Goal: Task Accomplishment & Management: Manage account settings

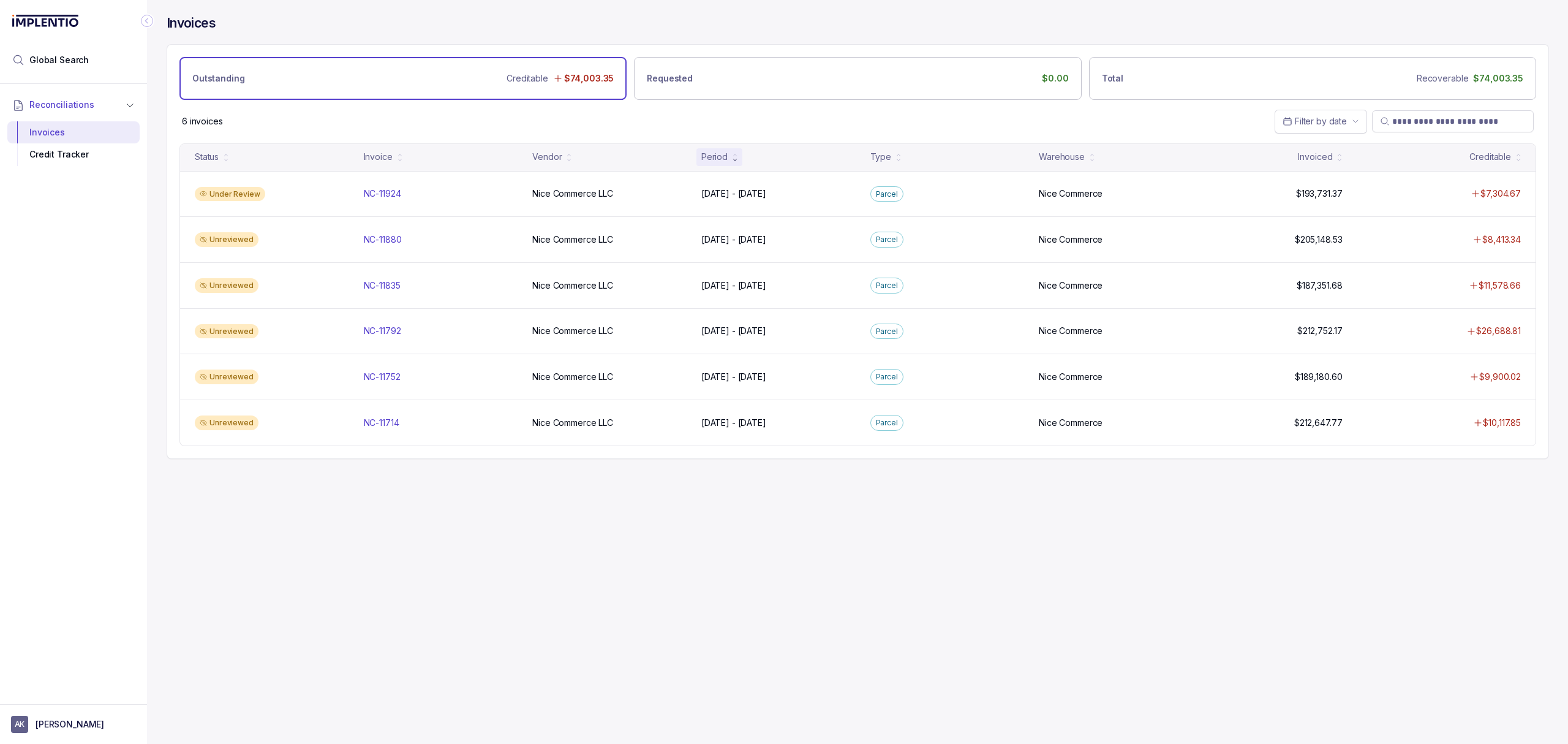
click at [687, 520] on div "Invoices Outstanding Creditable $74,003.35 Requested $0.00 Total Recoverable $7…" at bounding box center [853, 372] width 1412 height 744
click at [709, 574] on div "Invoices Outstanding Creditable $74,003.35 Requested $0.00 Total Recoverable $7…" at bounding box center [853, 372] width 1412 height 744
click at [711, 575] on div "Invoices Outstanding Creditable $74,003.35 Requested $0.00 Total Recoverable $7…" at bounding box center [853, 372] width 1412 height 744
click at [658, 547] on div "Invoices Outstanding Creditable $74,003.35 Requested $0.00 Total Recoverable $7…" at bounding box center [853, 372] width 1412 height 744
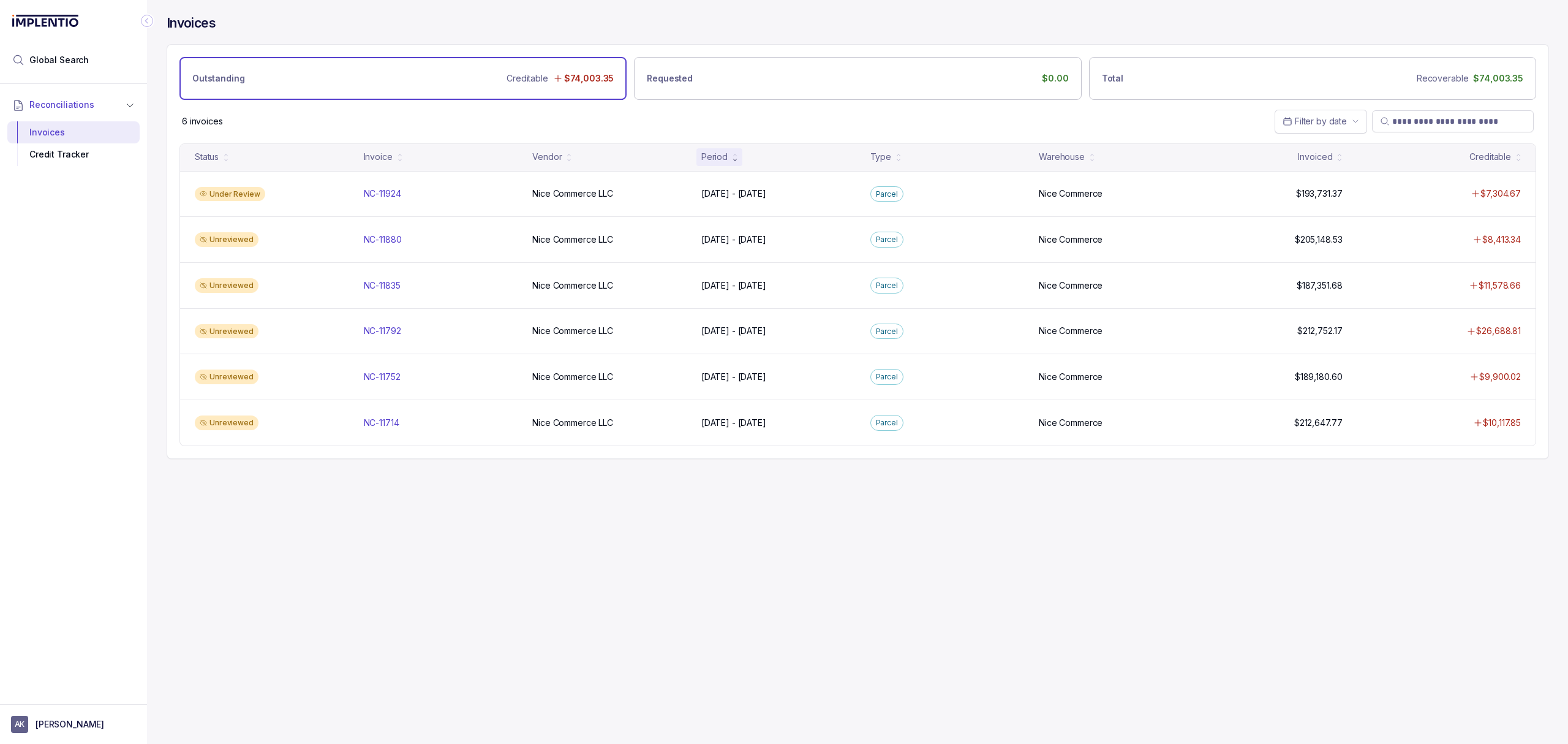
click at [656, 546] on div "Invoices Outstanding Creditable $74,003.35 Requested $0.00 Total Recoverable $7…" at bounding box center [853, 372] width 1412 height 744
click at [674, 559] on div "Invoices Outstanding Creditable $74,003.35 Requested $0.00 Total Recoverable $7…" at bounding box center [853, 372] width 1412 height 744
click at [654, 562] on div "Invoices Outstanding Creditable $74,003.35 Requested $0.00 Total Recoverable $7…" at bounding box center [853, 372] width 1412 height 744
click at [655, 551] on div "Invoices Outstanding Creditable $74,003.35 Requested $0.00 Total Recoverable $7…" at bounding box center [853, 372] width 1412 height 744
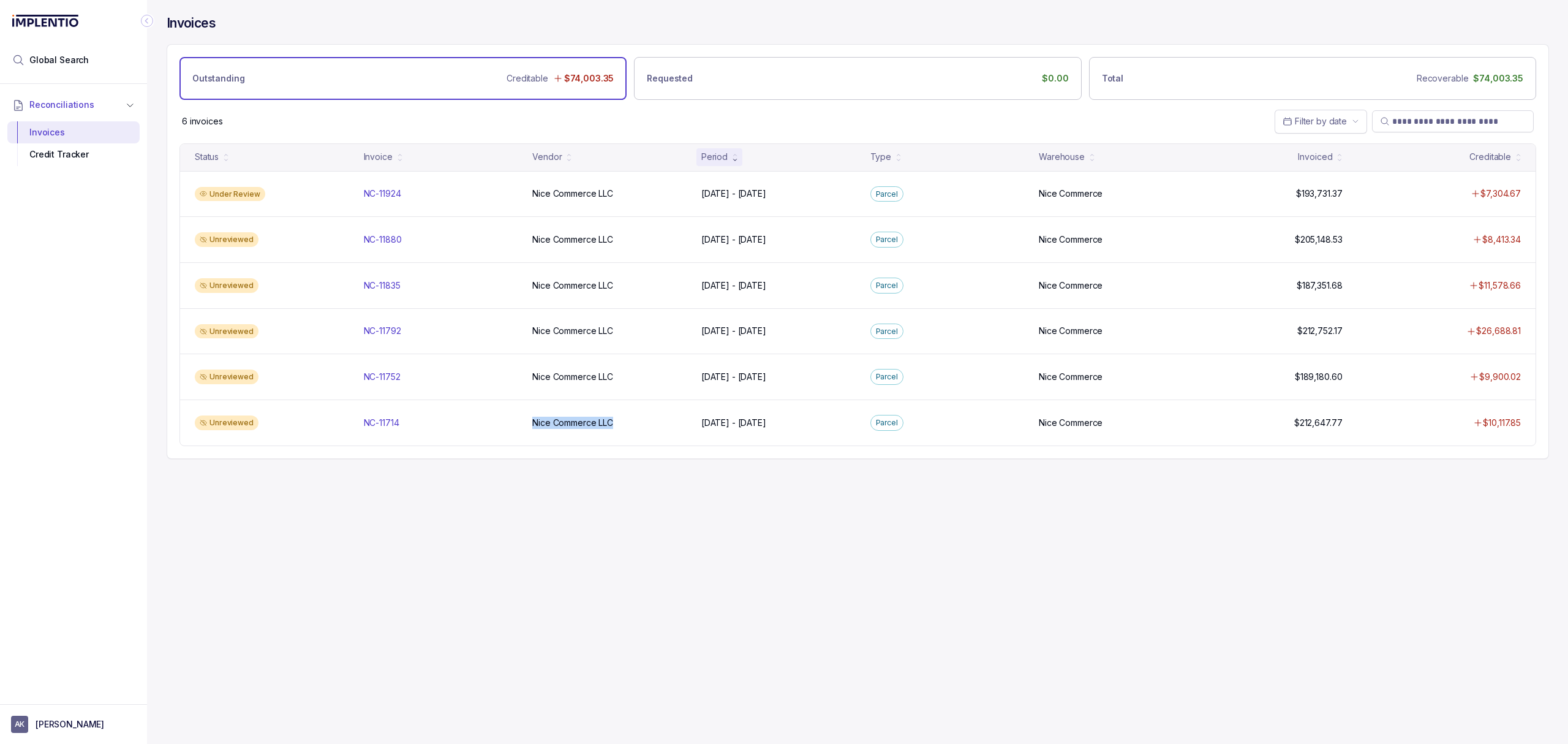
click at [655, 551] on div "Invoices Outstanding Creditable $74,003.35 Requested $0.00 Total Recoverable $7…" at bounding box center [853, 372] width 1412 height 744
click at [618, 549] on div "Invoices Outstanding Creditable $74,003.35 Requested $0.00 Total Recoverable $7…" at bounding box center [853, 372] width 1412 height 744
click at [617, 520] on div "Invoices Outstanding Creditable $74,003.35 Requested $0.00 Total Recoverable $7…" at bounding box center [853, 372] width 1412 height 744
click at [634, 501] on div "Invoices Outstanding Creditable $74,003.35 Requested $0.00 Total Recoverable $7…" at bounding box center [853, 372] width 1412 height 744
click at [633, 496] on div "Invoices Outstanding Creditable $74,003.35 Requested $0.00 Total Recoverable $7…" at bounding box center [853, 372] width 1412 height 744
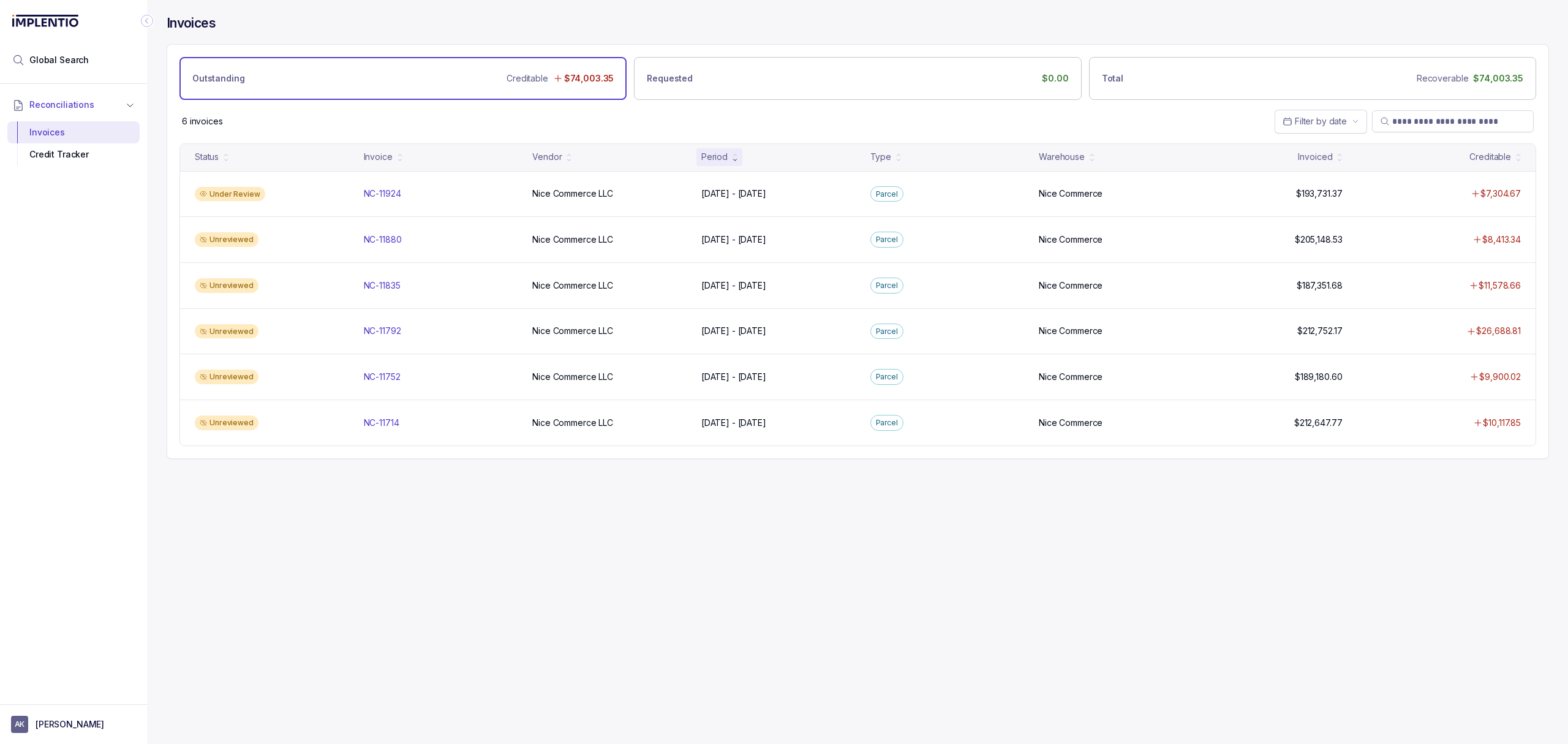
click at [658, 497] on div "Invoices Outstanding Creditable $74,003.35 Requested $0.00 Total Recoverable $7…" at bounding box center [853, 372] width 1412 height 744
click at [594, 474] on div "Invoices Outstanding Creditable $74,003.35 Requested $0.00 Total Recoverable $7…" at bounding box center [857, 237] width 1383 height 474
click at [594, 480] on div "Invoices Outstanding Creditable $74,003.35 Requested $0.00 Total Recoverable $7…" at bounding box center [853, 372] width 1412 height 744
click at [590, 480] on div "Invoices Outstanding Creditable $74,003.35 Requested $0.00 Total Recoverable $7…" at bounding box center [853, 372] width 1412 height 744
click at [587, 480] on div "Invoices Outstanding Creditable $74,003.35 Requested $0.00 Total Recoverable $7…" at bounding box center [853, 372] width 1412 height 744
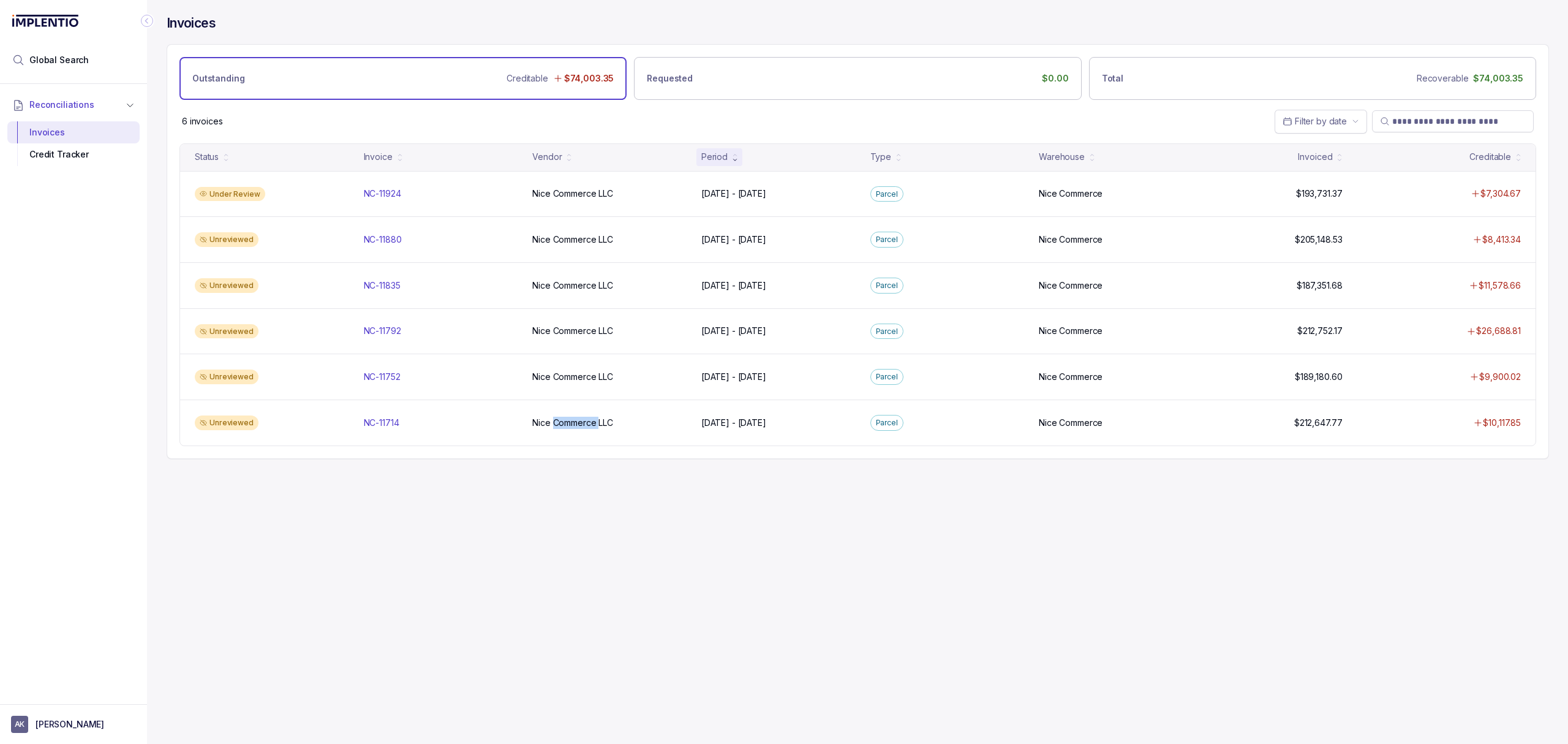
click at [587, 480] on div "Invoices Outstanding Creditable $74,003.35 Requested $0.00 Total Recoverable $7…" at bounding box center [853, 372] width 1412 height 744
click at [623, 468] on div "Invoices Outstanding Creditable $74,003.35 Requested $0.00 Total Recoverable $7…" at bounding box center [857, 237] width 1383 height 474
drag, startPoint x: 648, startPoint y: 479, endPoint x: 666, endPoint y: 486, distance: 19.3
click at [650, 474] on div "Invoices Outstanding Creditable $74,003.35 Requested $0.00 Total Recoverable $7…" at bounding box center [857, 237] width 1383 height 474
click at [956, 530] on div "Invoices Outstanding Creditable $74,003.35 Requested $0.00 Total Recoverable $7…" at bounding box center [853, 372] width 1412 height 744
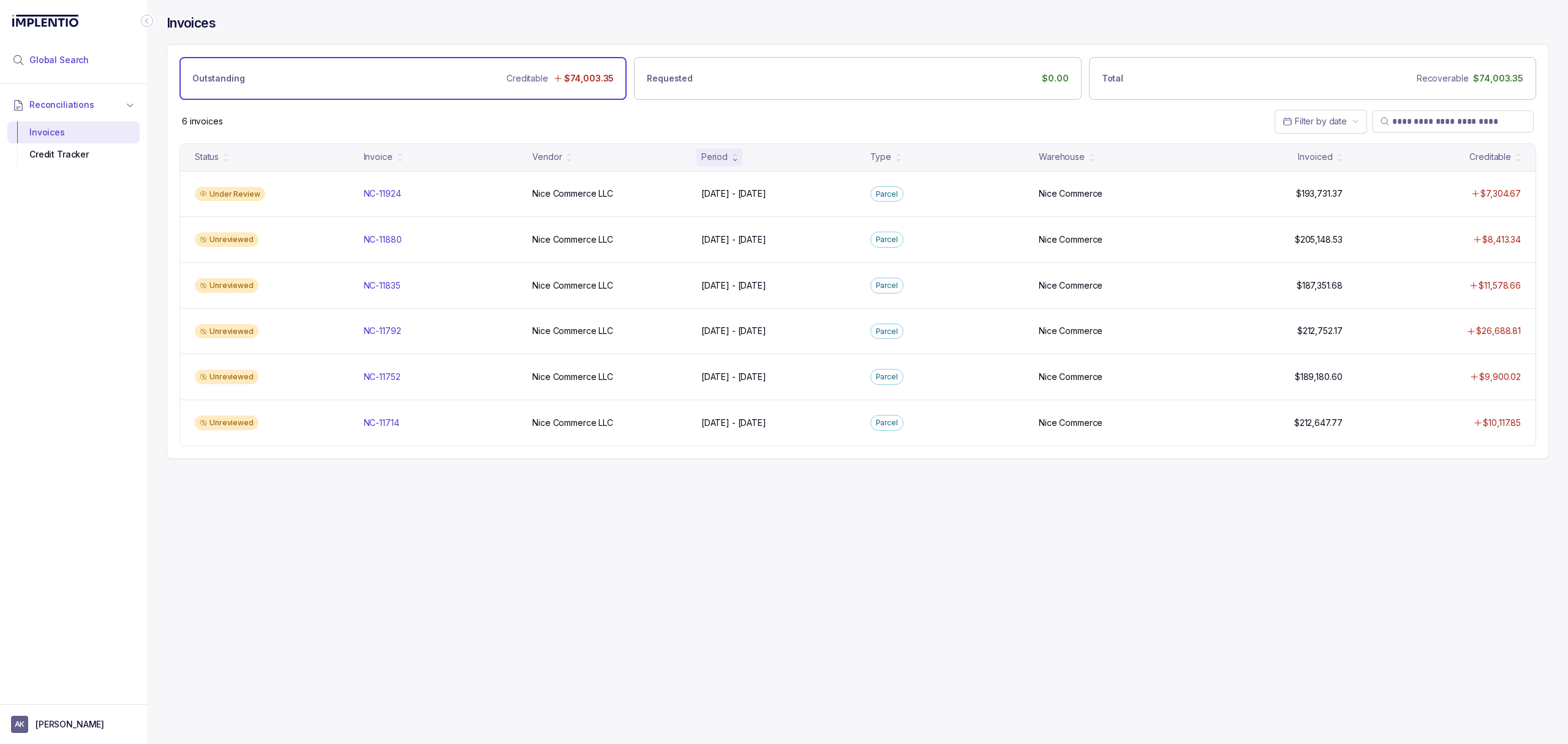
drag, startPoint x: 76, startPoint y: 56, endPoint x: 96, endPoint y: 57, distance: 20.0
click at [76, 56] on span "Global Search" at bounding box center [59, 60] width 59 height 13
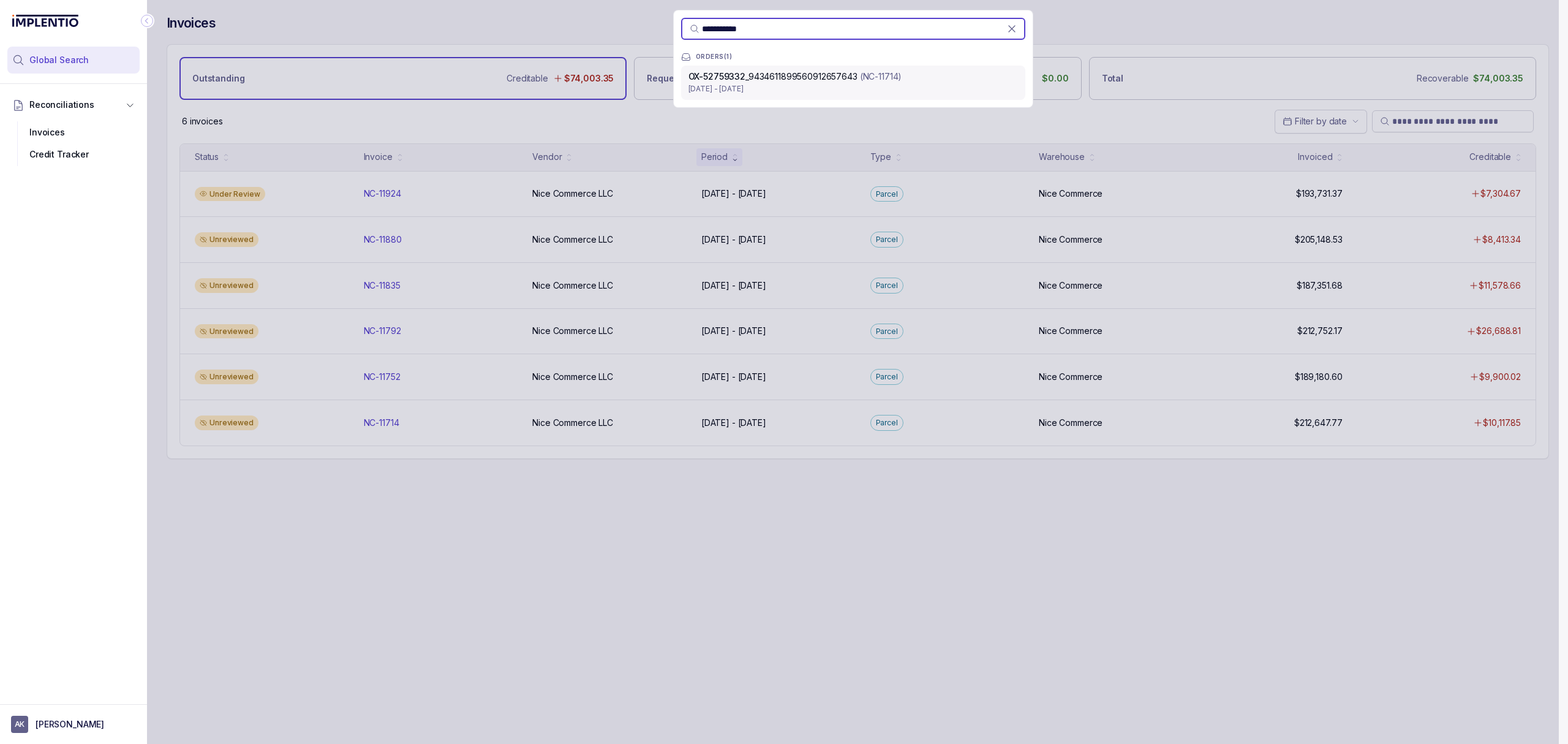
type input "**********"
click at [851, 88] on p "[DATE] - [DATE]" at bounding box center [854, 89] width 330 height 13
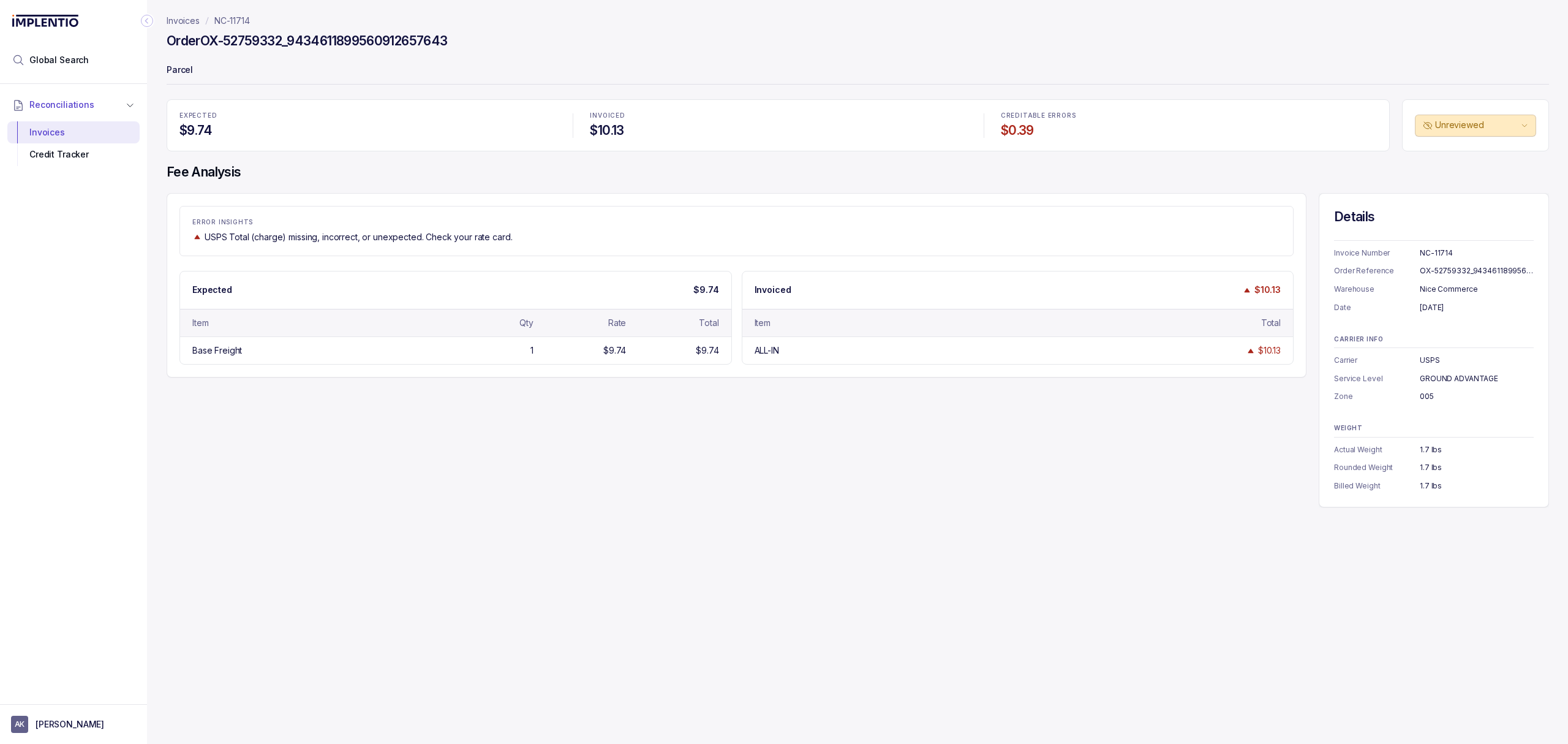
click at [706, 423] on div "ERROR INSIGHTS USPS Total (charge) missing, incorrect, or unexpected. Check you…" at bounding box center [857, 350] width 1383 height 315
click at [699, 423] on div "ERROR INSIGHTS USPS Total (charge) missing, incorrect, or unexpected. Check you…" at bounding box center [857, 350] width 1383 height 315
click at [1142, 524] on div "Invoices NC-11714 Order OX-52759332_9434611899560912657643 Parcel EXPECTED $9.7…" at bounding box center [853, 372] width 1412 height 744
click at [894, 449] on div "ERROR INSIGHTS USPS Total (charge) missing, incorrect, or unexpected. Check you…" at bounding box center [857, 350] width 1383 height 315
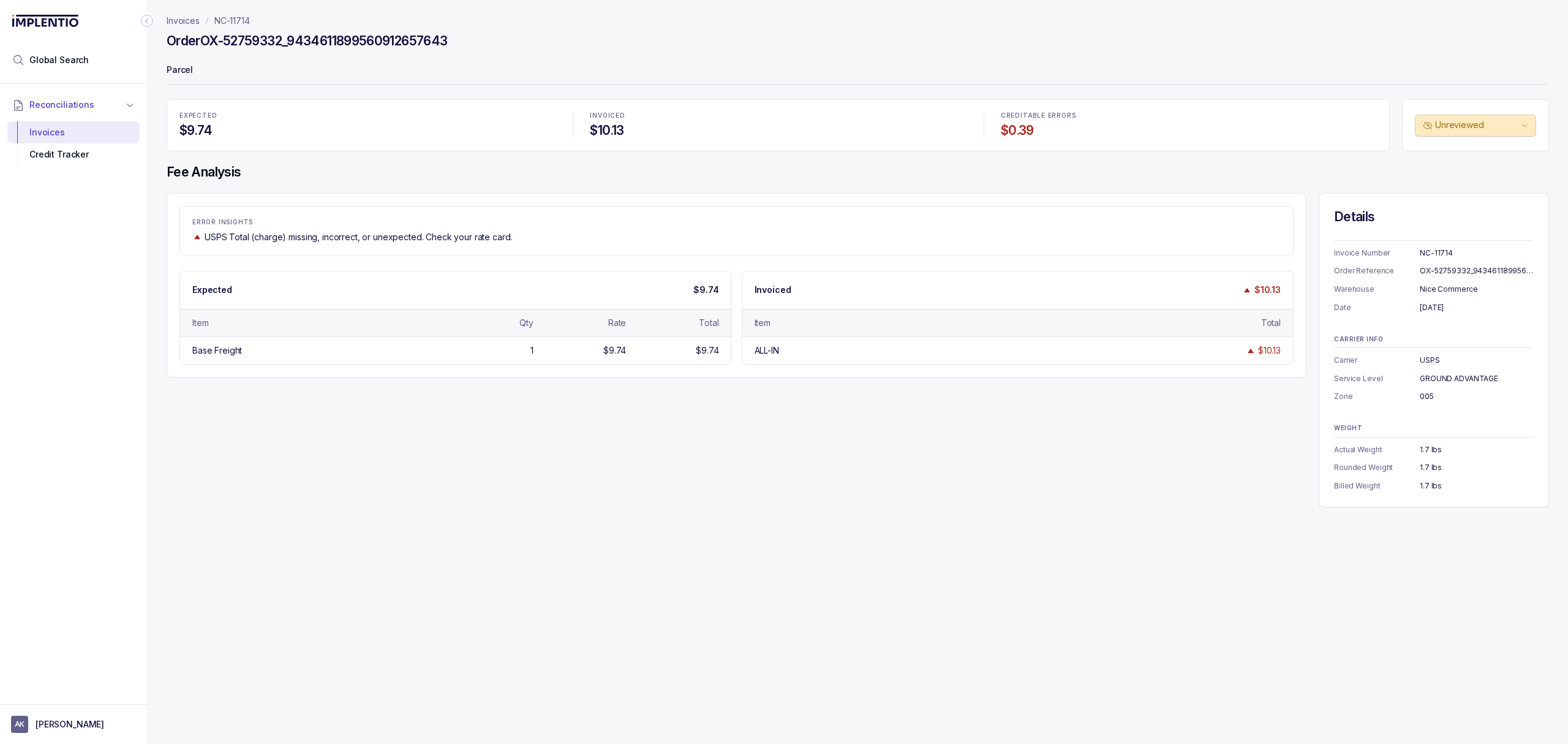
click at [1063, 377] on div "ERROR INSIGHTS USPS Total (charge) missing, incorrect, or unexpected. Check you…" at bounding box center [737, 285] width 1141 height 185
click at [925, 408] on div "ERROR INSIGHTS USPS Total (charge) missing, incorrect, or unexpected. Check you…" at bounding box center [857, 350] width 1383 height 315
click at [726, 420] on div "ERROR INSIGHTS USPS Total (charge) missing, incorrect, or unexpected. Check you…" at bounding box center [857, 350] width 1383 height 315
click at [268, 389] on div "ERROR INSIGHTS USPS Total (charge) missing, incorrect, or unexpected. Check you…" at bounding box center [857, 350] width 1383 height 315
click at [1036, 437] on div "ERROR INSIGHTS USPS Total (charge) missing, incorrect, or unexpected. Check you…" at bounding box center [857, 350] width 1383 height 315
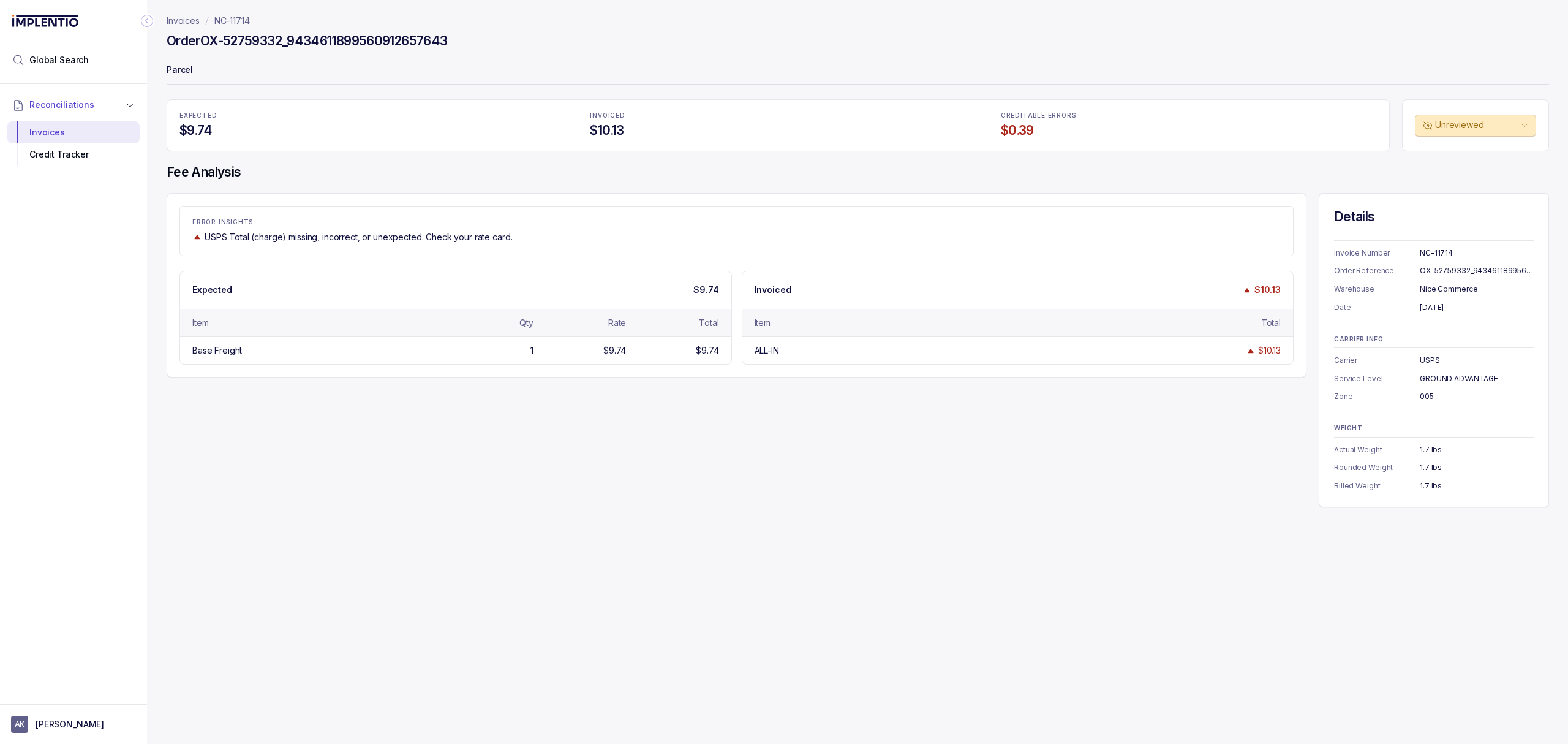
click at [1282, 387] on div "ERROR INSIGHTS USPS Total (charge) missing, incorrect, or unexpected. Check you…" at bounding box center [857, 350] width 1383 height 315
click at [1223, 404] on div "ERROR INSIGHTS USPS Total (charge) missing, incorrect, or unexpected. Check you…" at bounding box center [857, 350] width 1383 height 315
click at [917, 463] on div "ERROR INSIGHTS USPS Total (charge) missing, incorrect, or unexpected. Check you…" at bounding box center [857, 350] width 1383 height 315
click at [641, 410] on div "ERROR INSIGHTS USPS Total (charge) missing, incorrect, or unexpected. Check you…" at bounding box center [857, 350] width 1383 height 315
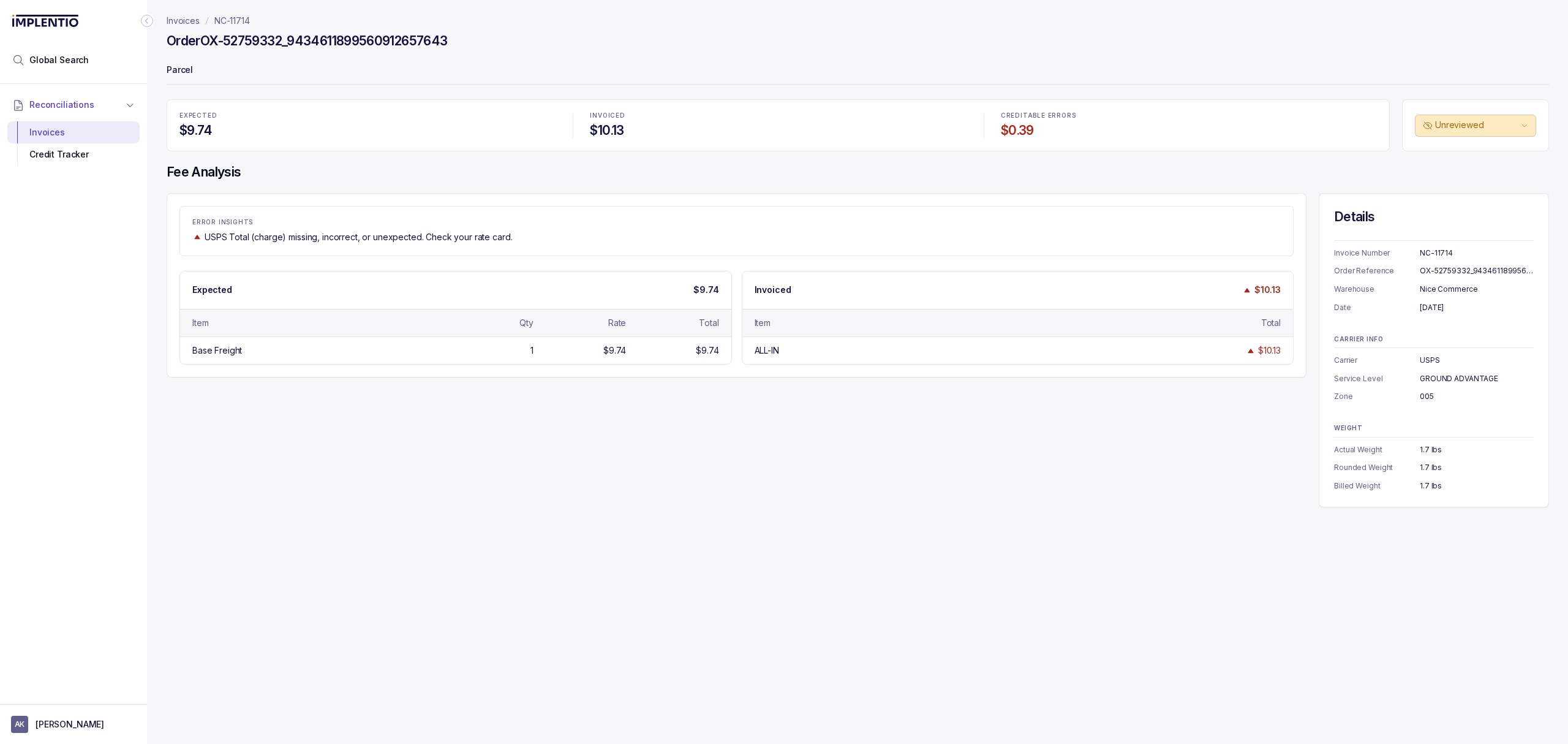
click at [199, 18] on p "Invoices" at bounding box center [183, 21] width 33 height 13
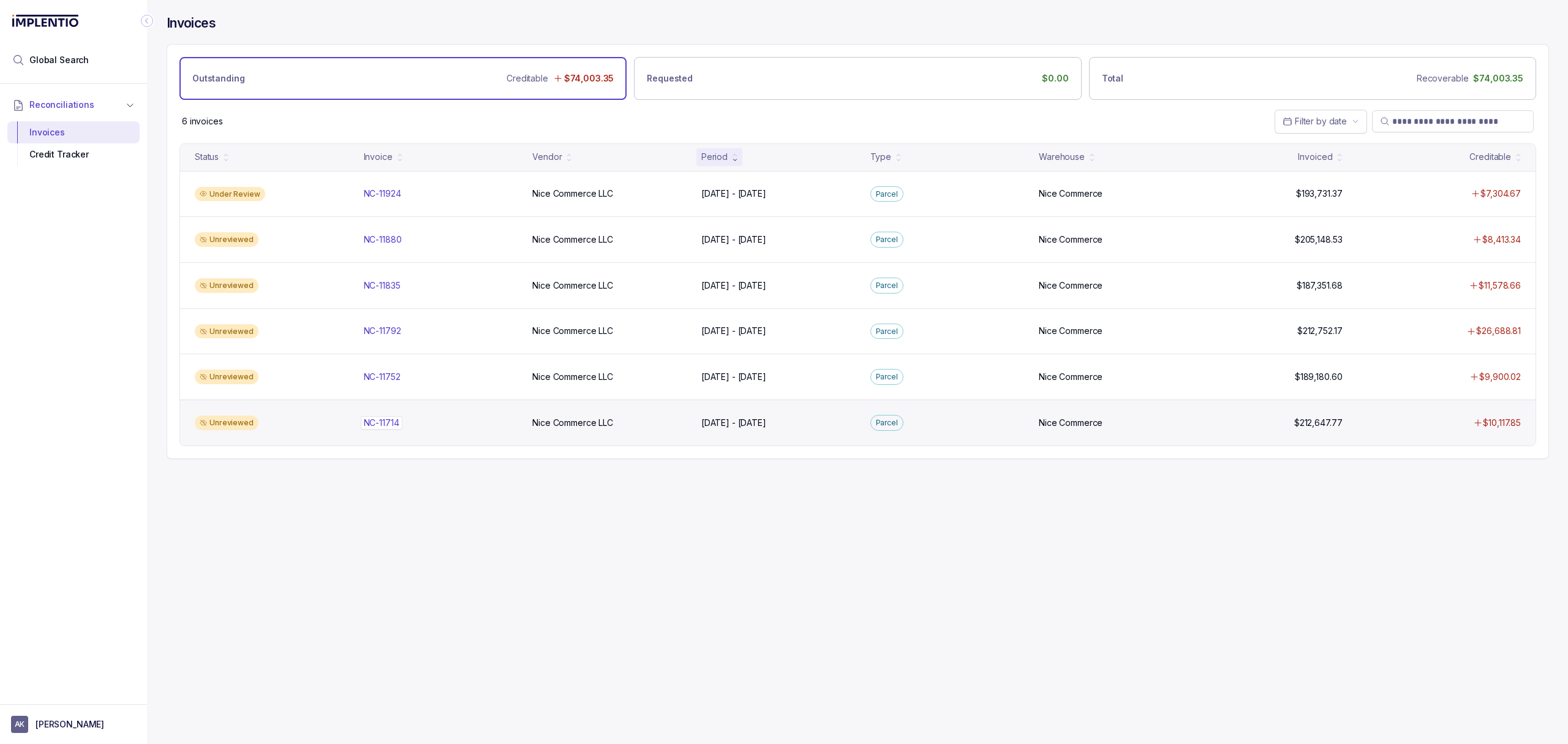
click at [383, 428] on p "NC-11714" at bounding box center [382, 422] width 41 height 13
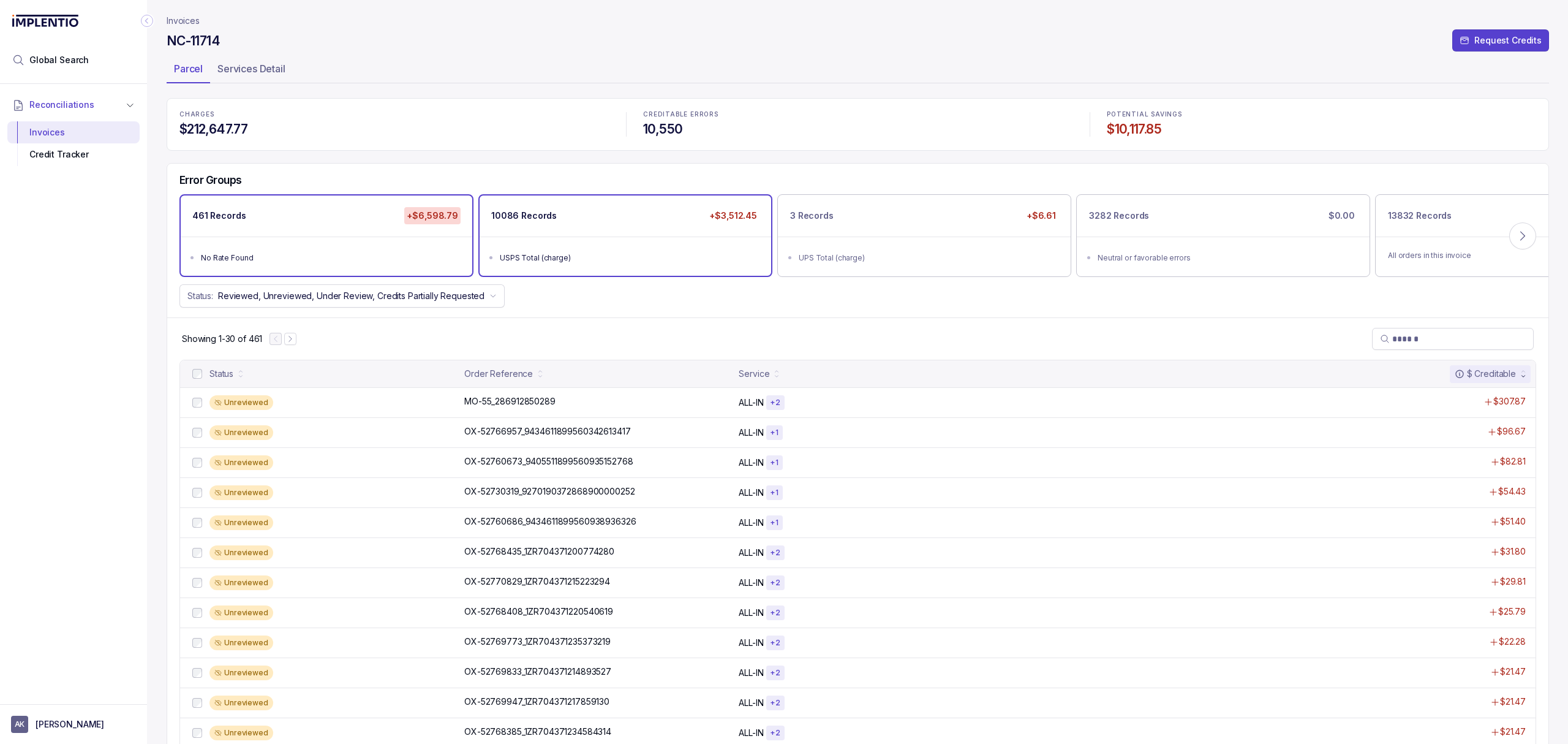
click at [659, 214] on div "10086 Records +$3,512.45" at bounding box center [625, 216] width 291 height 41
click at [661, 324] on div "Showing 1-30 of 10,086" at bounding box center [858, 338] width 1382 height 42
click at [613, 405] on p "OX-52763688_9205590372868900073700" at bounding box center [553, 401] width 183 height 13
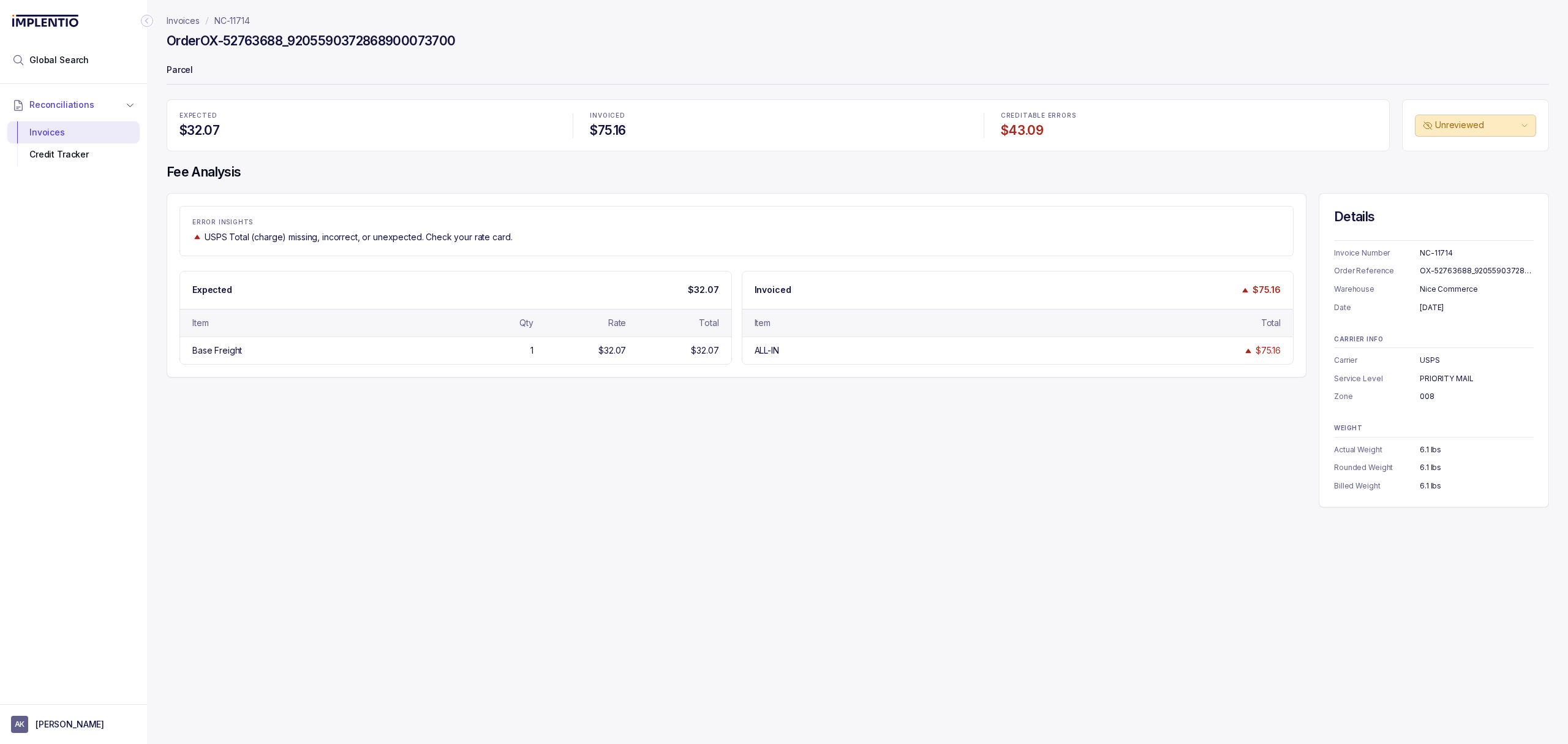
click at [613, 404] on div "ERROR INSIGHTS USPS Total (charge) missing, incorrect, or unexpected. Check you…" at bounding box center [857, 350] width 1383 height 315
click at [1037, 487] on div "ERROR INSIGHTS USPS Total (charge) missing, incorrect, or unexpected. Check you…" at bounding box center [857, 350] width 1383 height 315
click at [1439, 380] on div "PRIORITY MAIL" at bounding box center [1477, 379] width 114 height 13
click at [1434, 395] on div "008" at bounding box center [1477, 397] width 114 height 13
click at [1431, 440] on div "WEIGHT Actual Weight 6.1 lbs Rounded Weight 6.1 lbs Billed Weight 6.1 lbs" at bounding box center [1434, 458] width 200 height 67
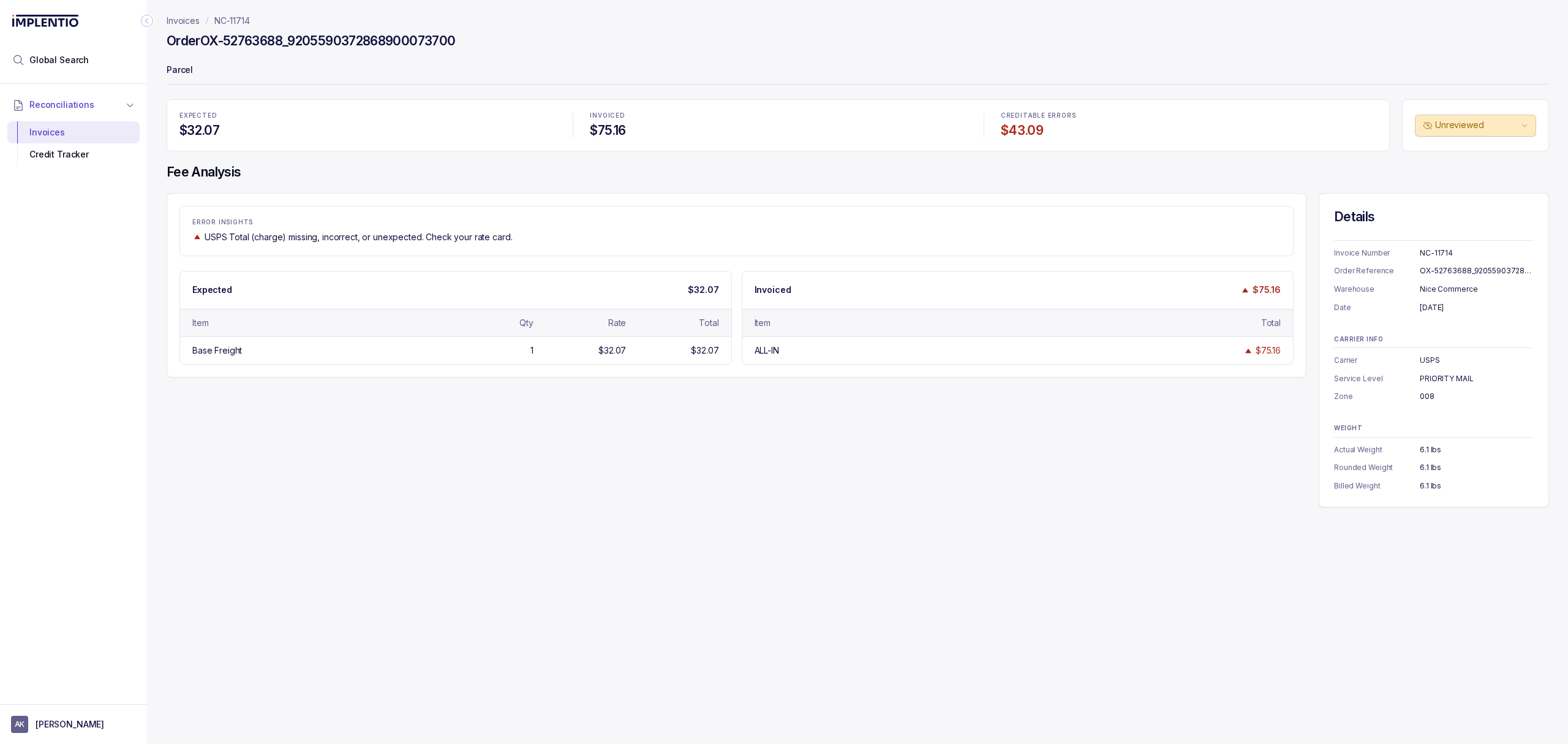
drag, startPoint x: 1430, startPoint y: 471, endPoint x: 1430, endPoint y: 481, distance: 10.0
click at [1430, 472] on div "6.1 lbs" at bounding box center [1477, 468] width 114 height 13
click at [1430, 483] on div "6.1 lbs" at bounding box center [1477, 486] width 114 height 13
drag, startPoint x: 842, startPoint y: 420, endPoint x: 824, endPoint y: 414, distance: 19.0
click at [823, 420] on div "ERROR INSIGHTS USPS Total (charge) missing, incorrect, or unexpected. Check you…" at bounding box center [857, 350] width 1383 height 315
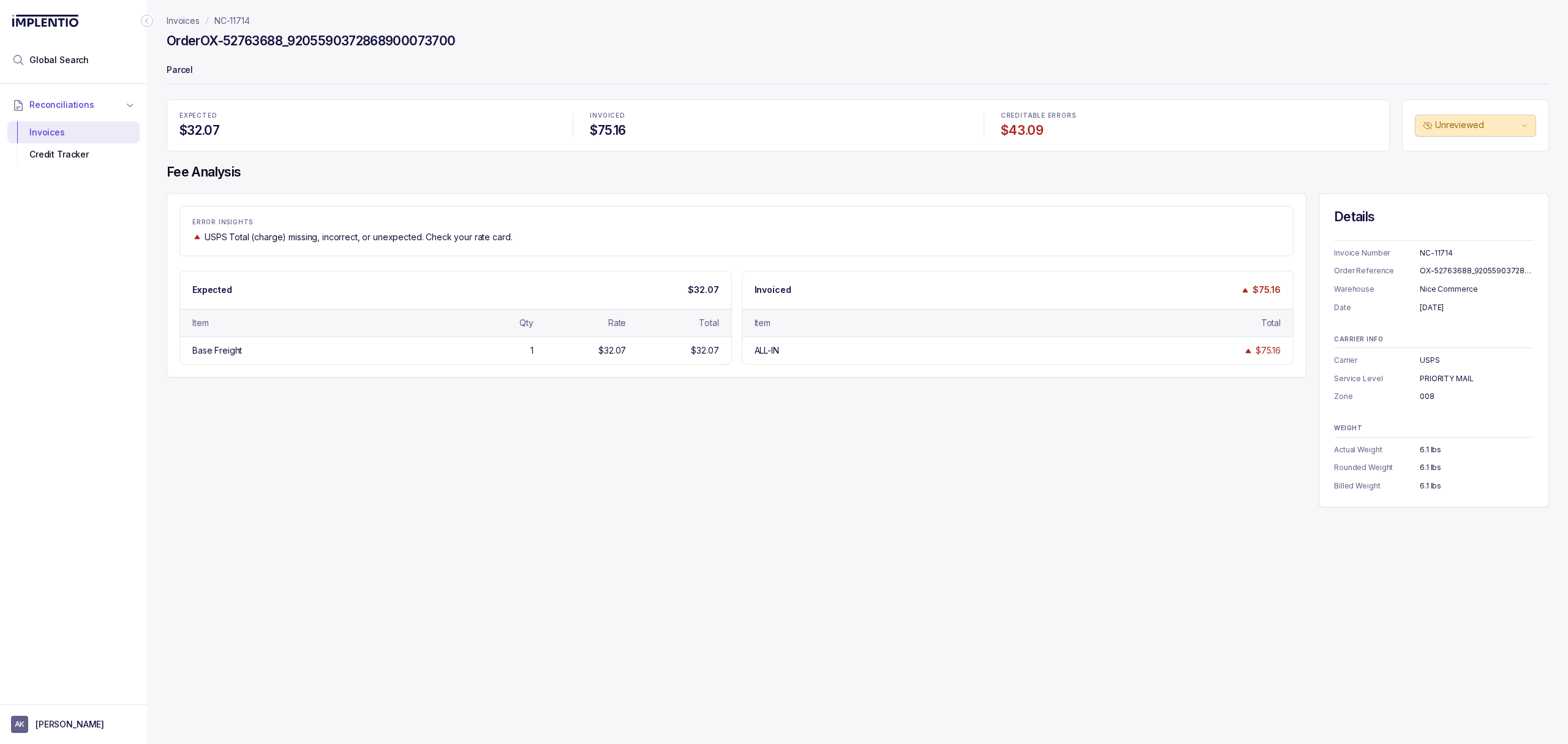
click at [809, 412] on div "ERROR INSIGHTS USPS Total (charge) missing, incorrect, or unexpected. Check you…" at bounding box center [857, 350] width 1383 height 315
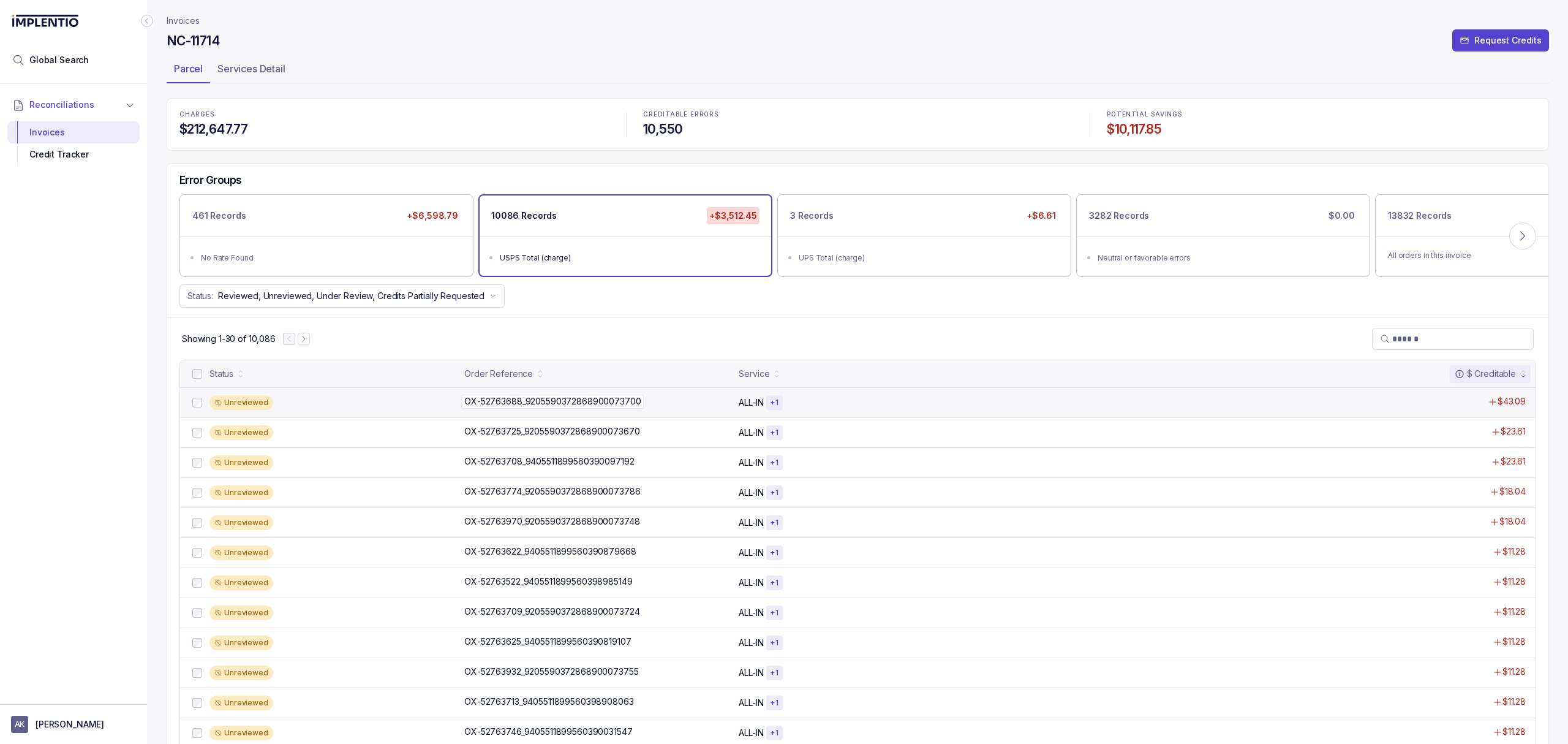
click at [483, 403] on p "OX-52763688_9205590372868900073700" at bounding box center [553, 401] width 183 height 13
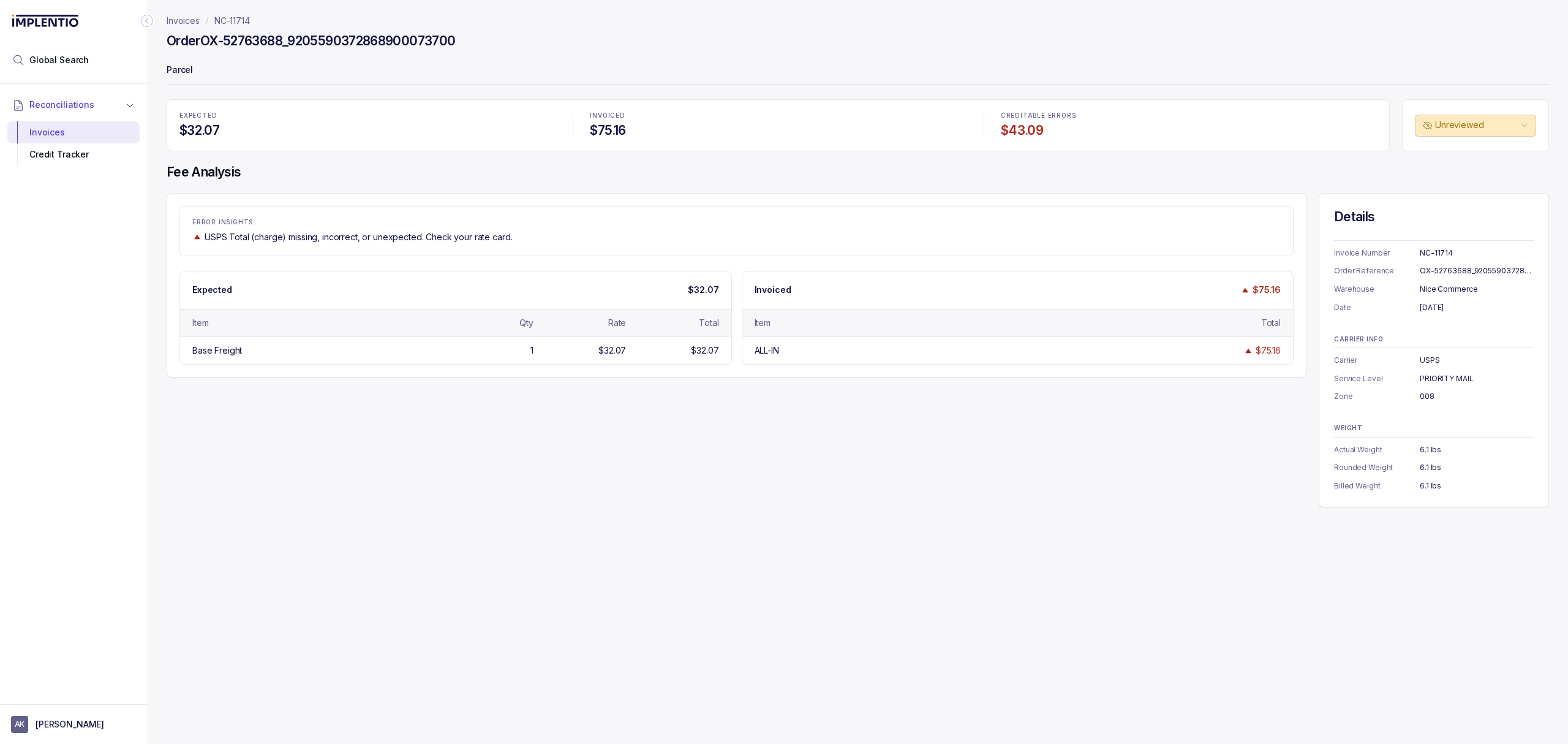
click at [186, 22] on p "Invoices" at bounding box center [183, 21] width 33 height 13
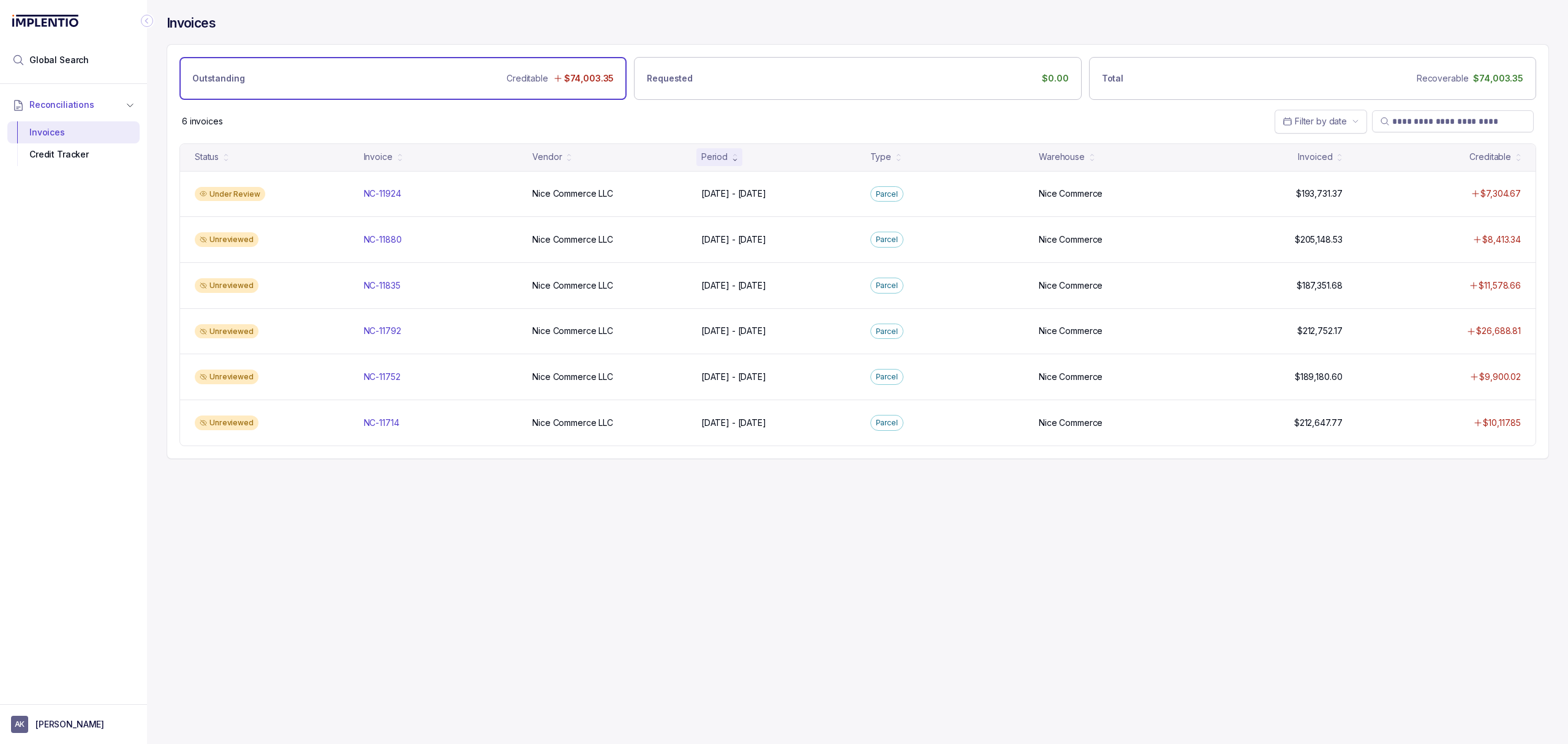
click at [275, 599] on div "Invoices Outstanding Creditable $74,003.35 Requested $0.00 Total Recoverable $7…" at bounding box center [853, 372] width 1412 height 744
click at [263, 572] on div "Invoices Outstanding Creditable $74,003.35 Requested $0.00 Total Recoverable $7…" at bounding box center [853, 372] width 1412 height 744
click at [330, 509] on div "Invoices Outstanding Creditable $74,003.35 Requested $0.00 Total Recoverable $7…" at bounding box center [853, 372] width 1412 height 744
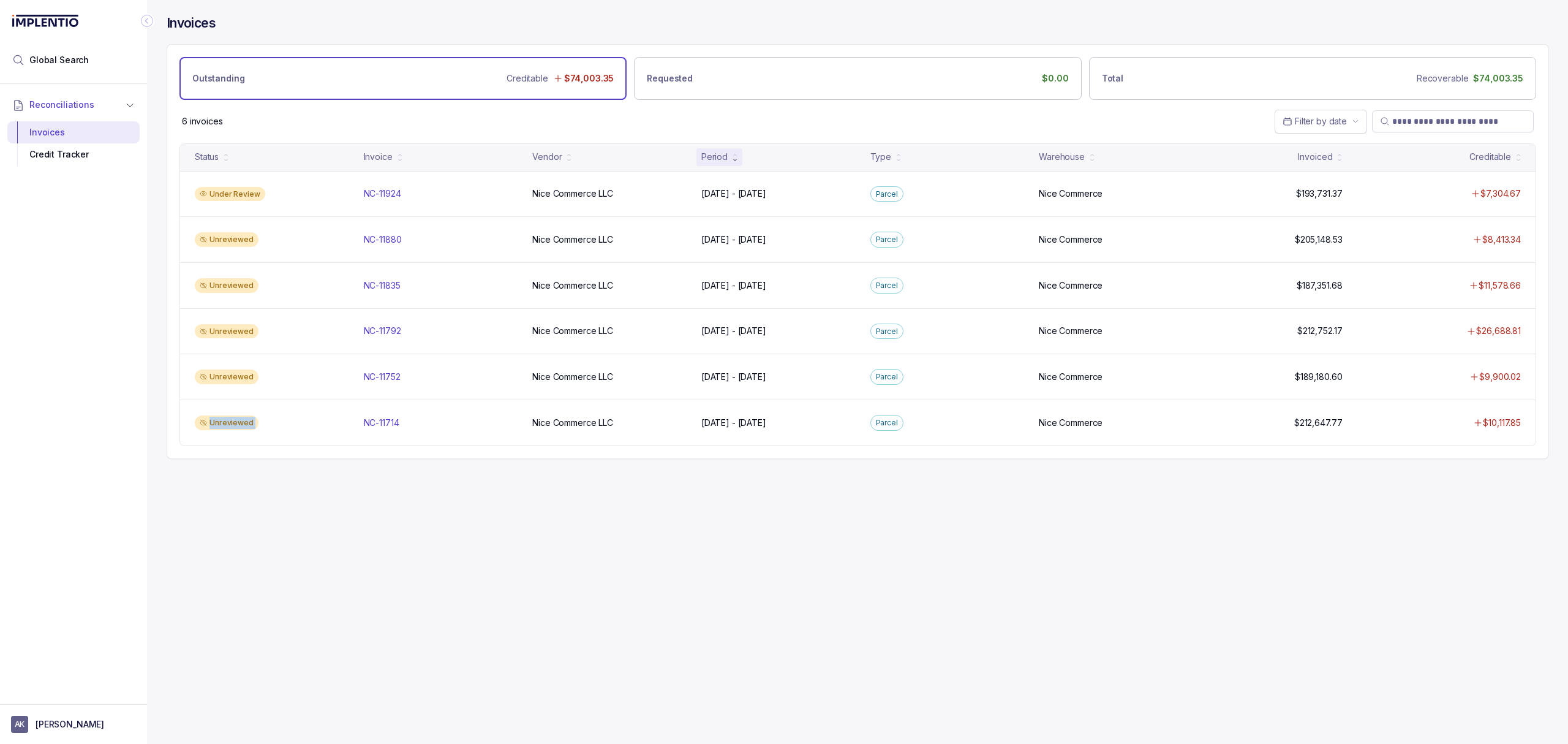
click at [330, 509] on div "Invoices Outstanding Creditable $74,003.35 Requested $0.00 Total Recoverable $7…" at bounding box center [853, 372] width 1412 height 744
click at [309, 530] on div "Invoices Outstanding Creditable $74,003.35 Requested $0.00 Total Recoverable $7…" at bounding box center [853, 372] width 1412 height 744
click at [341, 567] on div "Invoices Outstanding Creditable $74,003.35 Requested $0.00 Total Recoverable $7…" at bounding box center [853, 372] width 1412 height 744
click at [418, 508] on div "Invoices Outstanding Creditable $74,003.35 Requested $0.00 Total Recoverable $7…" at bounding box center [853, 372] width 1412 height 744
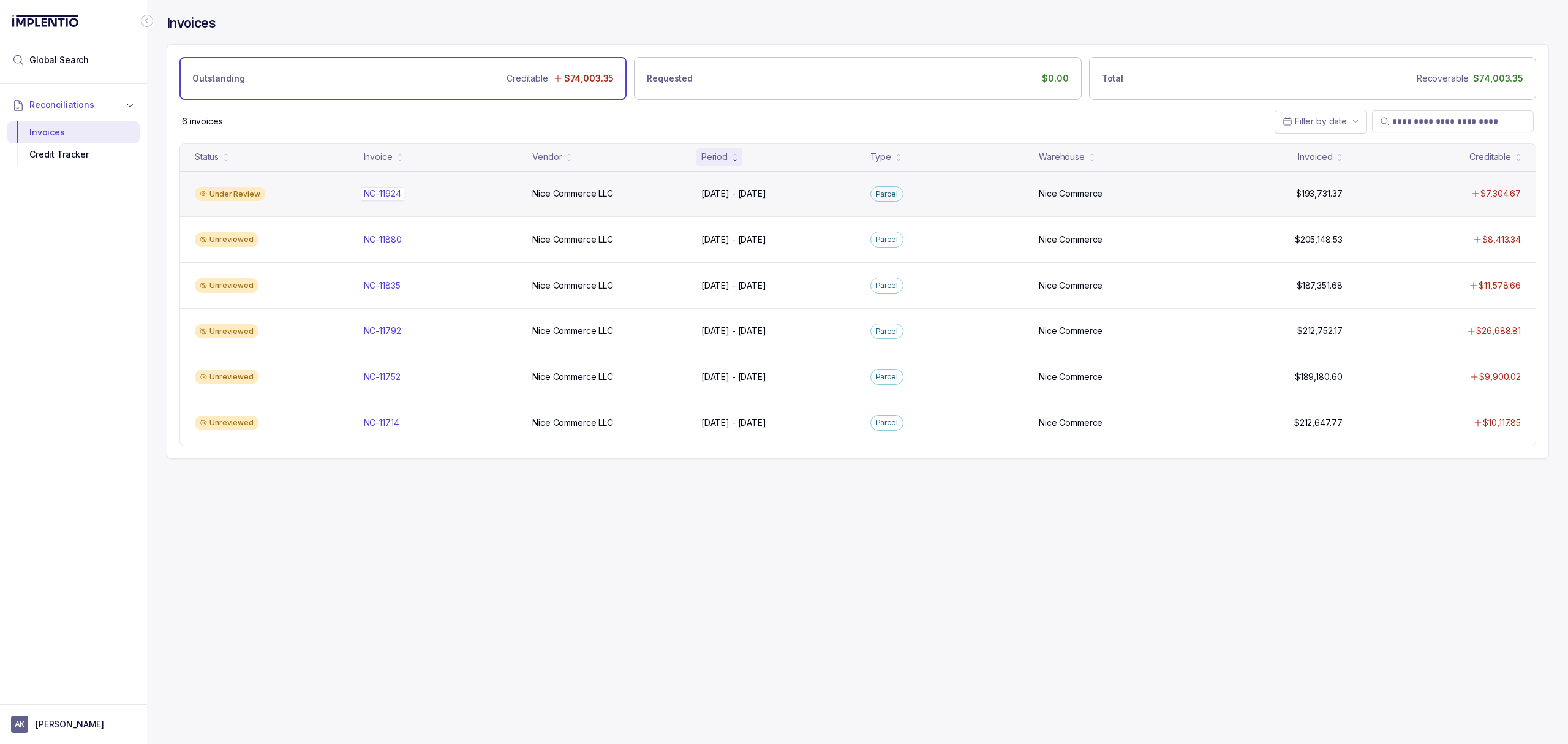
click at [394, 193] on p "NC-11924" at bounding box center [383, 194] width 44 height 13
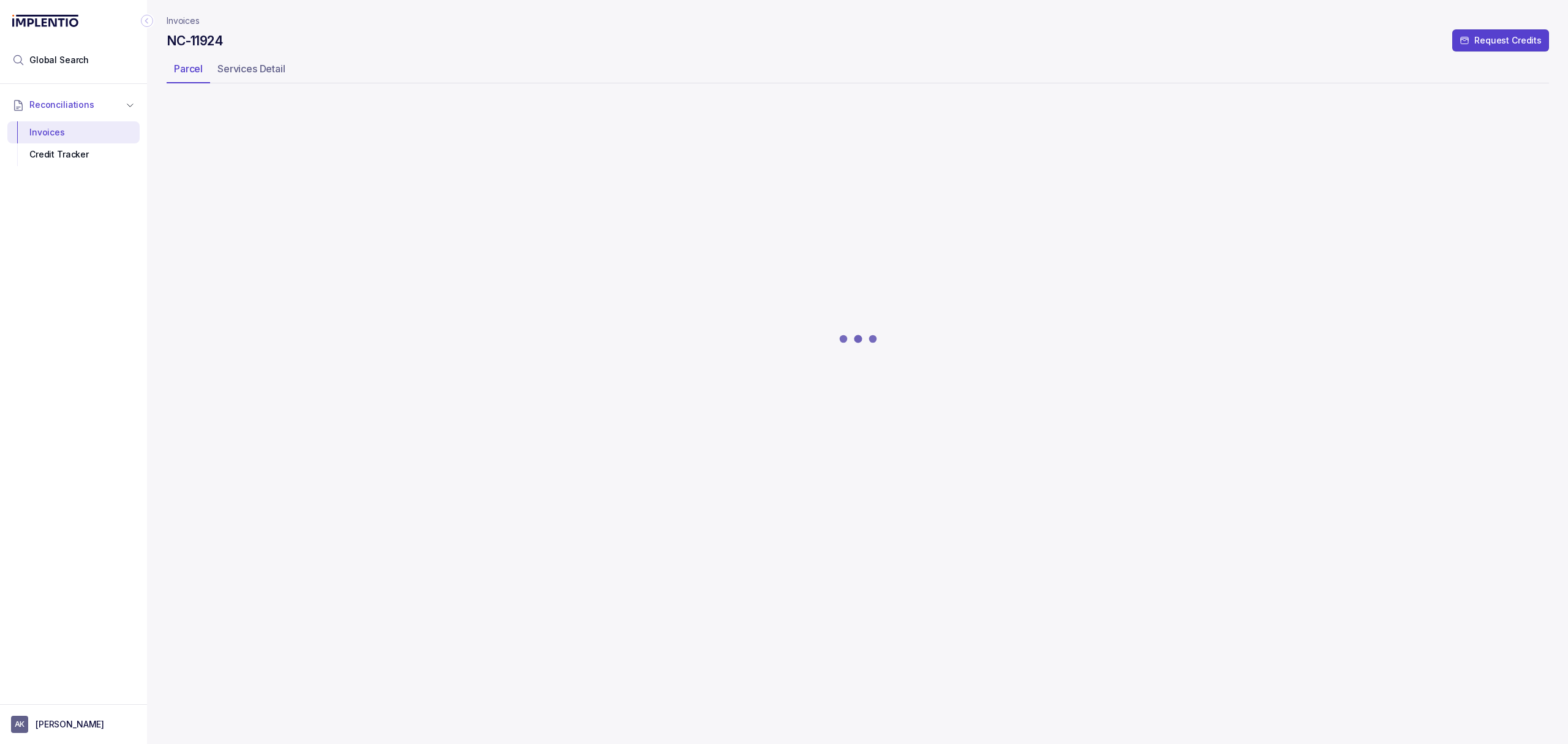
click at [394, 193] on div at bounding box center [857, 339] width 1383 height 480
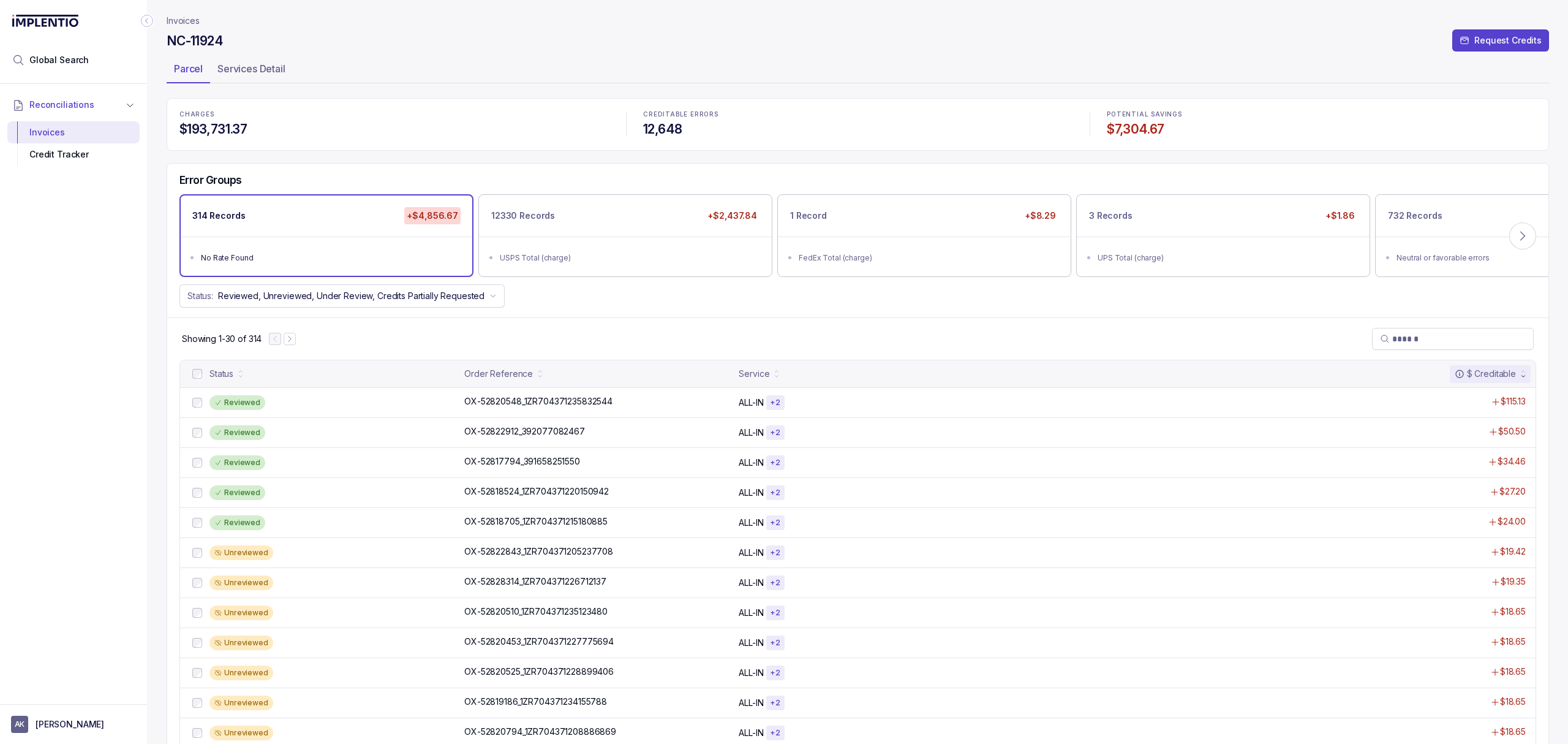
click at [436, 155] on div "CHARGES $193,731.37 CREDITABLE ERRORS 12,648 POTENTIAL SAVINGS $7,304.67 Error …" at bounding box center [857, 699] width 1383 height 1204
click at [1520, 238] on icon at bounding box center [1523, 236] width 13 height 13
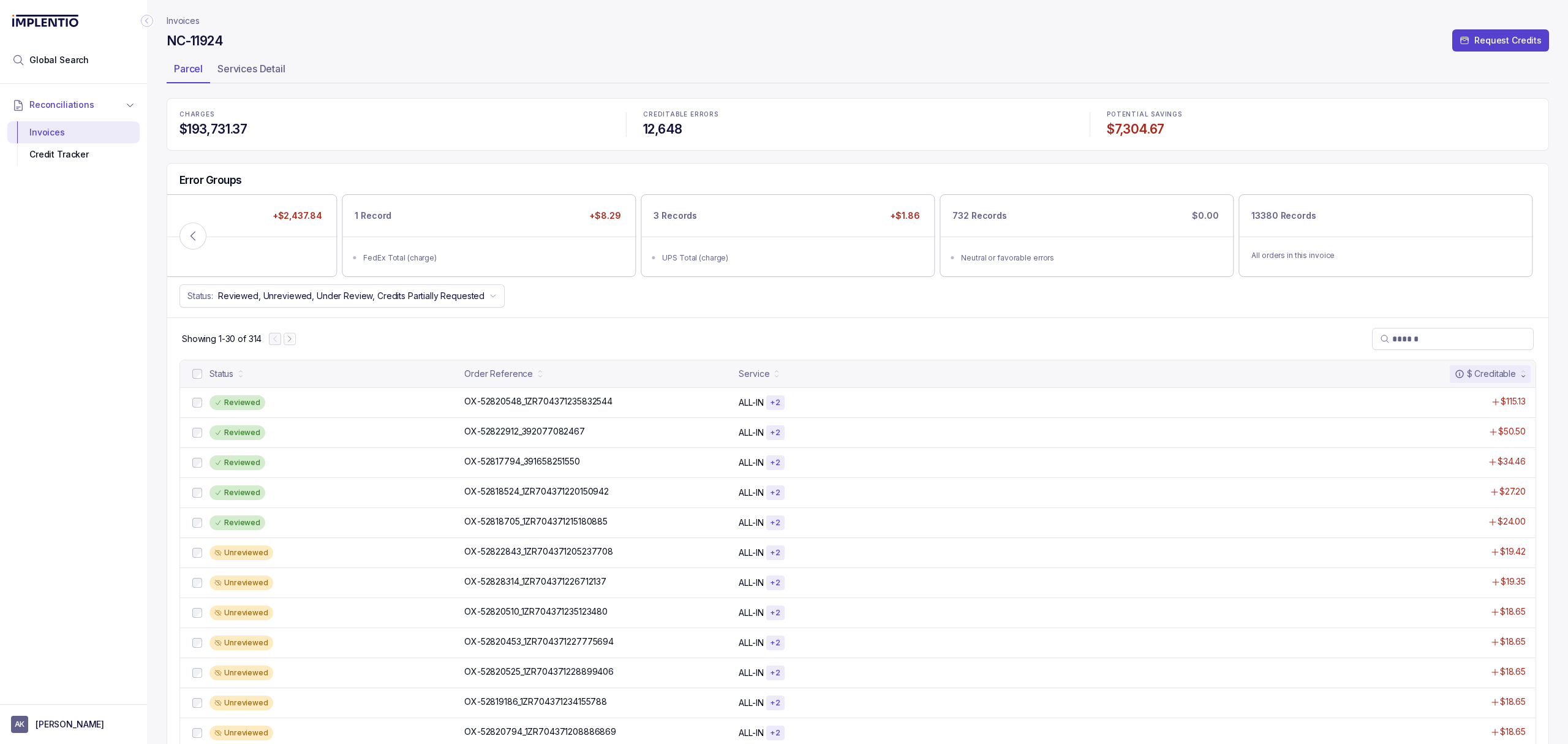
click at [371, 91] on header "Invoices [GEOGRAPHIC_DATA]-11924 Request Credits Parcel Services Detail" at bounding box center [857, 48] width 1383 height 98
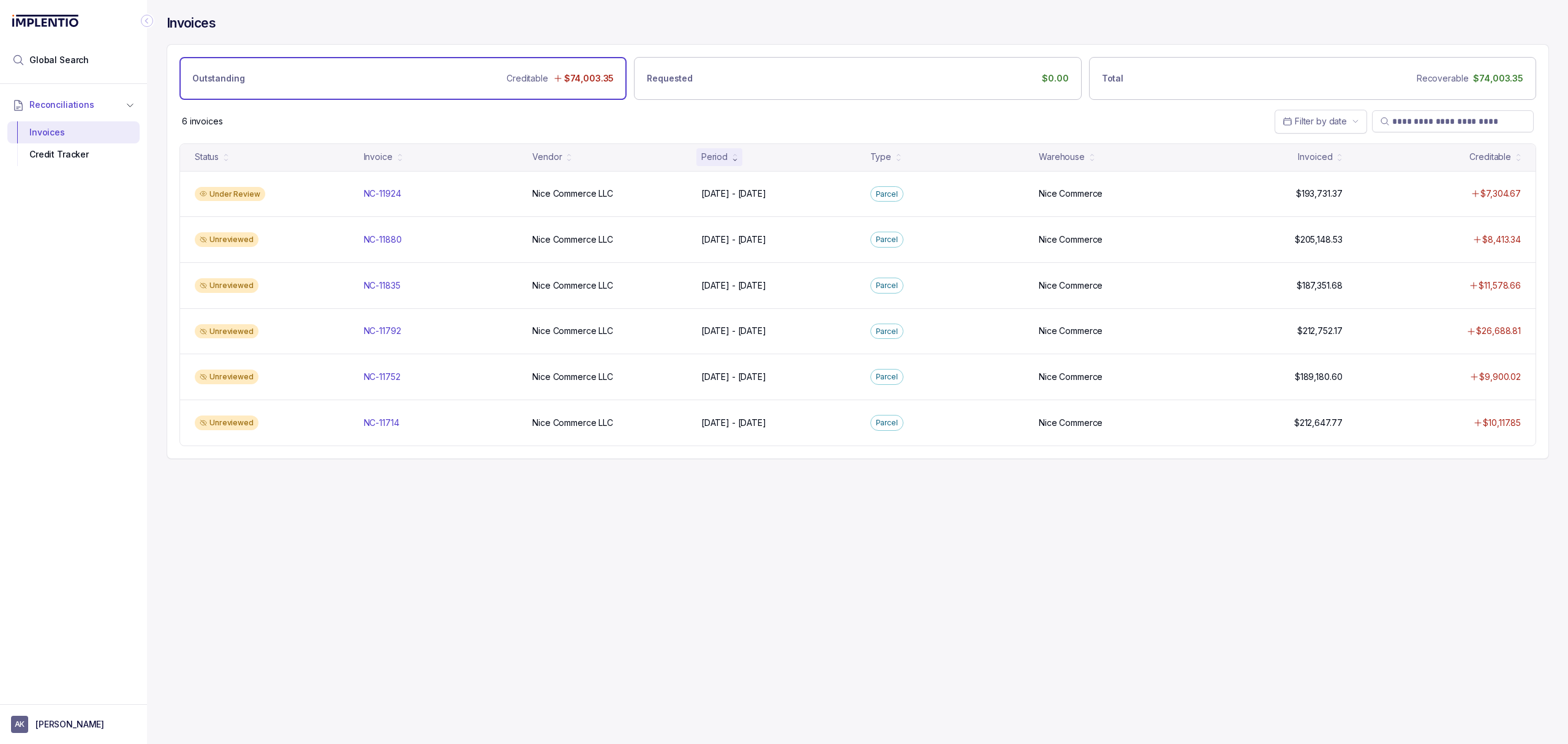
click at [533, 549] on div "Invoices Outstanding Creditable $74,003.35 Requested $0.00 Total Recoverable $7…" at bounding box center [853, 372] width 1412 height 744
click at [501, 547] on div "Invoices Outstanding Creditable $74,003.35 Requested $0.00 Total Recoverable $7…" at bounding box center [853, 372] width 1412 height 744
click at [461, 562] on div "Invoices Outstanding Creditable $74,003.35 Requested $0.00 Total Recoverable $7…" at bounding box center [853, 372] width 1412 height 744
click at [407, 528] on div "Invoices Outstanding Creditable $74,003.35 Requested $0.00 Total Recoverable $7…" at bounding box center [853, 372] width 1412 height 744
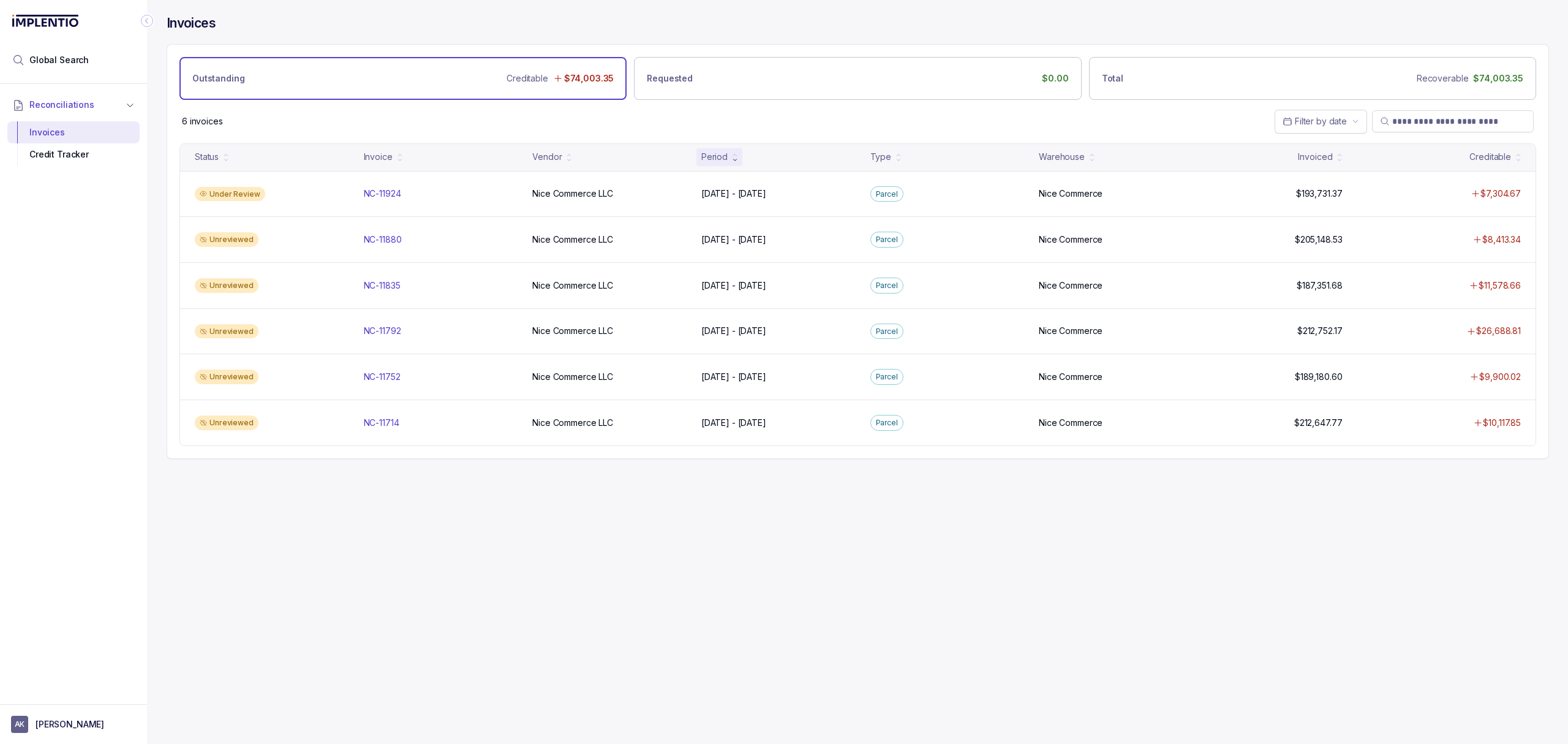
click at [251, 644] on div "Invoices Outstanding Creditable $74,003.35 Requested $0.00 Total Recoverable $7…" at bounding box center [853, 372] width 1412 height 744
click at [446, 540] on div "Invoices Outstanding Creditable $74,003.35 Requested $0.00 Total Recoverable $7…" at bounding box center [853, 372] width 1412 height 744
click at [354, 530] on div "Invoices Outstanding Creditable $74,003.35 Requested $0.00 Total Recoverable $7…" at bounding box center [853, 372] width 1412 height 744
click at [473, 558] on div "Invoices Outstanding Creditable $74,003.35 Requested $0.00 Total Recoverable $7…" at bounding box center [853, 372] width 1412 height 744
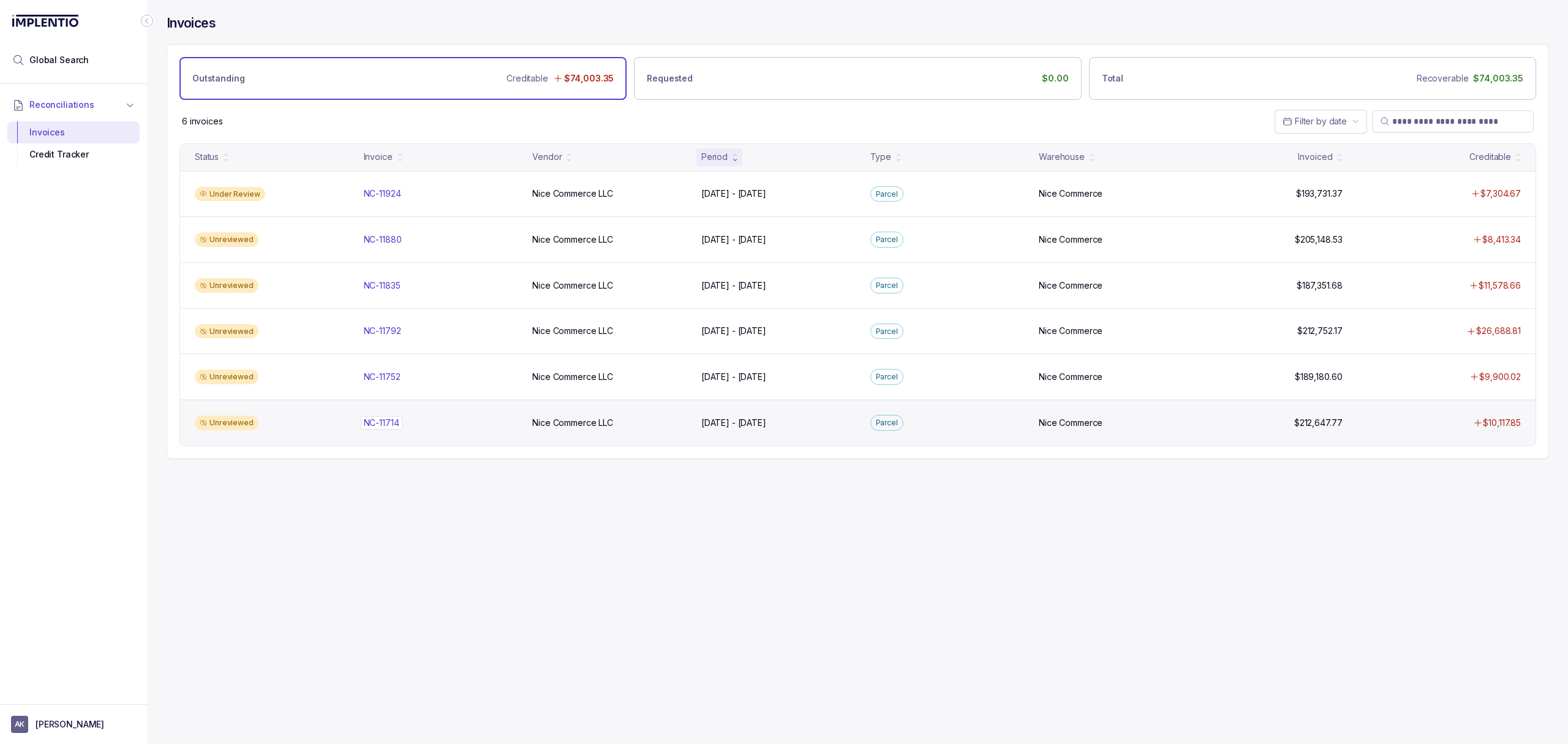
click at [383, 428] on p "NC-11714" at bounding box center [382, 422] width 41 height 13
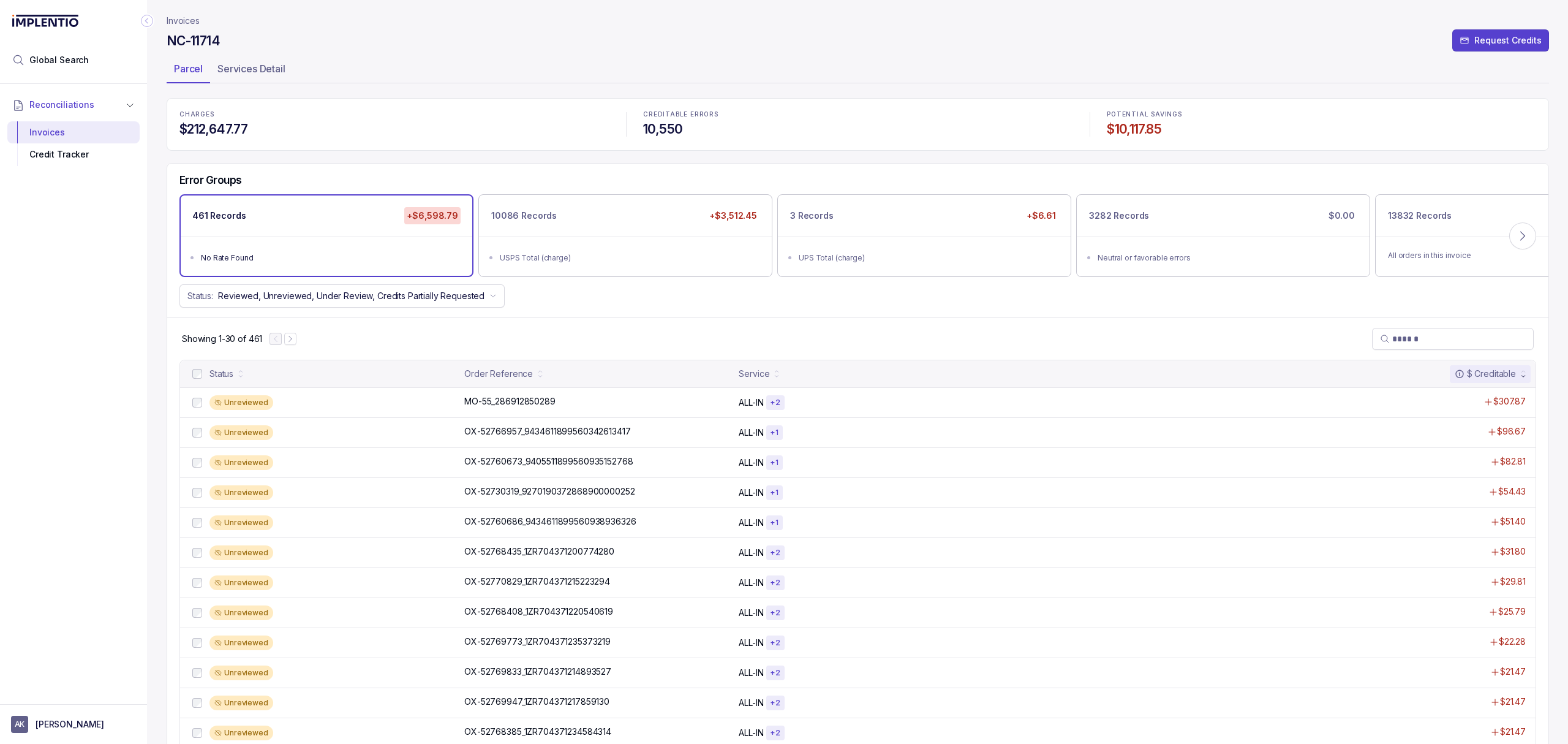
click at [687, 315] on div "Error Groups 461 Records +$6,598.79 No Rate Found 10086 Records +$3,512.45 USPS…" at bounding box center [858, 241] width 1382 height 154
click at [674, 303] on div "Status: Reviewed, Unreviewed, Under Review, Credits Partially Requested" at bounding box center [858, 296] width 1382 height 23
click at [530, 402] on p "MO-55_286912850289" at bounding box center [510, 401] width 97 height 13
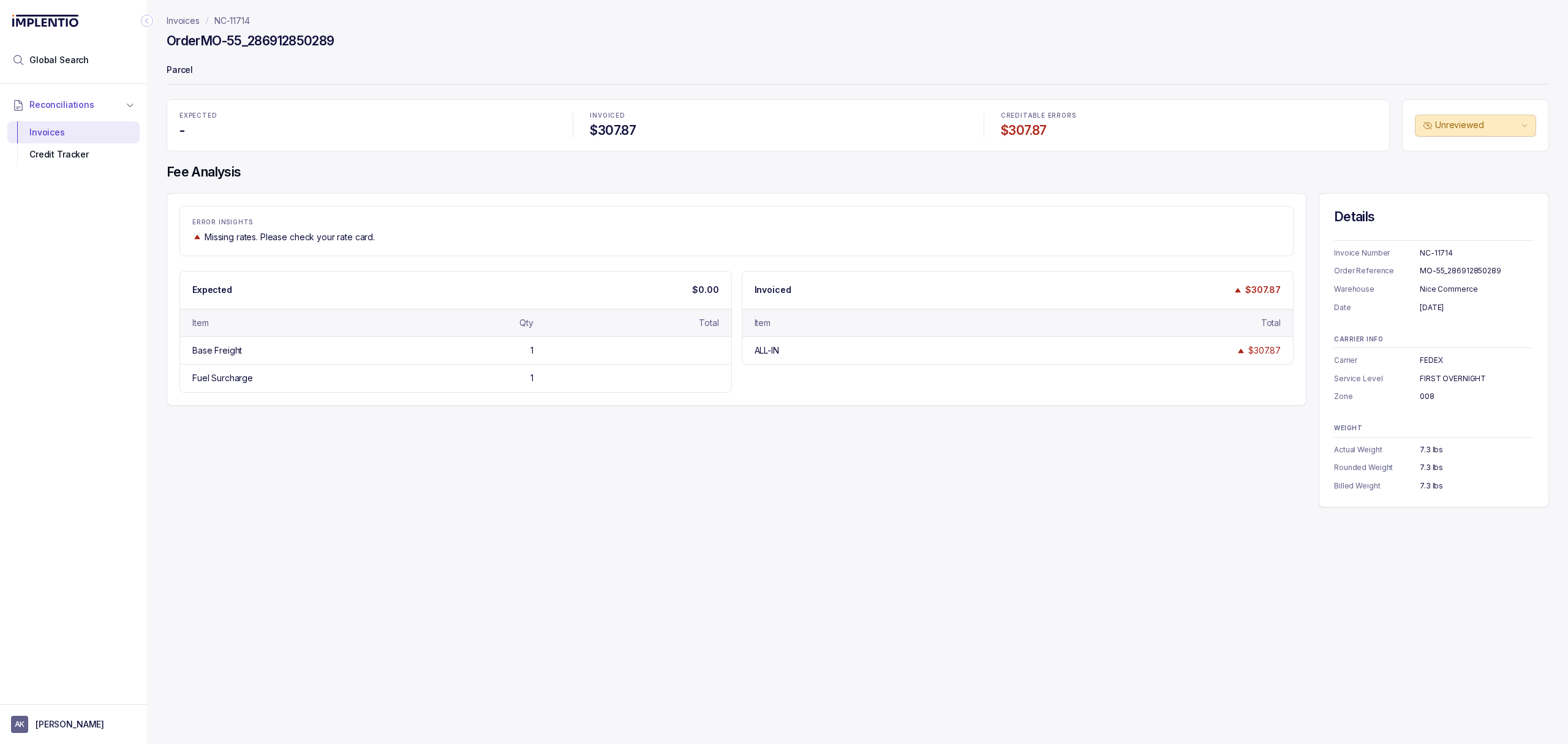
click at [1041, 463] on div "ERROR INSIGHTS Missing rates. Please check your rate card. Expected $0.00 Item …" at bounding box center [857, 350] width 1383 height 315
drag, startPoint x: 1430, startPoint y: 359, endPoint x: 1439, endPoint y: 417, distance: 58.7
click at [1439, 417] on div "Details Invoice Number NC-11714 Order Reference MO-55_286912850289 Warehouse Ni…" at bounding box center [1434, 350] width 230 height 315
click at [1443, 395] on div "008" at bounding box center [1477, 397] width 114 height 13
click at [1429, 387] on div "CARRIER INFO Carrier FEDEX Service Level FIRST OVERNIGHT Zone 008" at bounding box center [1434, 369] width 200 height 67
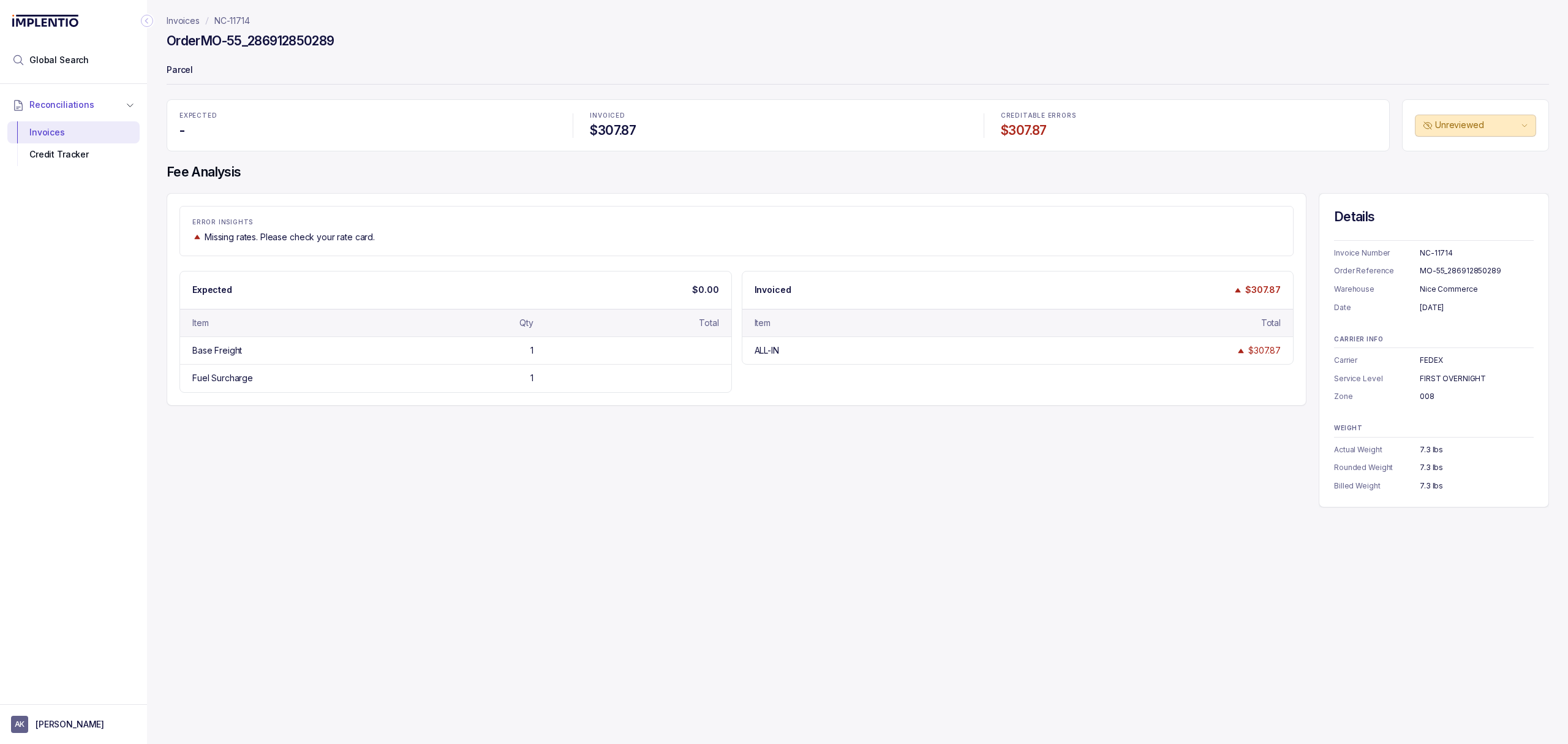
click at [1425, 429] on p "WEIGHT" at bounding box center [1434, 428] width 200 height 7
click at [1439, 488] on div "7.3 lbs" at bounding box center [1477, 486] width 114 height 13
click at [1079, 503] on div "ERROR INSIGHTS Missing rates. Please check your rate card. Expected $0.00 Item …" at bounding box center [857, 350] width 1383 height 315
click at [408, 437] on div "ERROR INSIGHTS Missing rates. Please check your rate card. Expected $0.00 Item …" at bounding box center [857, 350] width 1383 height 315
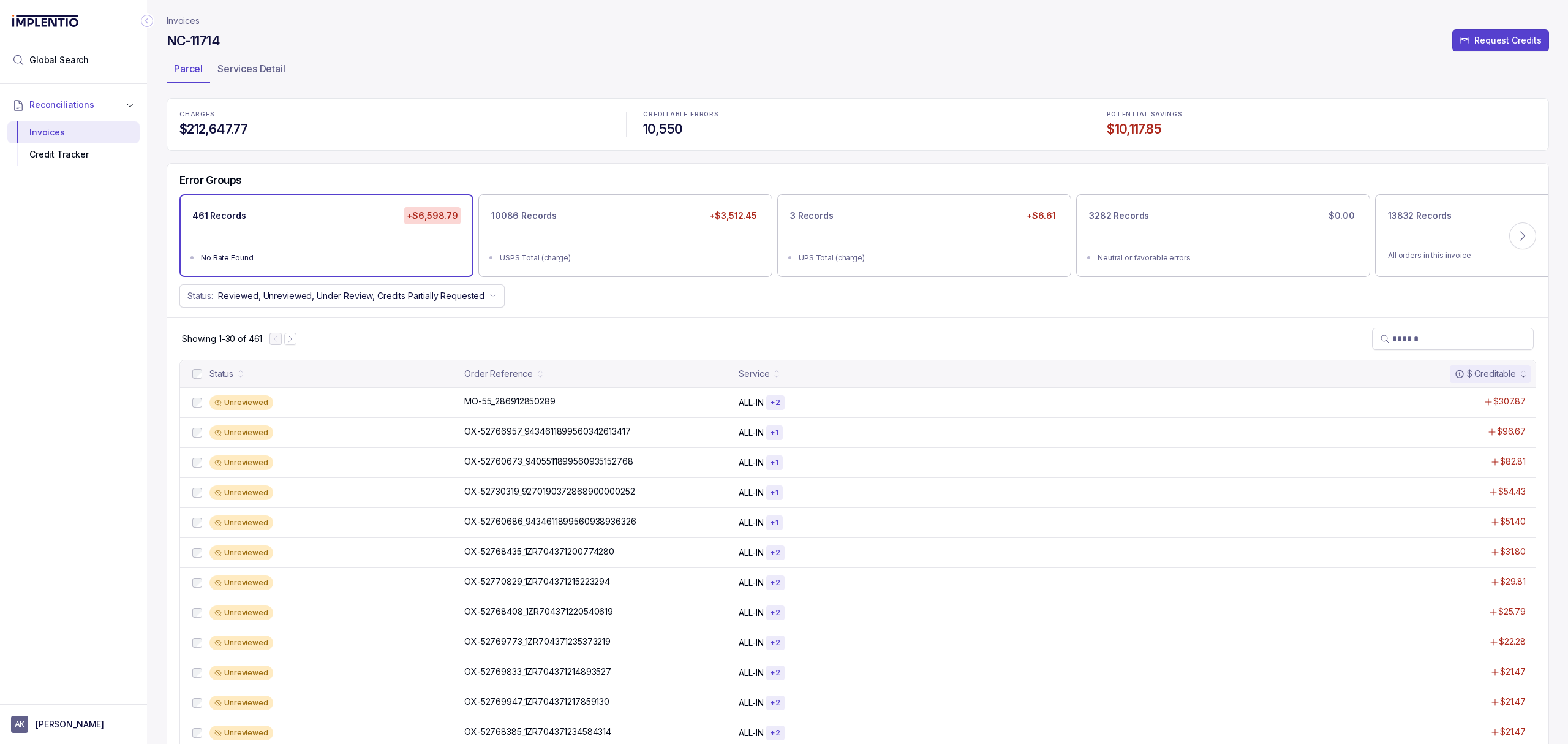
click at [579, 315] on div "Error Groups 461 Records +$6,598.79 No Rate Found 10086 Records +$3,512.45 USPS…" at bounding box center [858, 241] width 1382 height 154
click at [679, 316] on div "Error Groups 461 Records +$6,598.79 No Rate Found 10086 Records +$3,512.45 USPS…" at bounding box center [858, 241] width 1382 height 154
click at [629, 343] on div "Showing 1-30 of 461" at bounding box center [858, 338] width 1382 height 42
click at [603, 330] on div "Showing 1-30 of 461" at bounding box center [858, 338] width 1382 height 42
click at [618, 329] on div "Showing 1-30 of 461" at bounding box center [858, 338] width 1382 height 42
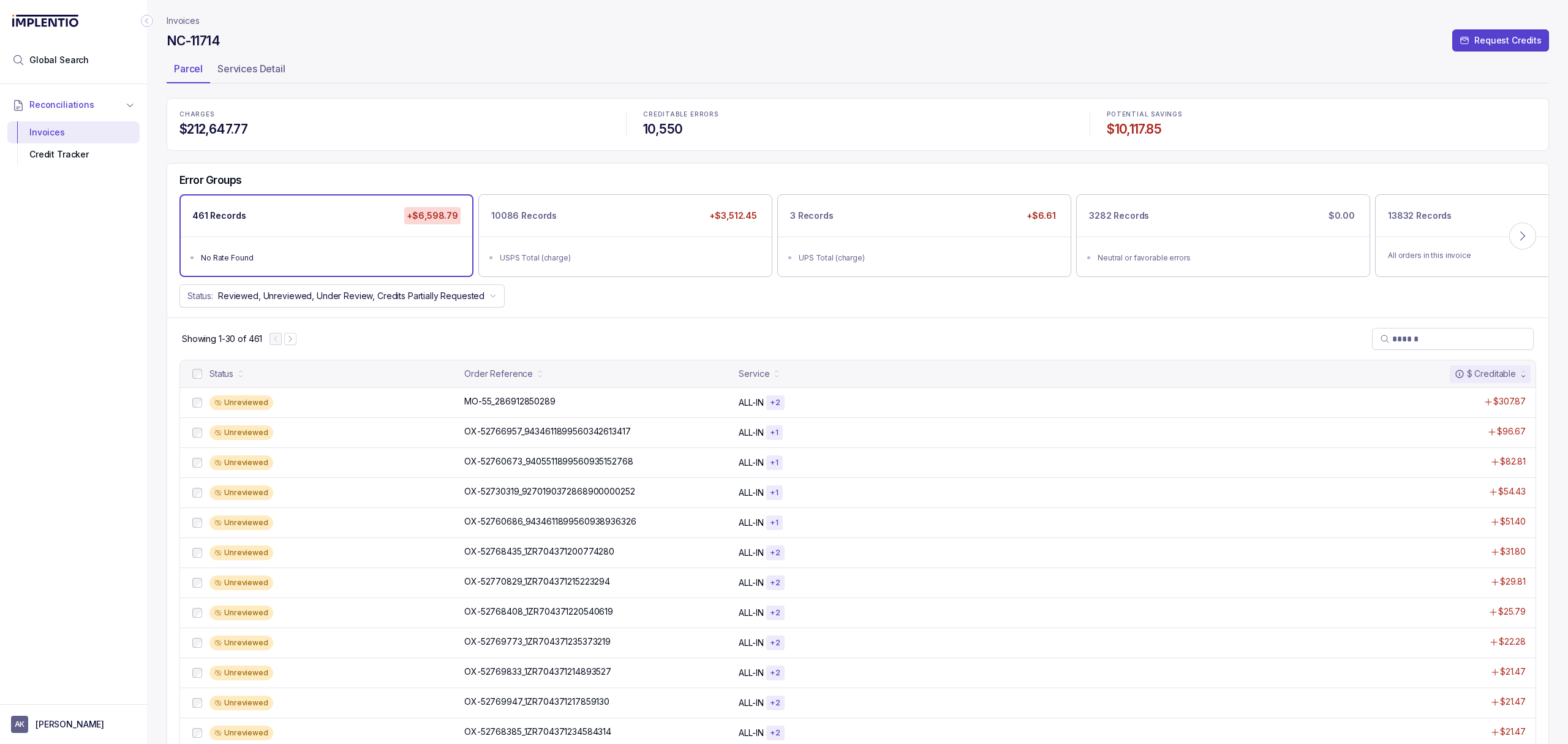
click at [624, 326] on div "Showing 1-30 of 461" at bounding box center [858, 338] width 1382 height 42
click at [630, 326] on div "Showing 1-30 of 461" at bounding box center [858, 338] width 1382 height 42
click at [631, 324] on div "Showing 1-30 of 461" at bounding box center [858, 338] width 1382 height 42
click at [625, 250] on li "USPS Total (charge)" at bounding box center [633, 256] width 268 height 14
click at [594, 332] on div "Showing 1-30 of 10,086" at bounding box center [858, 338] width 1382 height 42
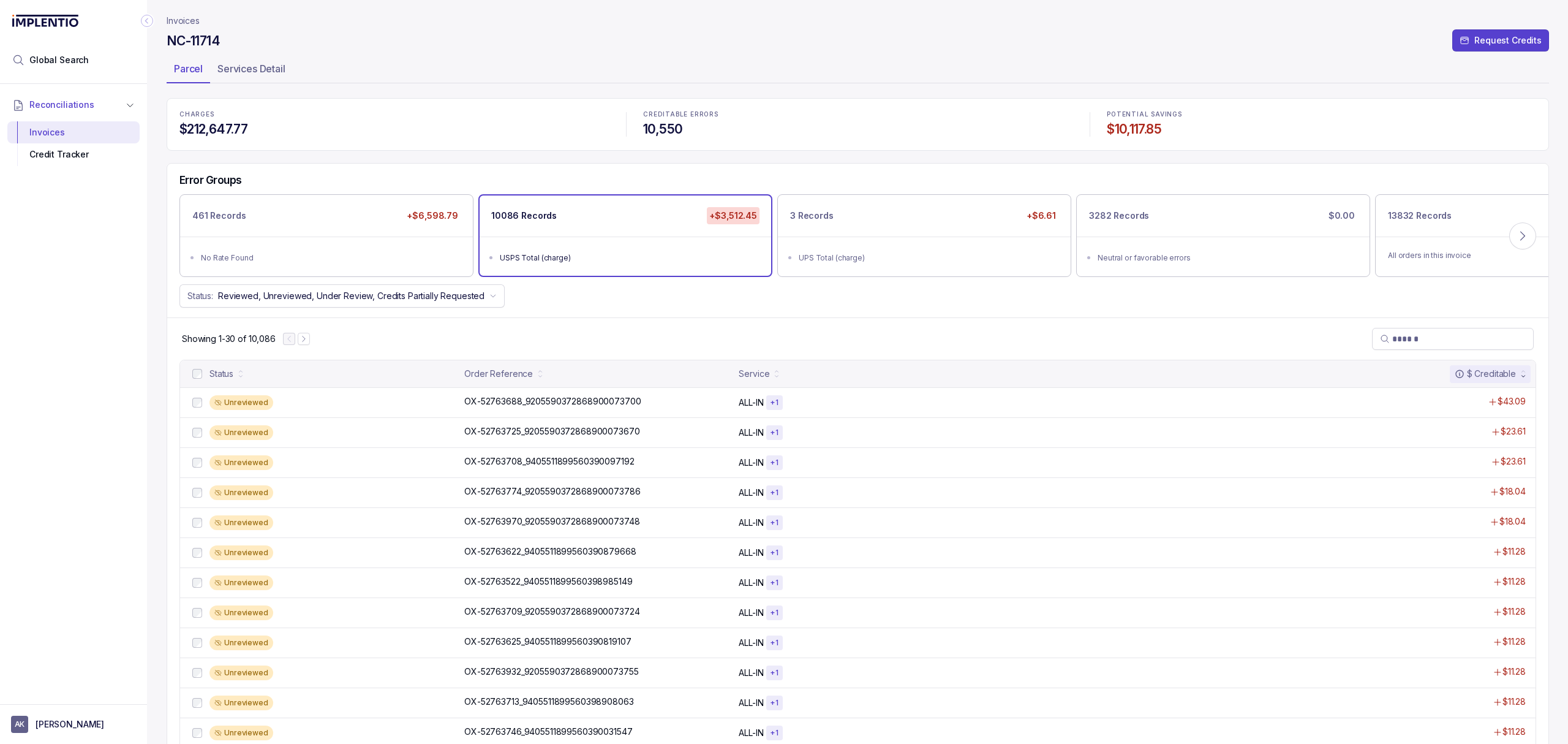
click at [613, 326] on div "Showing 1-30 of 10,086" at bounding box center [858, 338] width 1382 height 42
click at [627, 342] on div "Showing 1-30 of 10,086" at bounding box center [858, 338] width 1382 height 42
click at [754, 332] on div "Showing 1-30 of 10,086" at bounding box center [858, 338] width 1382 height 42
click at [745, 323] on div "Showing 1-30 of 10,086" at bounding box center [858, 338] width 1382 height 42
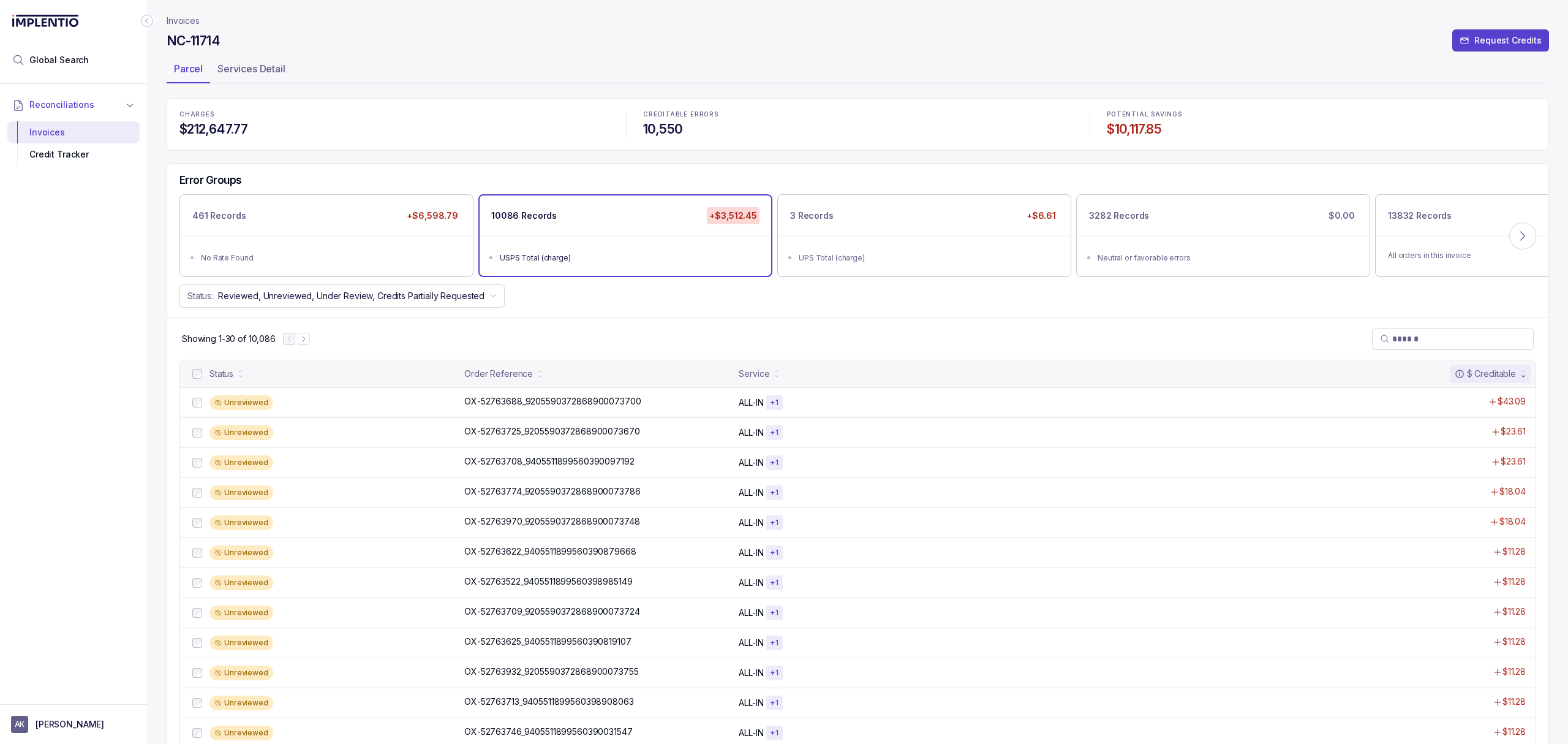
click at [745, 323] on div "Showing 1-30 of 10,086" at bounding box center [858, 338] width 1382 height 42
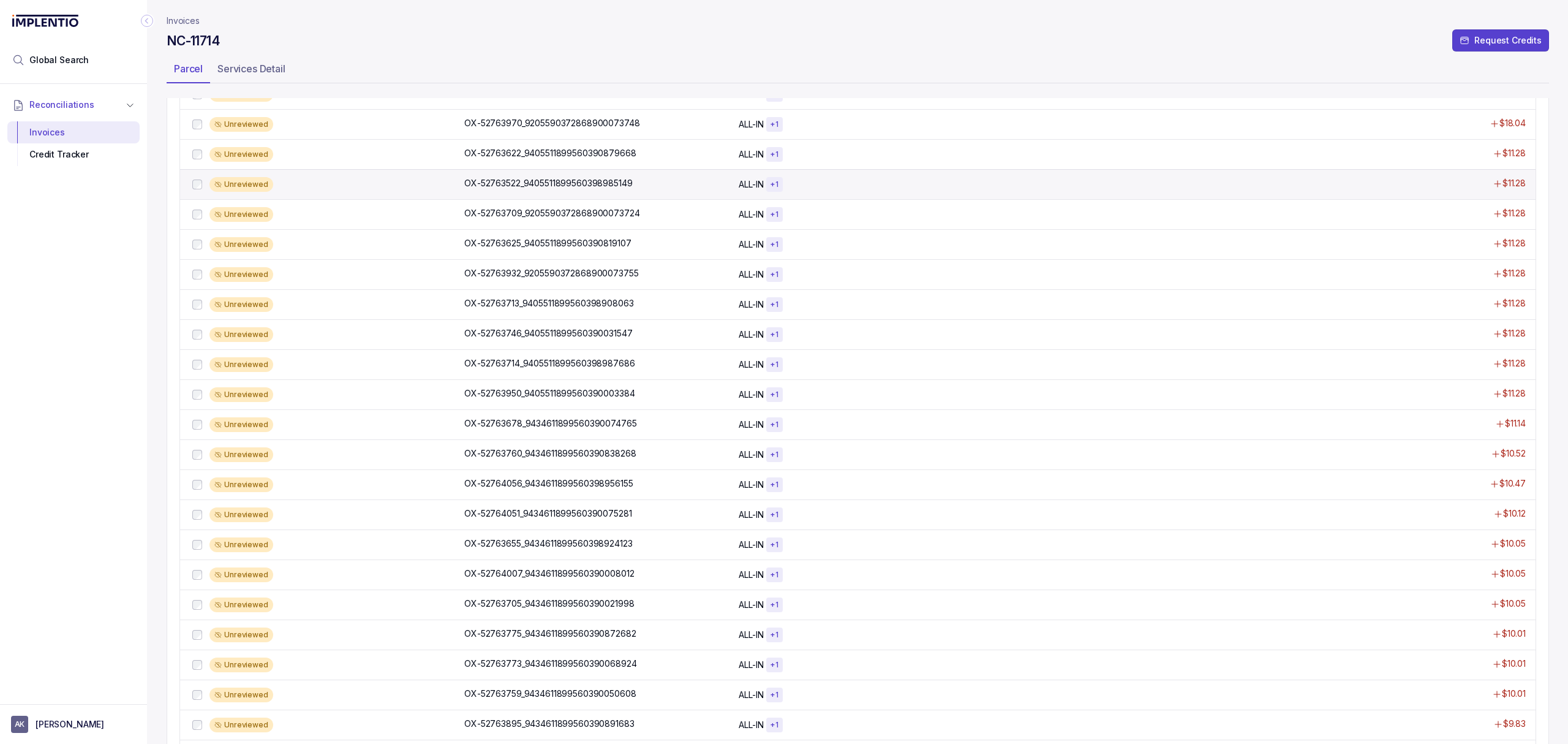
scroll to position [567, 0]
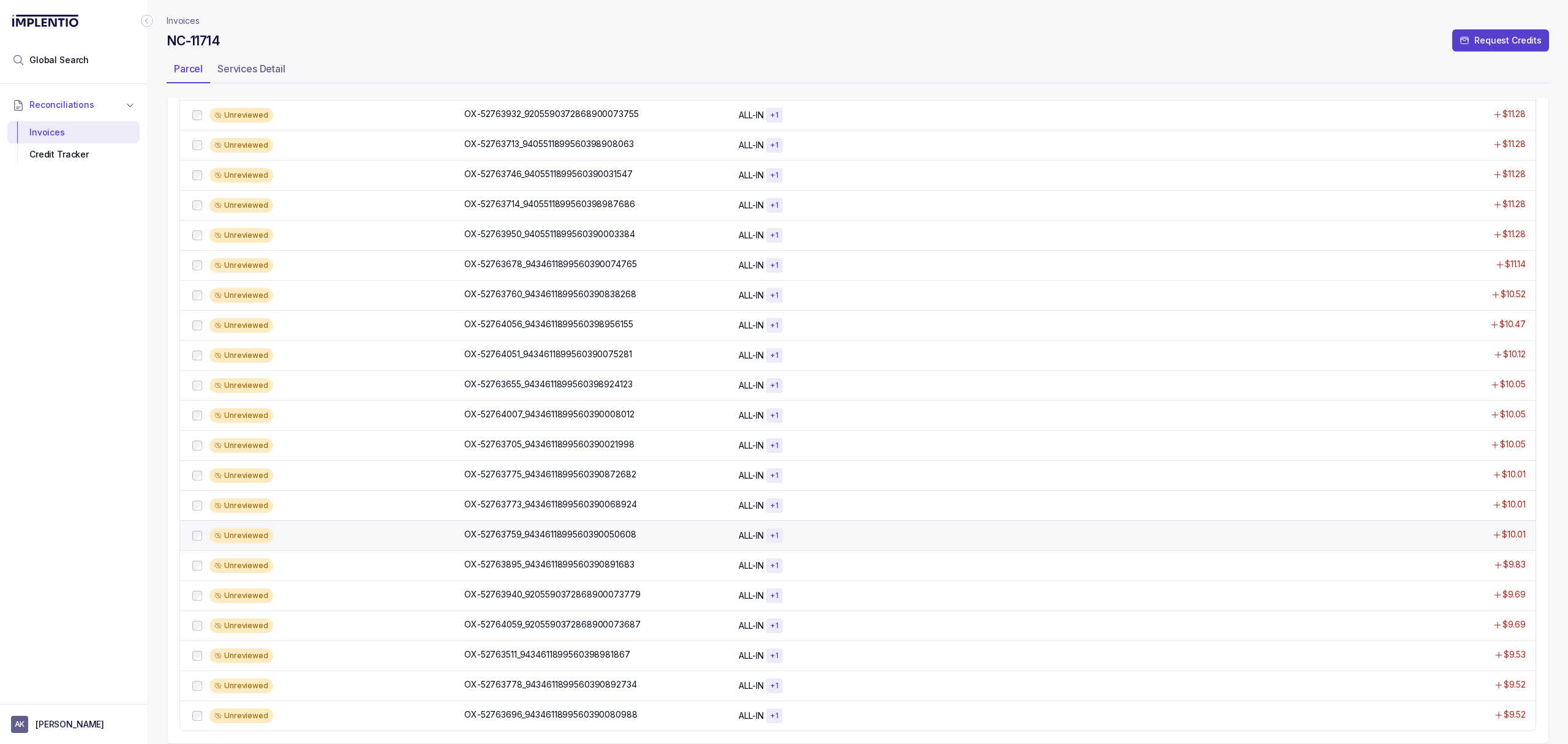
click at [590, 525] on div "Unreviewed OX-52763759_9434611899560390050608 OX-52763759_943461189956039005060…" at bounding box center [857, 536] width 1356 height 30
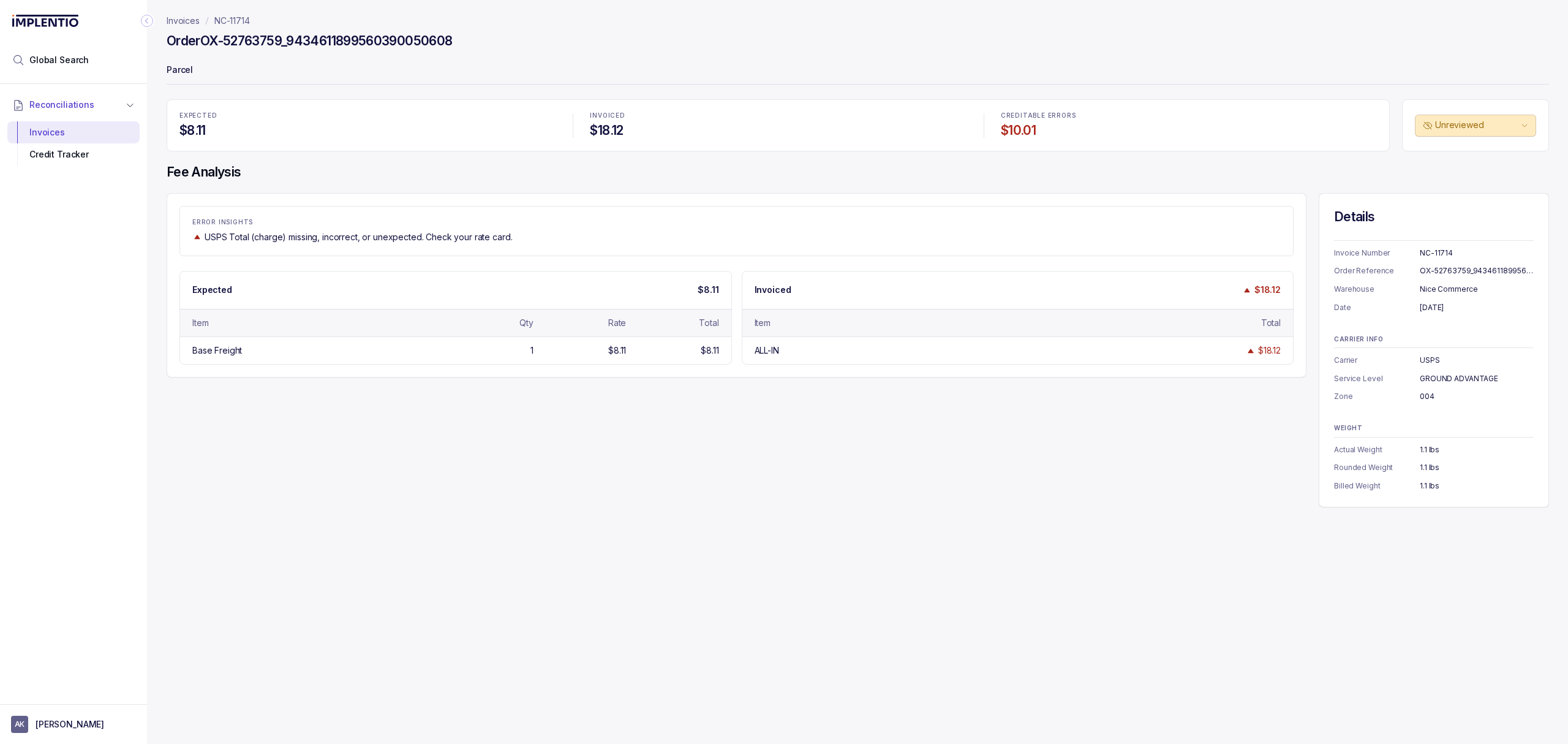
click at [690, 488] on div "ERROR INSIGHTS USPS Total (charge) missing, incorrect, or unexpected. Check you…" at bounding box center [857, 350] width 1383 height 315
click at [1265, 361] on div "ALL-IN $18.12" at bounding box center [1018, 350] width 551 height 28
click at [1193, 385] on div "ERROR INSIGHTS USPS Total (charge) missing, incorrect, or unexpected. Check you…" at bounding box center [857, 350] width 1383 height 315
click at [1337, 324] on div "Details Invoice Number NC-11714 Order Reference OX-52763759_9434611899560390050…" at bounding box center [1434, 350] width 230 height 315
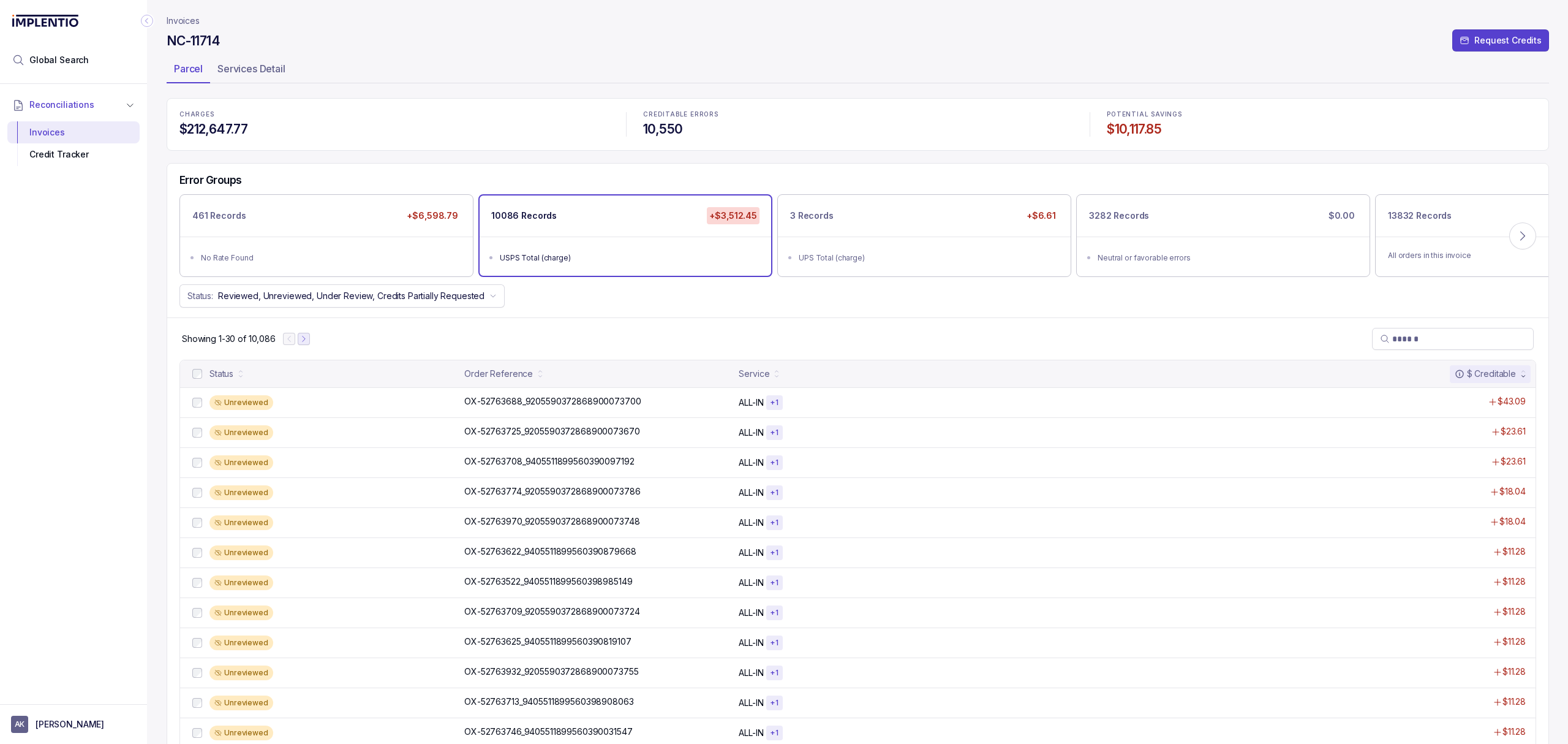
click at [297, 341] on button "Next Page" at bounding box center [304, 339] width 13 height 13
click at [310, 342] on icon "Next Page" at bounding box center [309, 339] width 3 height 5
click at [477, 346] on div "Showing 61-90 of 10,086" at bounding box center [858, 338] width 1382 height 42
click at [539, 329] on div "Showing 61-90 of 10,086" at bounding box center [858, 338] width 1382 height 42
click at [544, 326] on div "Showing 61-90 of 10,086" at bounding box center [858, 338] width 1382 height 42
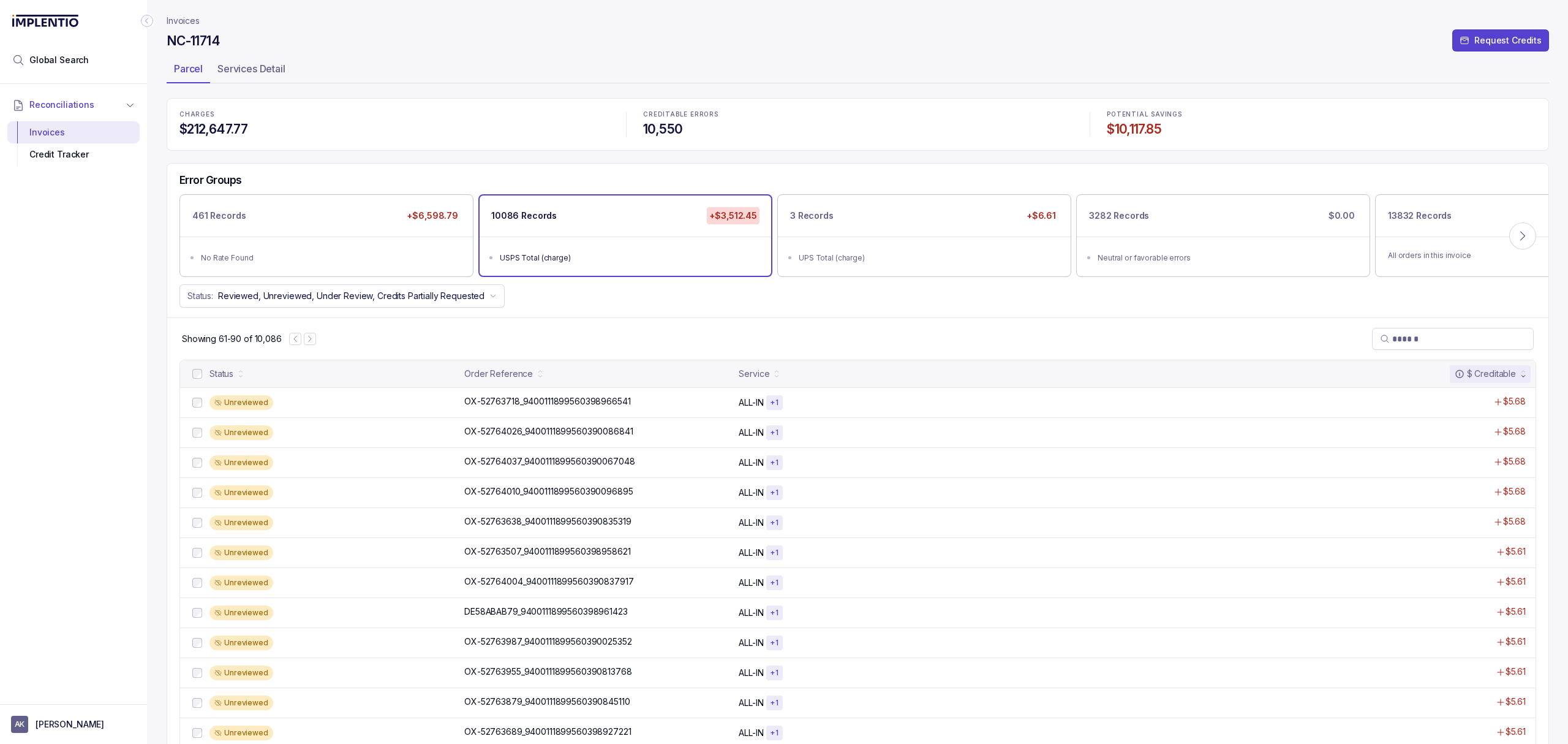
click at [533, 324] on div "Showing 61-90 of 10,086" at bounding box center [858, 338] width 1382 height 42
click at [716, 307] on div "Status: Reviewed, Unreviewed, Under Review, Credits Partially Requested" at bounding box center [858, 296] width 1382 height 23
click at [623, 332] on div "Showing 61-90 of 10,086" at bounding box center [858, 338] width 1382 height 42
click at [640, 312] on div "Error Groups 461 Records +$6,598.79 No Rate Found 10086 Records +$3,512.45 USPS…" at bounding box center [858, 241] width 1382 height 154
click at [288, 340] on nav "Showing 61-90 of 10,086" at bounding box center [249, 339] width 134 height 13
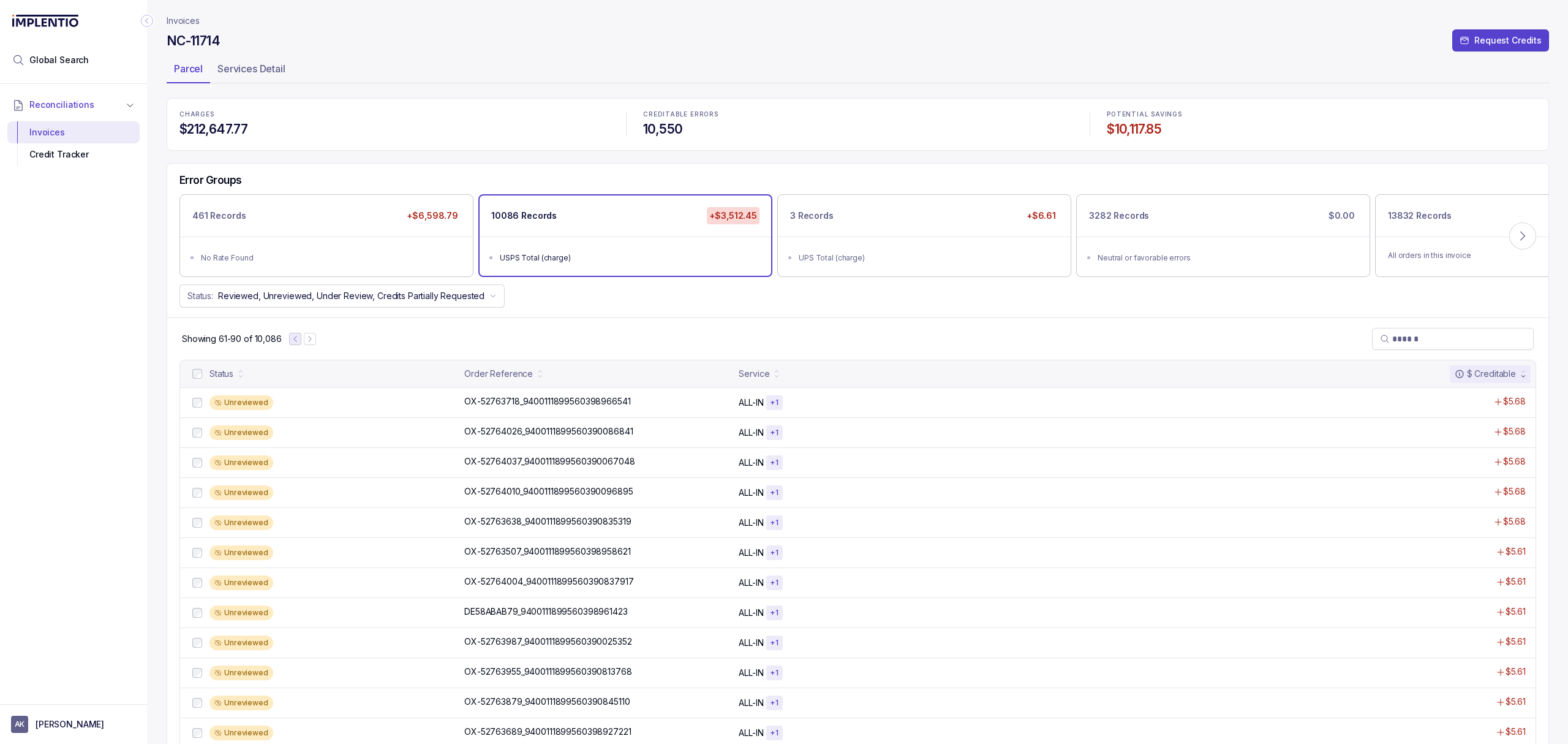
click at [292, 339] on icon "Previous Page" at bounding box center [296, 339] width 9 height 9
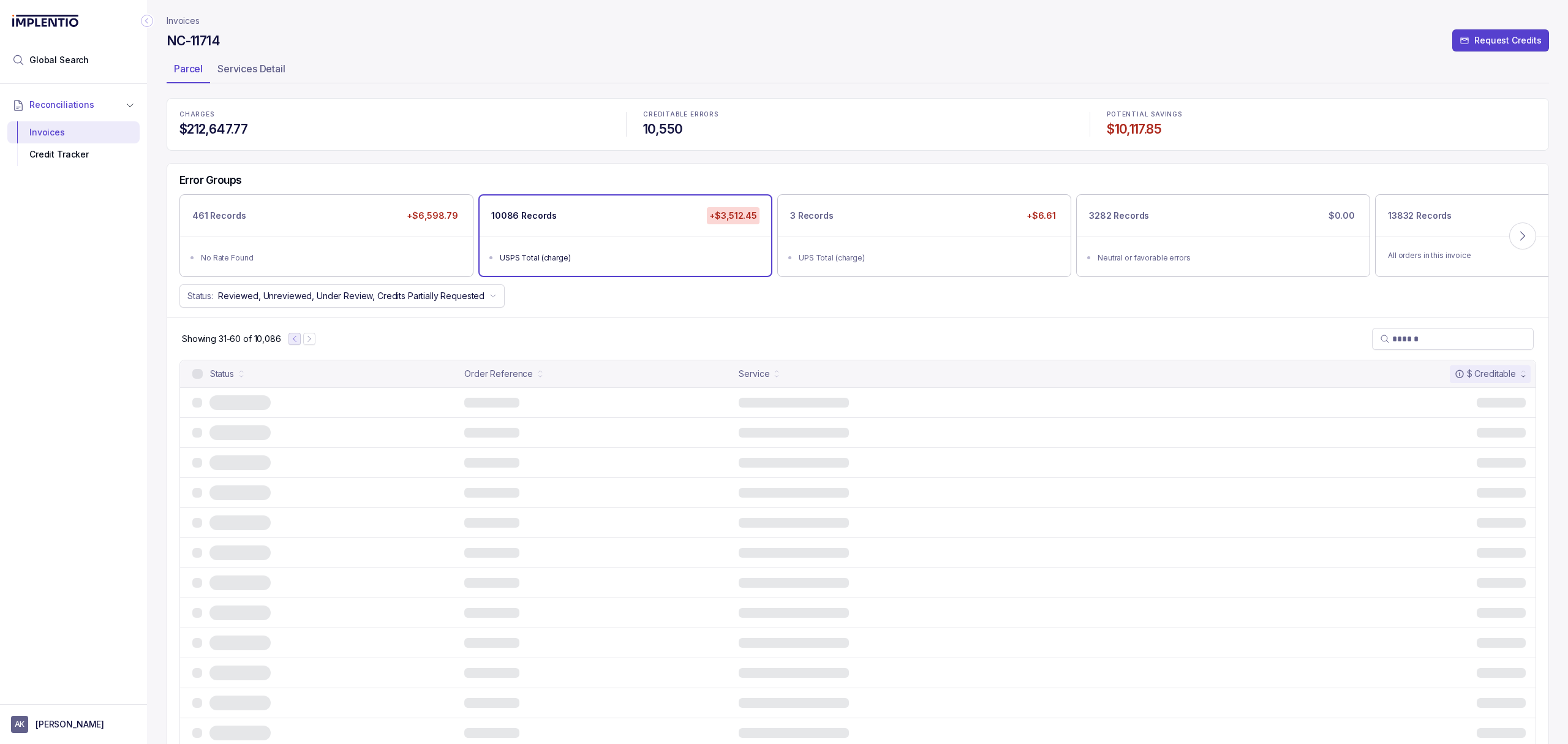
click at [292, 339] on icon "Previous Page" at bounding box center [295, 339] width 9 height 9
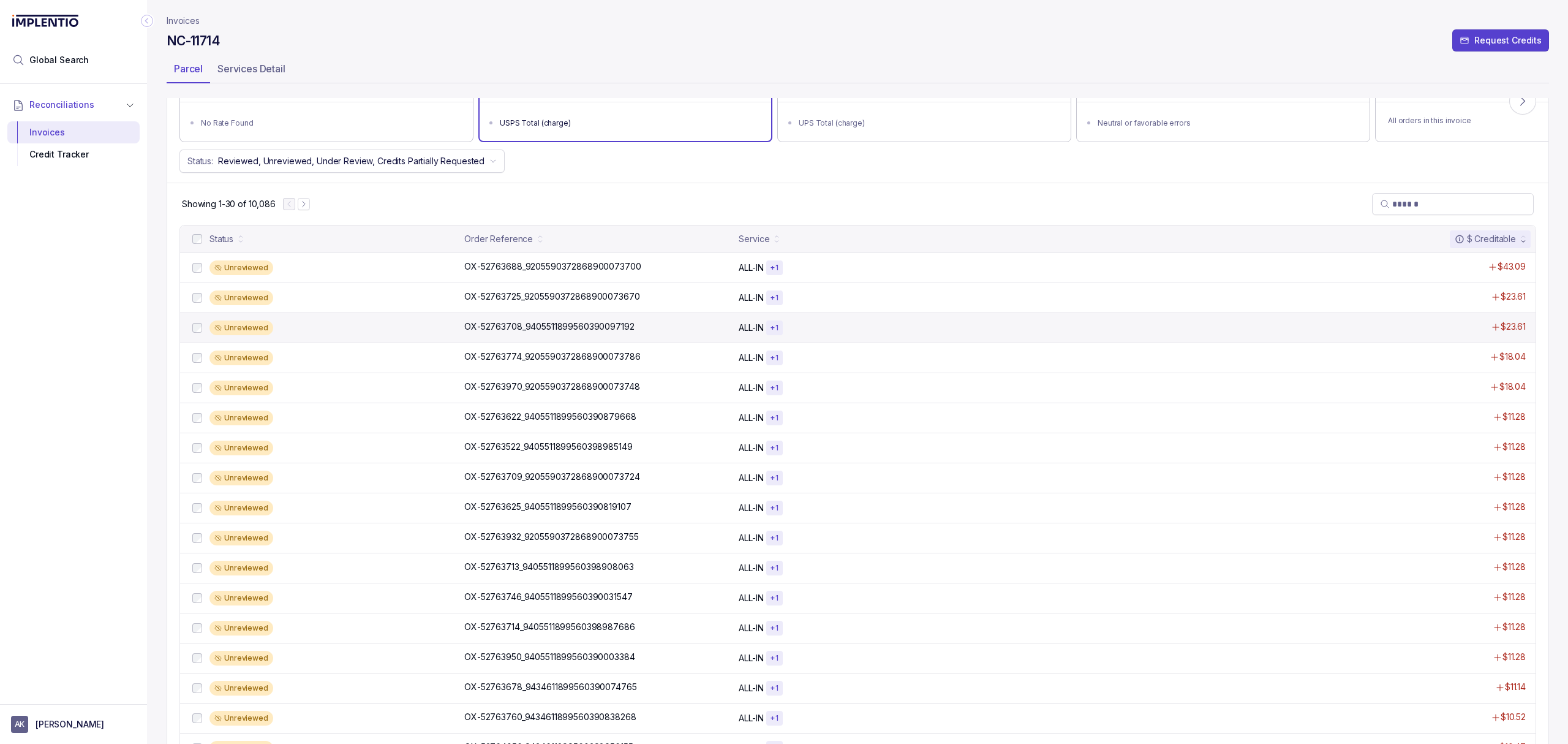
scroll to position [163, 0]
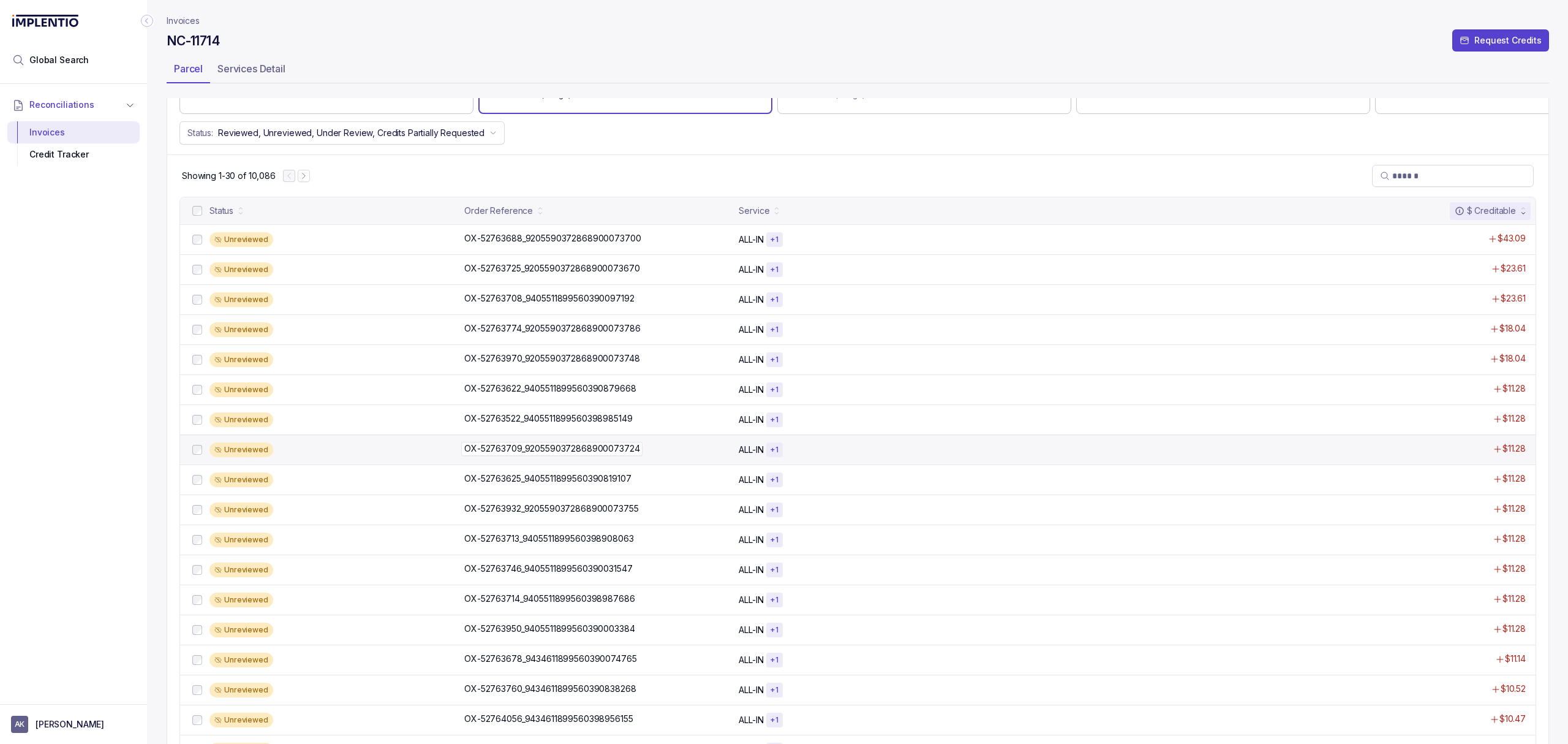
click at [497, 451] on p "OX-52763709_9205590372868900073724" at bounding box center [552, 448] width 181 height 13
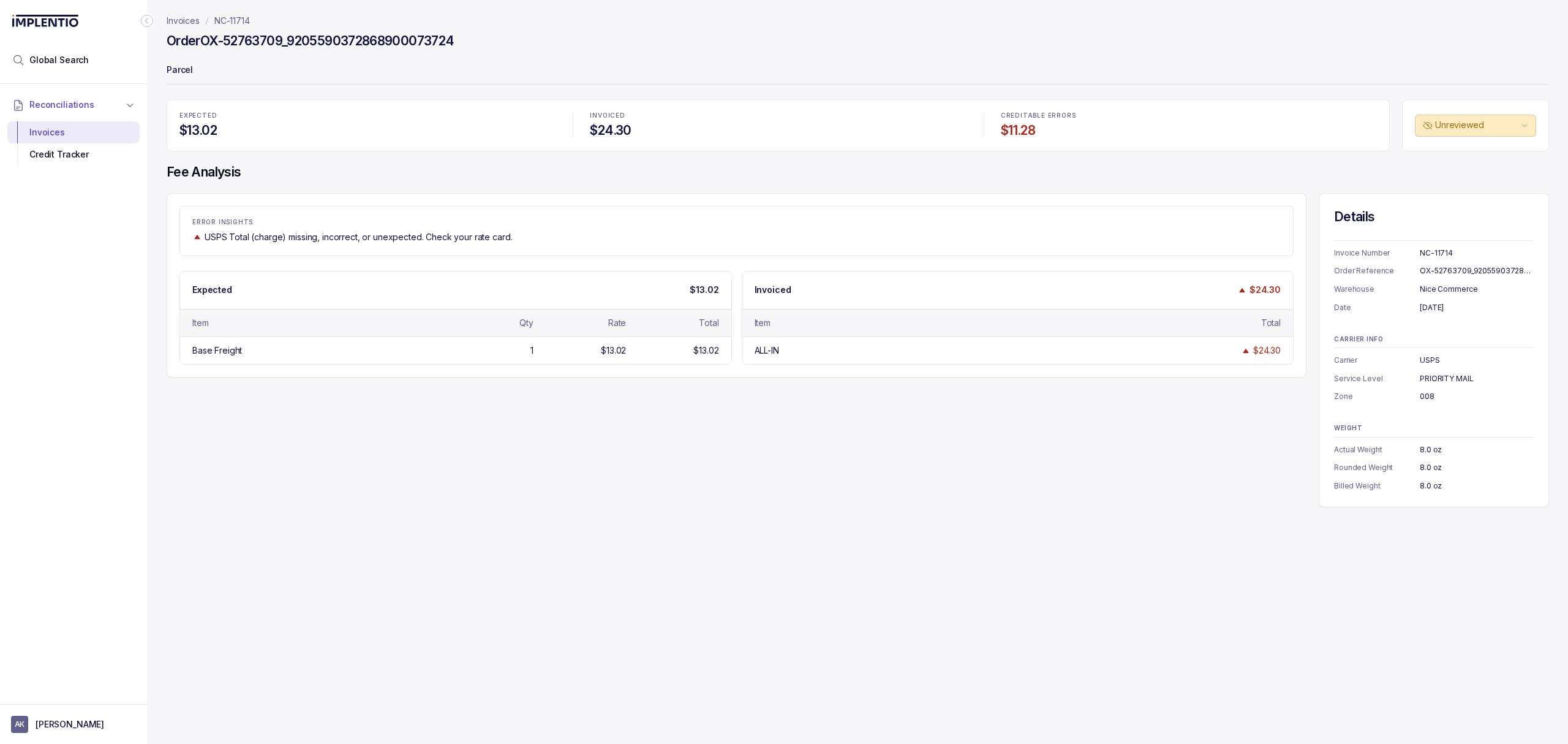
click at [1091, 423] on div "ERROR INSIGHTS USPS Total (charge) missing, incorrect, or unexpected. Check you…" at bounding box center [857, 350] width 1383 height 315
click at [1326, 486] on div "Details Invoice Number NC-11714 Order Reference OX-52763709_9205590372868900073…" at bounding box center [1434, 350] width 230 height 315
click at [833, 351] on div "ALL-IN $24.30" at bounding box center [1018, 350] width 551 height 28
click at [724, 367] on div "ERROR INSIGHTS USPS Total (charge) missing, incorrect, or unexpected. Check you…" at bounding box center [737, 285] width 1141 height 185
click at [846, 473] on div "ERROR INSIGHTS USPS Total (charge) missing, incorrect, or unexpected. Check you…" at bounding box center [857, 350] width 1383 height 315
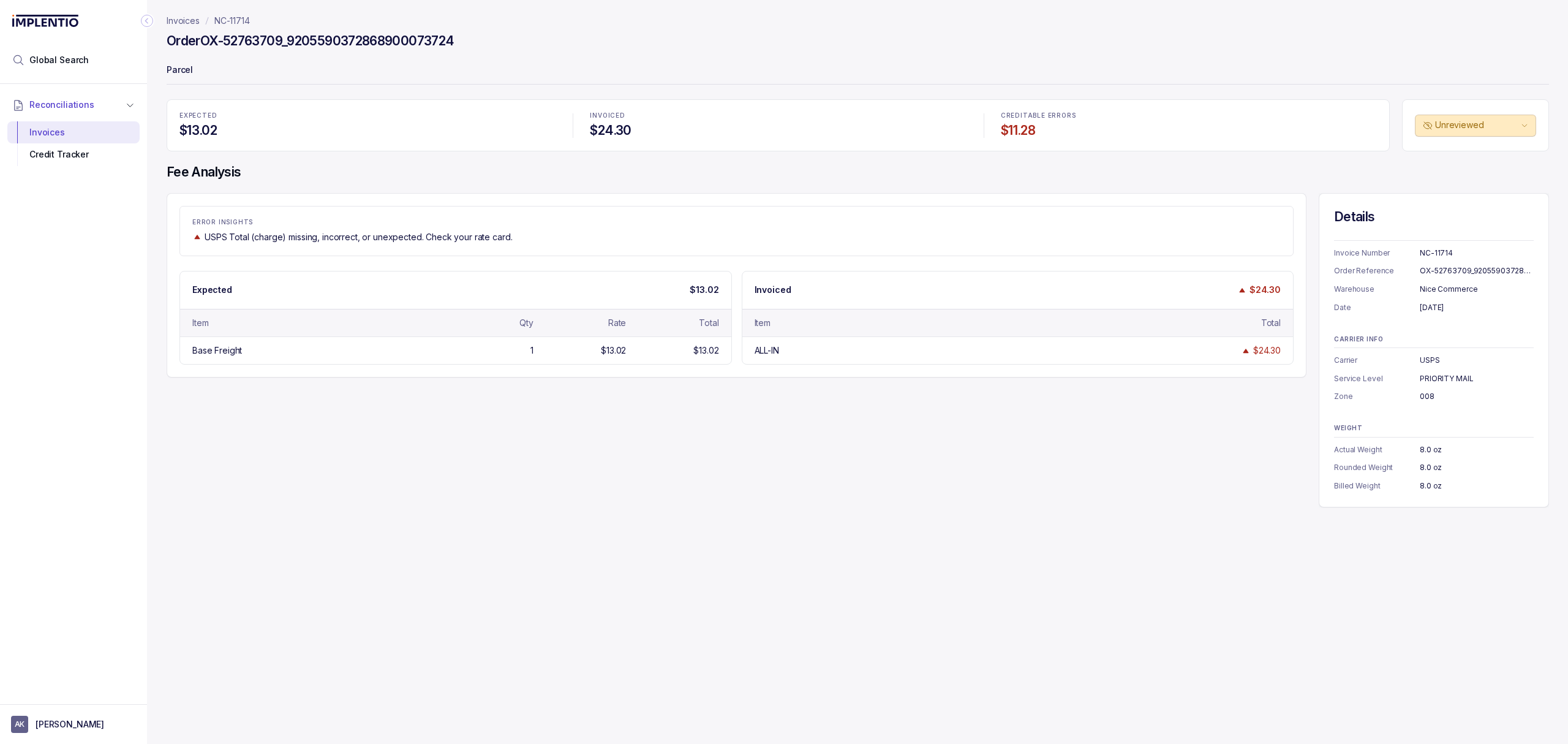
click at [840, 474] on div "ERROR INSIGHTS USPS Total (charge) missing, incorrect, or unexpected. Check you…" at bounding box center [857, 350] width 1383 height 315
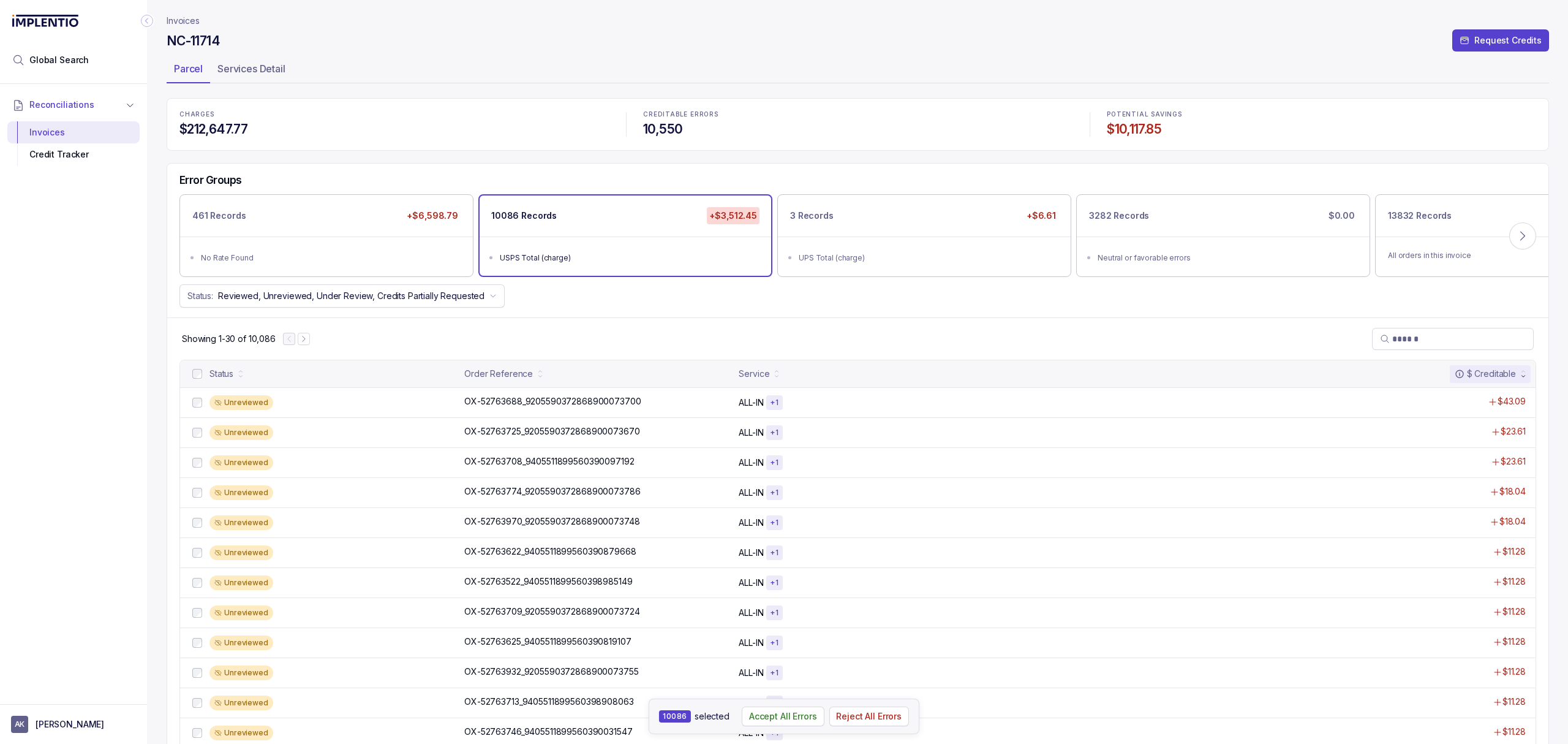
drag, startPoint x: 437, startPoint y: 350, endPoint x: 430, endPoint y: 354, distance: 8.1
click at [437, 350] on div "Showing 1-30 of 10,086" at bounding box center [858, 338] width 1382 height 42
click at [430, 354] on div "Showing 1-30 of 10,086" at bounding box center [858, 338] width 1382 height 42
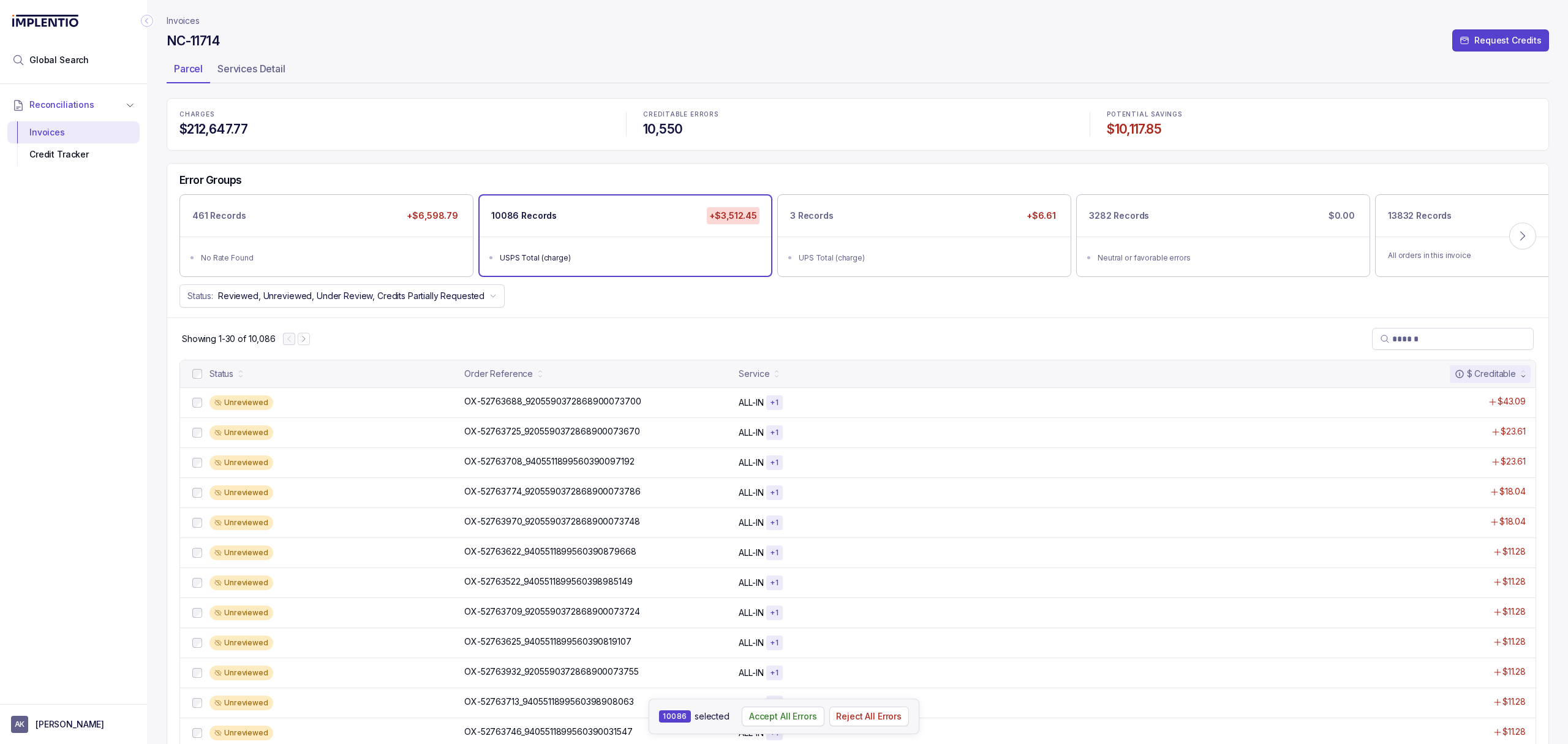
click at [409, 342] on div "Showing 1-30 of 10,086" at bounding box center [858, 338] width 1382 height 42
click at [413, 324] on div "Showing 1-30 of 10,086" at bounding box center [858, 338] width 1382 height 42
click at [383, 339] on div "Showing 1-30 of 10,086" at bounding box center [858, 338] width 1382 height 42
click at [383, 338] on div "Showing 1-30 of 10,086" at bounding box center [858, 338] width 1382 height 42
click at [559, 330] on div "Showing 1-30 of 10,086" at bounding box center [858, 338] width 1382 height 42
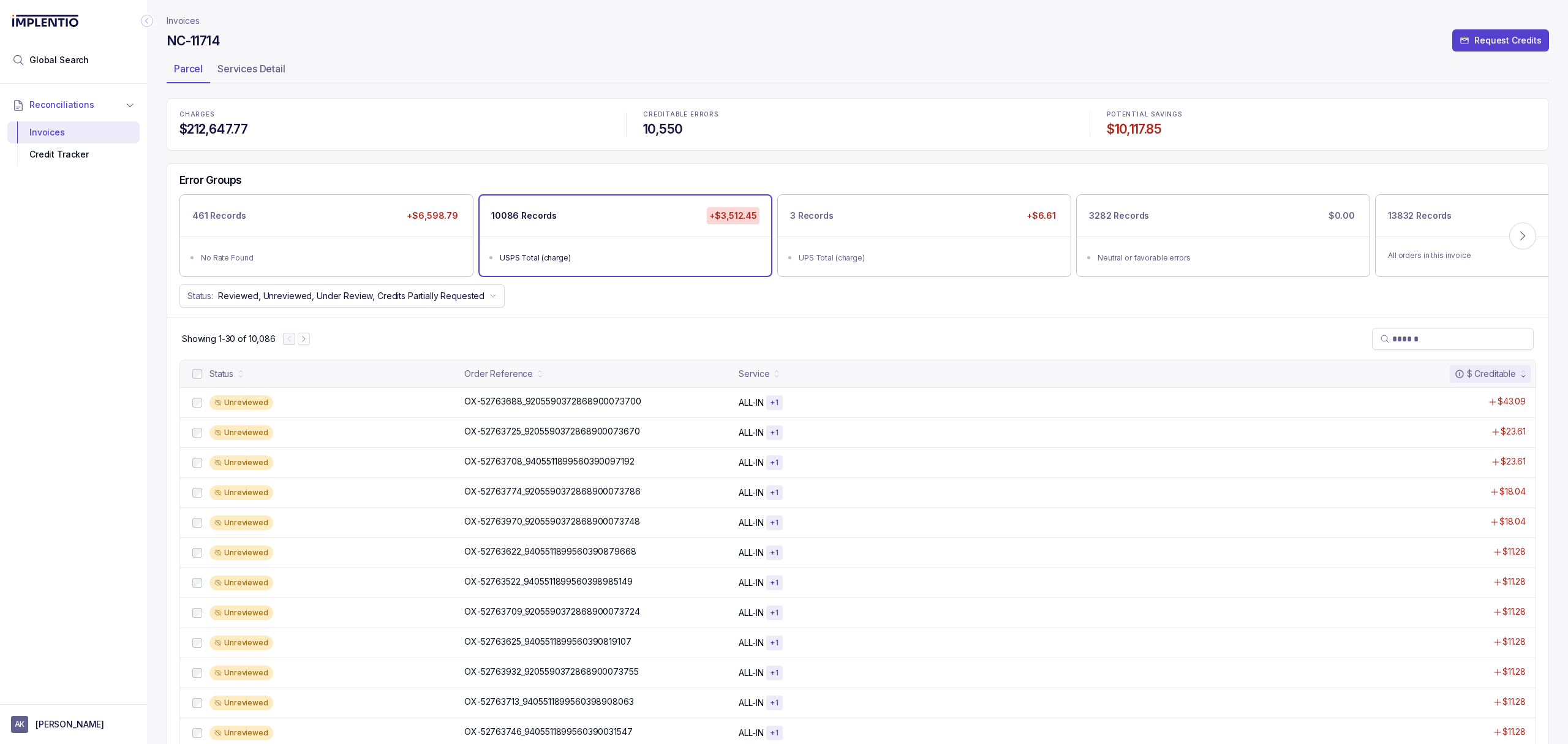
click at [559, 330] on div "Showing 1-30 of 10,086" at bounding box center [858, 338] width 1382 height 42
click at [613, 330] on div "Showing 1-30 of 10,086" at bounding box center [858, 338] width 1382 height 42
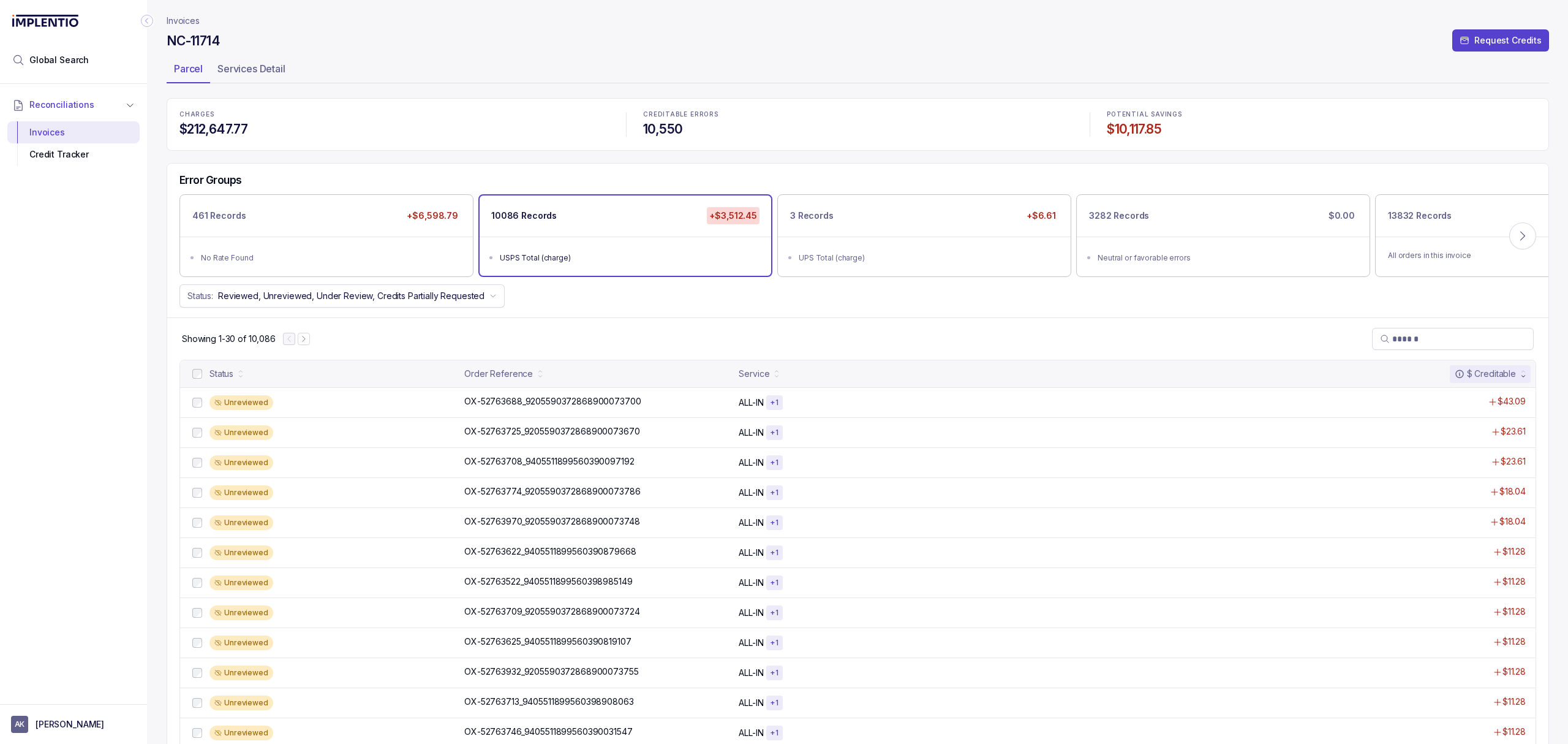
click at [194, 21] on p "Invoices" at bounding box center [183, 21] width 33 height 13
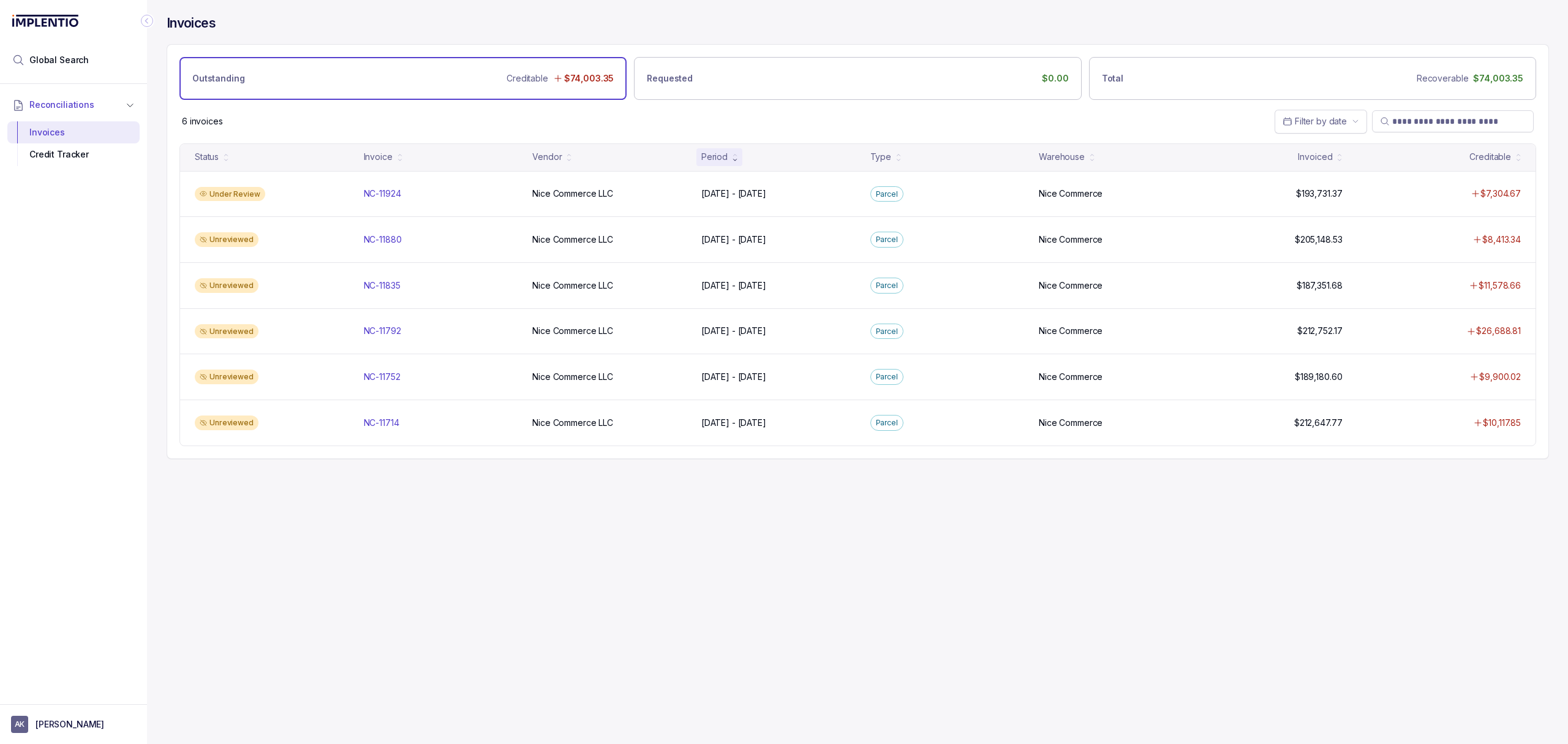
click at [489, 528] on div "Invoices Outstanding Creditable $74,003.35 Requested $0.00 Total Recoverable $7…" at bounding box center [853, 372] width 1412 height 744
click at [440, 516] on div "Invoices Outstanding Creditable $74,003.35 Requested $0.00 Total Recoverable $7…" at bounding box center [853, 372] width 1412 height 744
click at [458, 527] on div "Invoices Outstanding Creditable $74,003.35 Requested $0.00 Total Recoverable $7…" at bounding box center [853, 372] width 1412 height 744
click at [516, 581] on div "Invoices Outstanding Creditable $74,003.35 Requested $0.00 Total Recoverable $7…" at bounding box center [853, 372] width 1412 height 744
click at [506, 584] on div "Invoices Outstanding Creditable $74,003.35 Requested $0.00 Total Recoverable $7…" at bounding box center [853, 372] width 1412 height 744
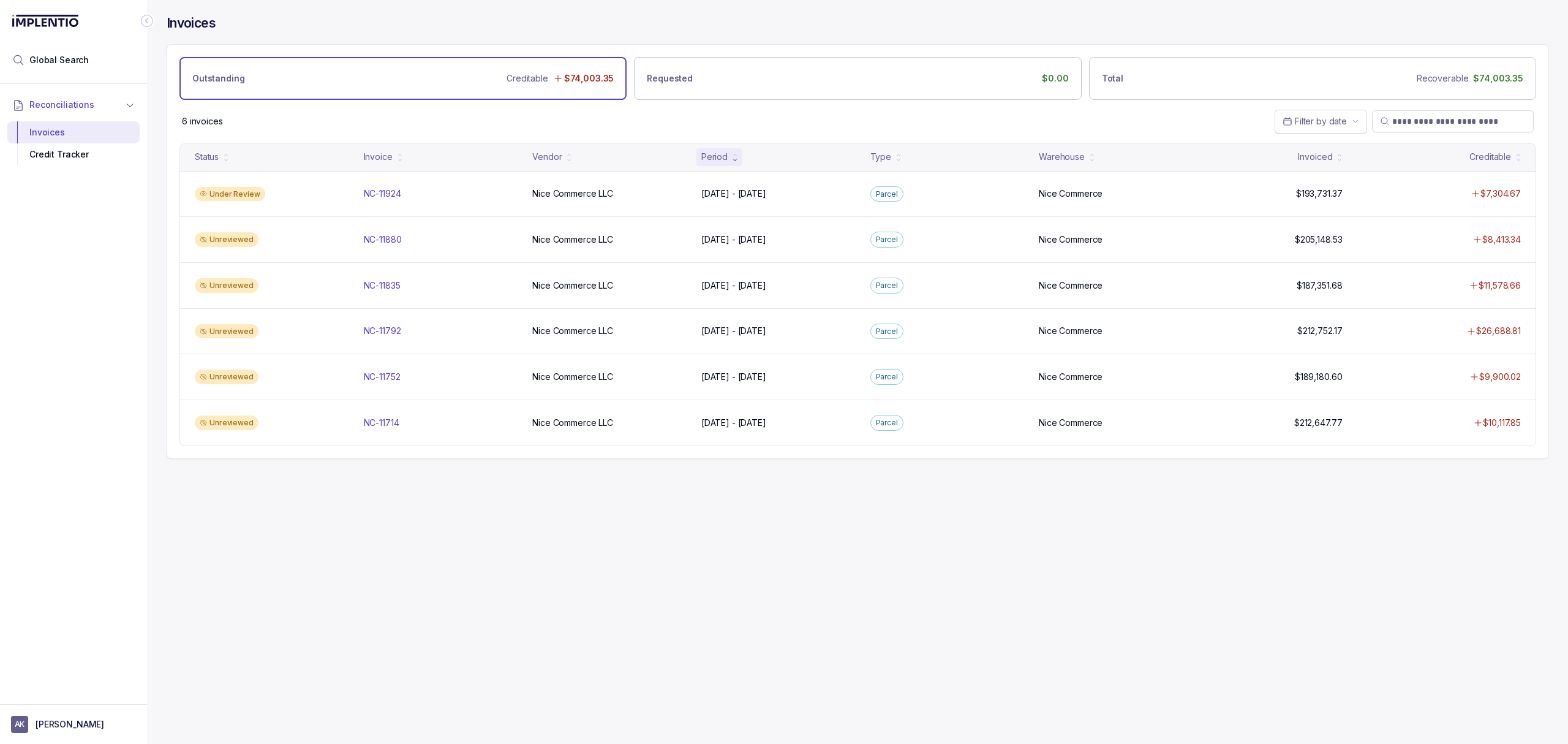
click at [506, 584] on div "Invoices Outstanding Creditable $74,003.35 Requested $0.00 Total Recoverable $7…" at bounding box center [853, 372] width 1412 height 744
click at [488, 597] on div "Invoices Outstanding Creditable $74,003.35 Requested $0.00 Total Recoverable $7…" at bounding box center [853, 372] width 1412 height 744
click at [451, 543] on div "Invoices Outstanding Creditable $74,003.35 Requested $0.00 Total Recoverable $7…" at bounding box center [853, 372] width 1412 height 744
click at [453, 542] on div "Invoices Outstanding Creditable $74,003.35 Requested $0.00 Total Recoverable $7…" at bounding box center [853, 372] width 1412 height 744
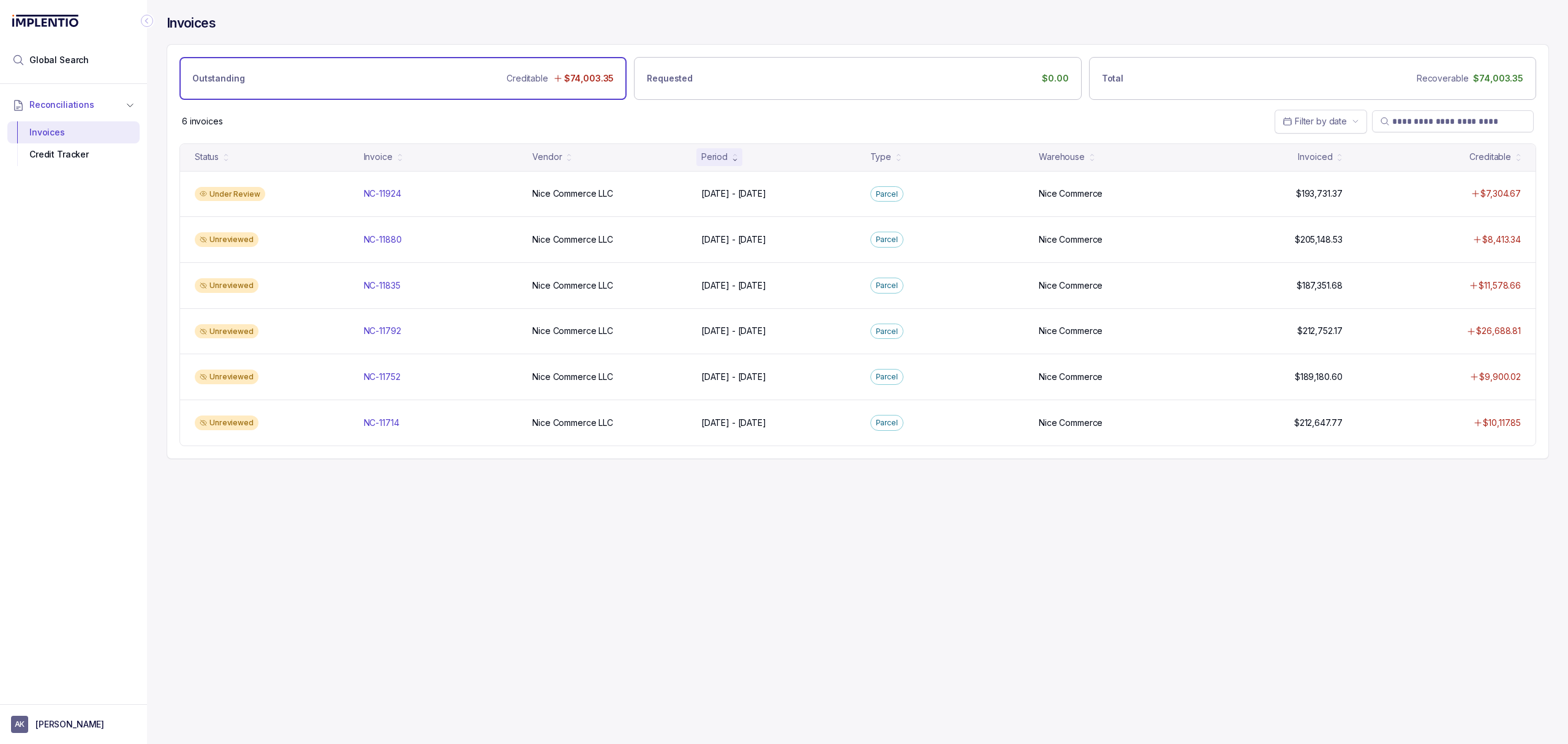
click at [453, 542] on div "Invoices Outstanding Creditable $74,003.35 Requested $0.00 Total Recoverable $7…" at bounding box center [853, 372] width 1412 height 744
click at [339, 540] on div "Invoices Outstanding Creditable $74,003.35 Requested $0.00 Total Recoverable $7…" at bounding box center [853, 372] width 1412 height 744
click at [309, 530] on div "Invoices Outstanding Creditable $74,003.35 Requested $0.00 Total Recoverable $7…" at bounding box center [853, 372] width 1412 height 744
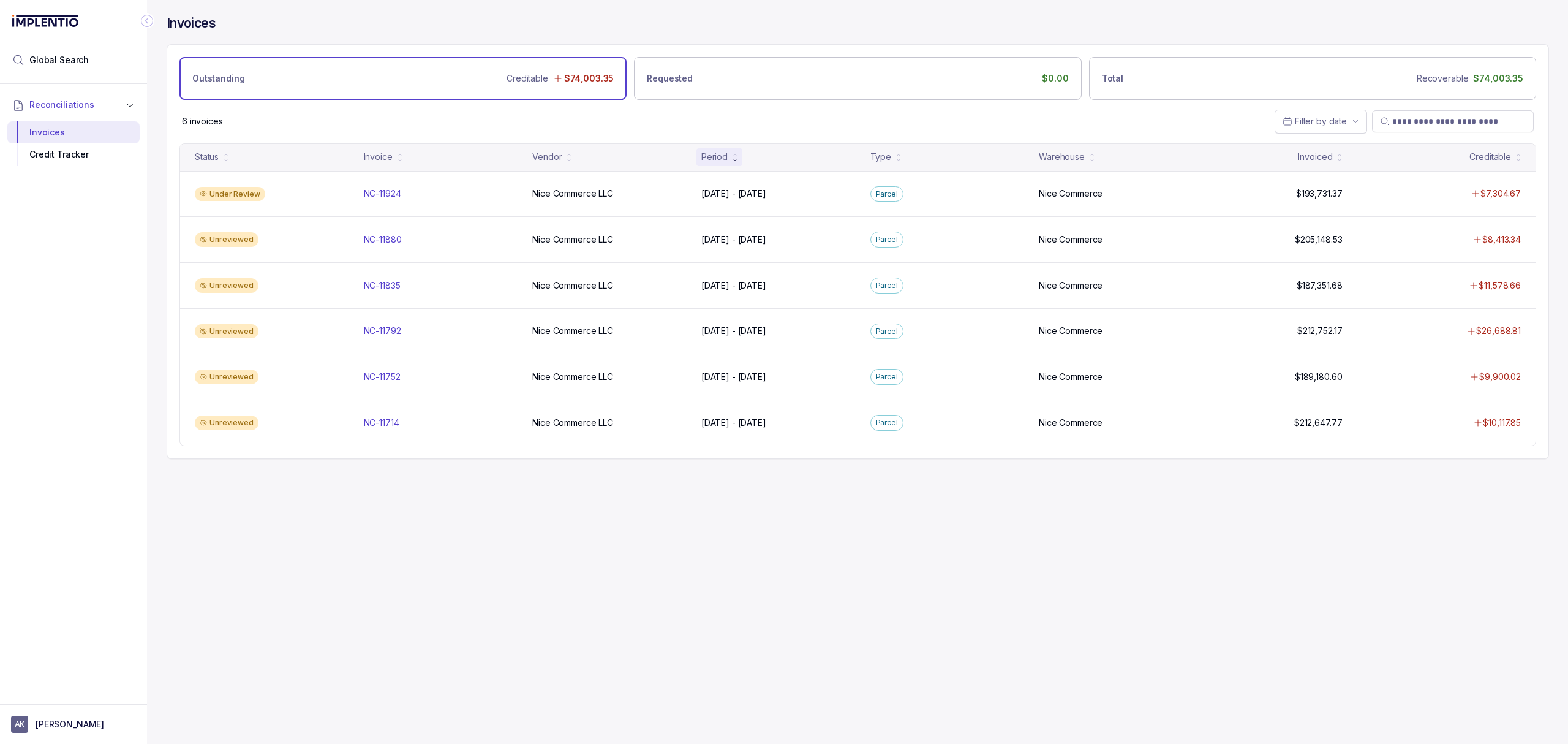
click at [304, 544] on div "Invoices Outstanding Creditable $74,003.35 Requested $0.00 Total Recoverable $7…" at bounding box center [853, 372] width 1412 height 744
click at [280, 533] on div "Invoices Outstanding Creditable $74,003.35 Requested $0.00 Total Recoverable $7…" at bounding box center [853, 372] width 1412 height 744
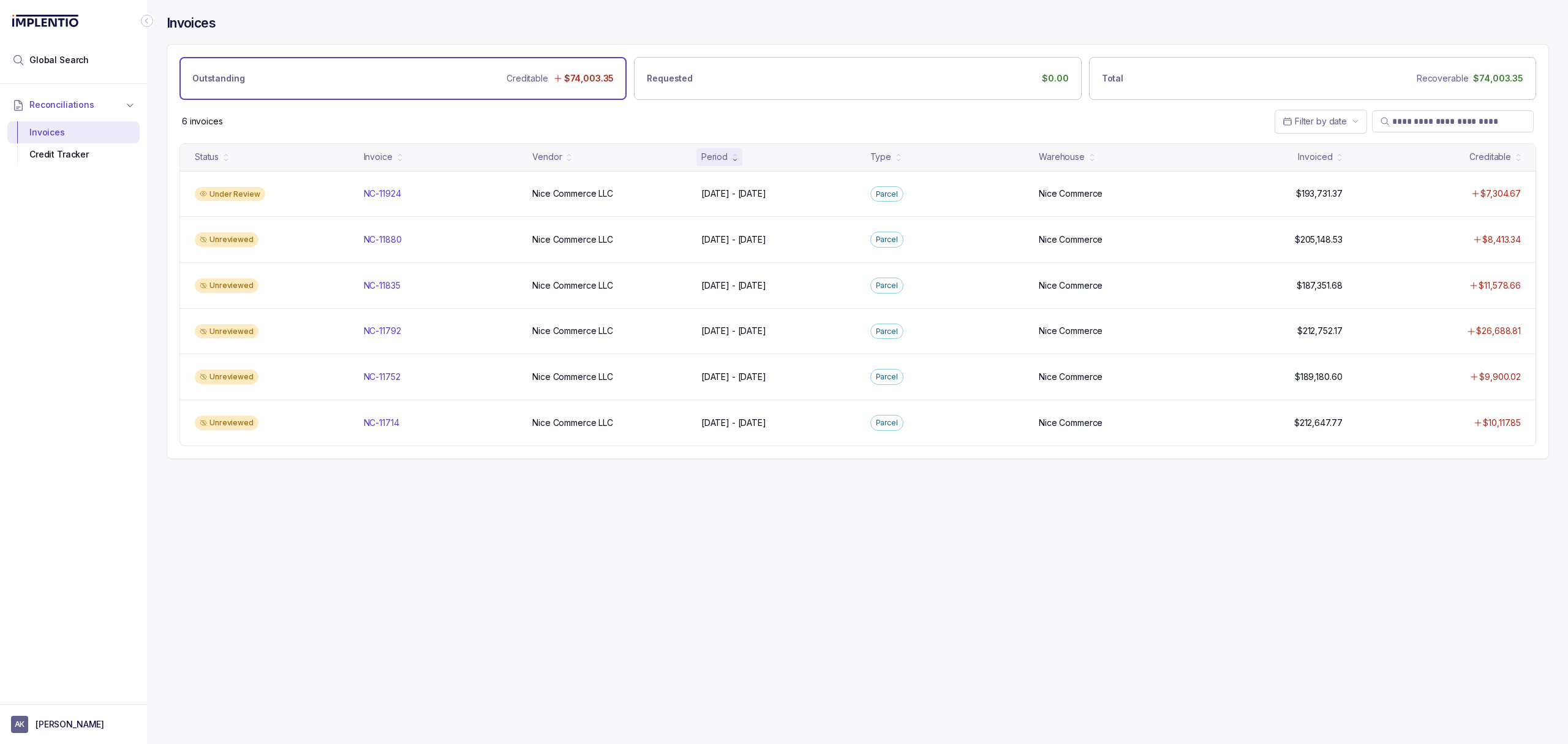
click at [276, 533] on div "Invoices Outstanding Creditable $74,003.35 Requested $0.00 Total Recoverable $7…" at bounding box center [853, 372] width 1412 height 744
click at [275, 533] on div "Invoices Outstanding Creditable $74,003.35 Requested $0.00 Total Recoverable $7…" at bounding box center [853, 372] width 1412 height 744
click at [271, 533] on div "Invoices Outstanding Creditable $74,003.35 Requested $0.00 Total Recoverable $7…" at bounding box center [853, 372] width 1412 height 744
click at [263, 538] on div "Invoices Outstanding Creditable $74,003.35 Requested $0.00 Total Recoverable $7…" at bounding box center [853, 372] width 1412 height 744
click at [260, 535] on div "Invoices Outstanding Creditable $74,003.35 Requested $0.00 Total Recoverable $7…" at bounding box center [853, 372] width 1412 height 744
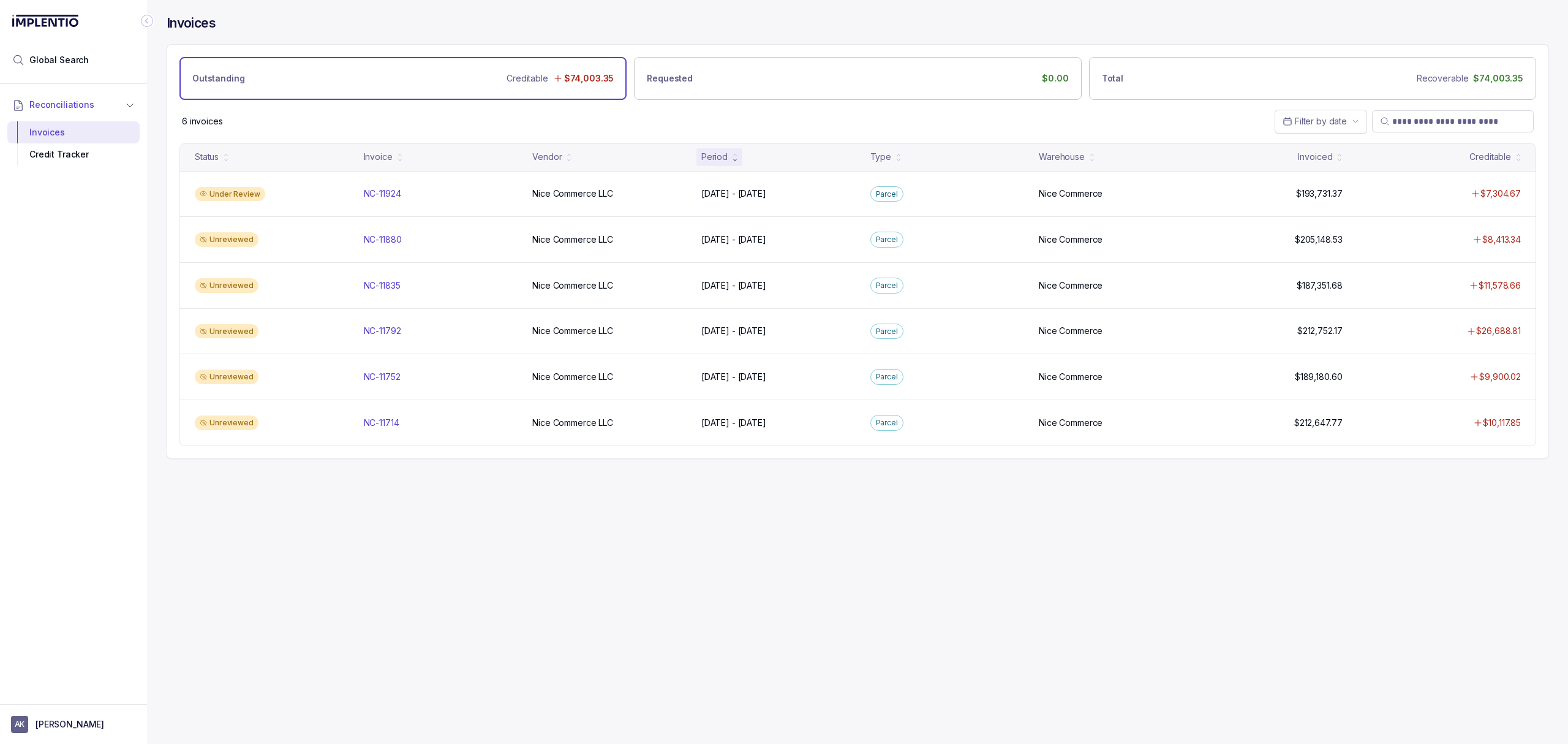
click at [260, 535] on div "Invoices Outstanding Creditable $74,003.35 Requested $0.00 Total Recoverable $7…" at bounding box center [853, 372] width 1412 height 744
click at [258, 535] on div "Invoices Outstanding Creditable $74,003.35 Requested $0.00 Total Recoverable $7…" at bounding box center [853, 372] width 1412 height 744
click at [255, 540] on div "Invoices Outstanding Creditable $74,003.35 Requested $0.00 Total Recoverable $7…" at bounding box center [853, 372] width 1412 height 744
click at [270, 530] on div "Invoices Outstanding Creditable $74,003.35 Requested $0.00 Total Recoverable $7…" at bounding box center [853, 372] width 1412 height 744
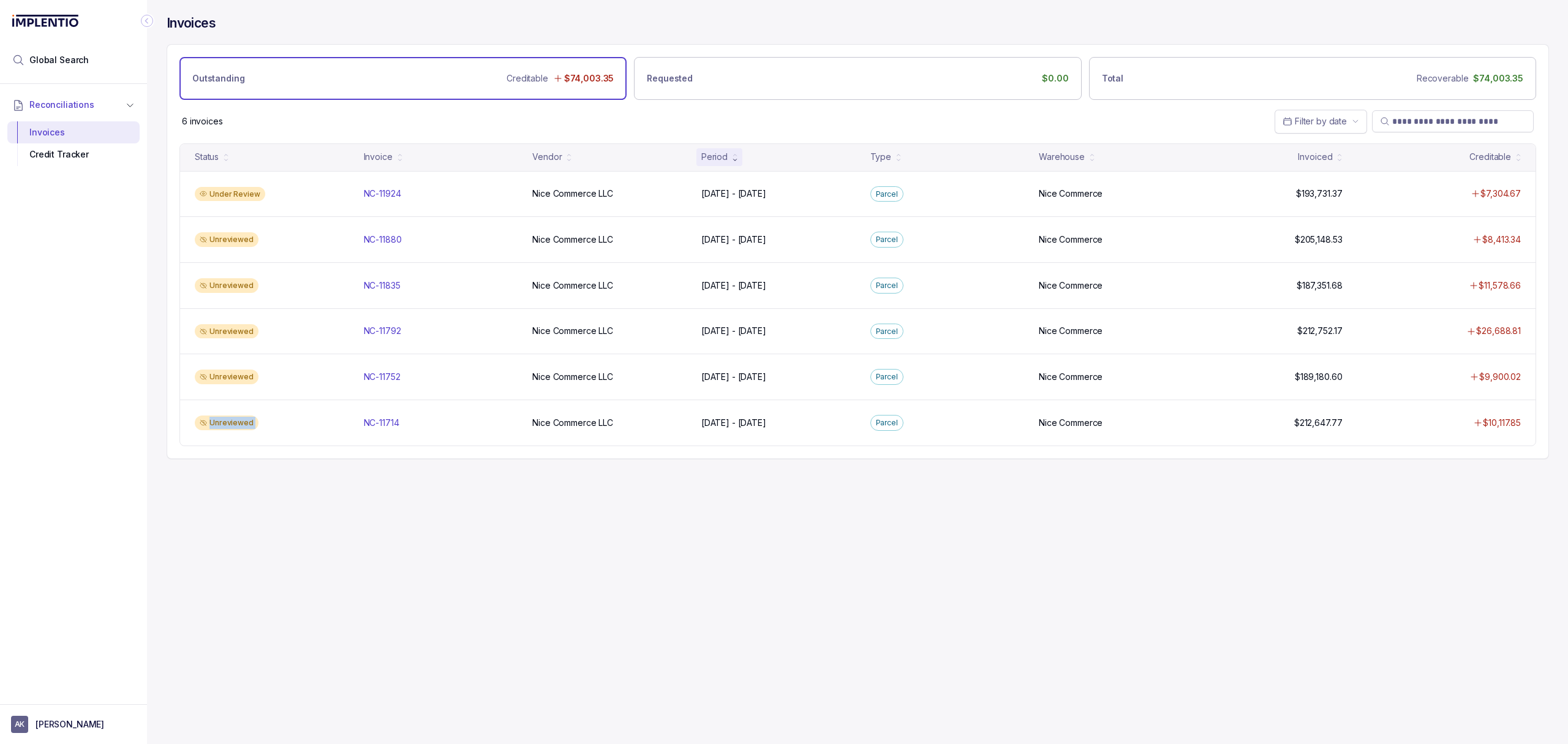
click at [271, 530] on div "Invoices Outstanding Creditable $74,003.35 Requested $0.00 Total Recoverable $7…" at bounding box center [853, 372] width 1412 height 744
click at [272, 524] on div "Invoices Outstanding Creditable $74,003.35 Requested $0.00 Total Recoverable $7…" at bounding box center [853, 372] width 1412 height 744
click at [271, 515] on div "Invoices Outstanding Creditable $74,003.35 Requested $0.00 Total Recoverable $7…" at bounding box center [853, 372] width 1412 height 744
click at [271, 514] on div "Invoices Outstanding Creditable $74,003.35 Requested $0.00 Total Recoverable $7…" at bounding box center [853, 372] width 1412 height 744
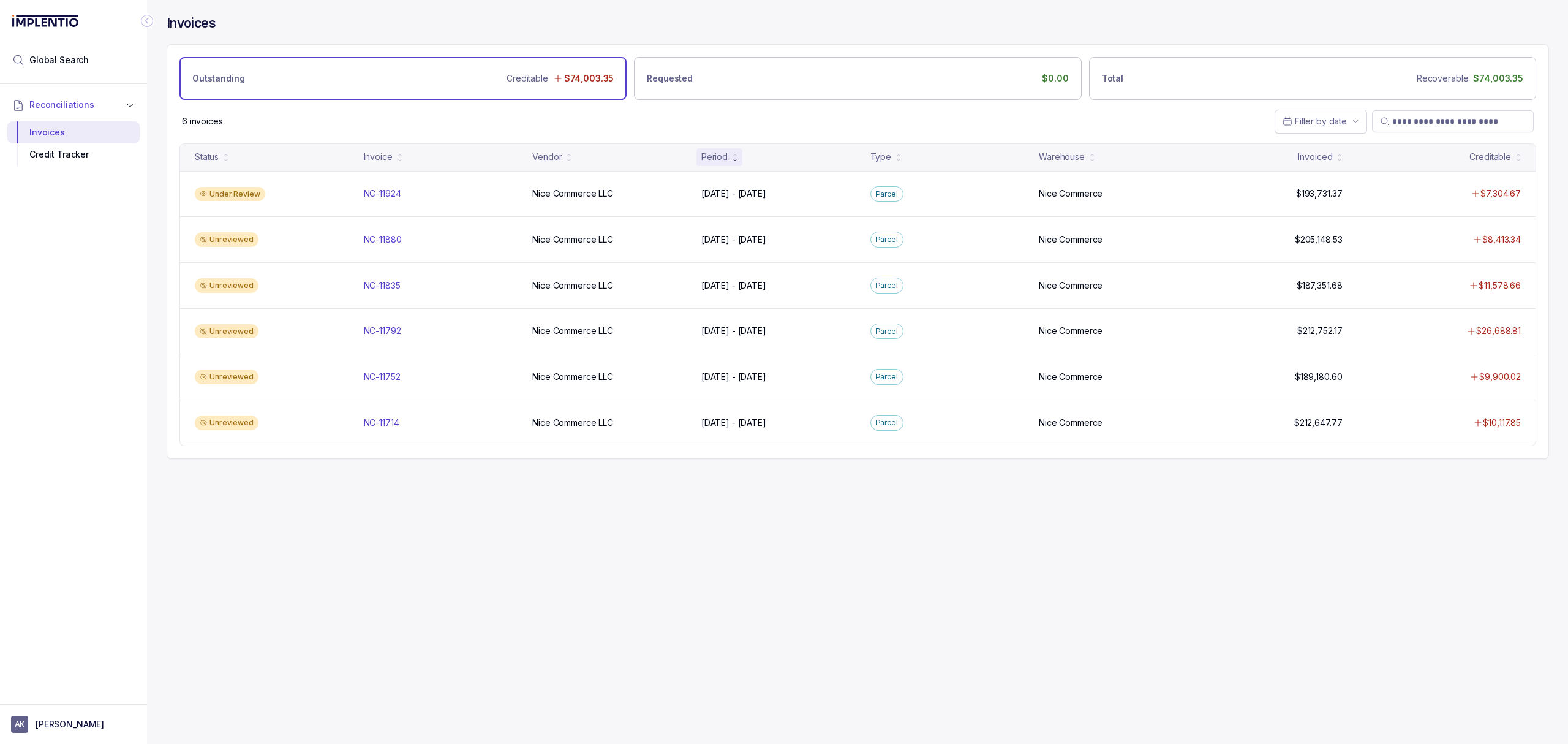
click at [271, 514] on div "Invoices Outstanding Creditable $74,003.35 Requested $0.00 Total Recoverable $7…" at bounding box center [853, 372] width 1412 height 744
click at [270, 513] on div "Invoices Outstanding Creditable $74,003.35 Requested $0.00 Total Recoverable $7…" at bounding box center [853, 372] width 1412 height 744
click at [249, 504] on div "Invoices Outstanding Creditable $74,003.35 Requested $0.00 Total Recoverable $7…" at bounding box center [853, 372] width 1412 height 744
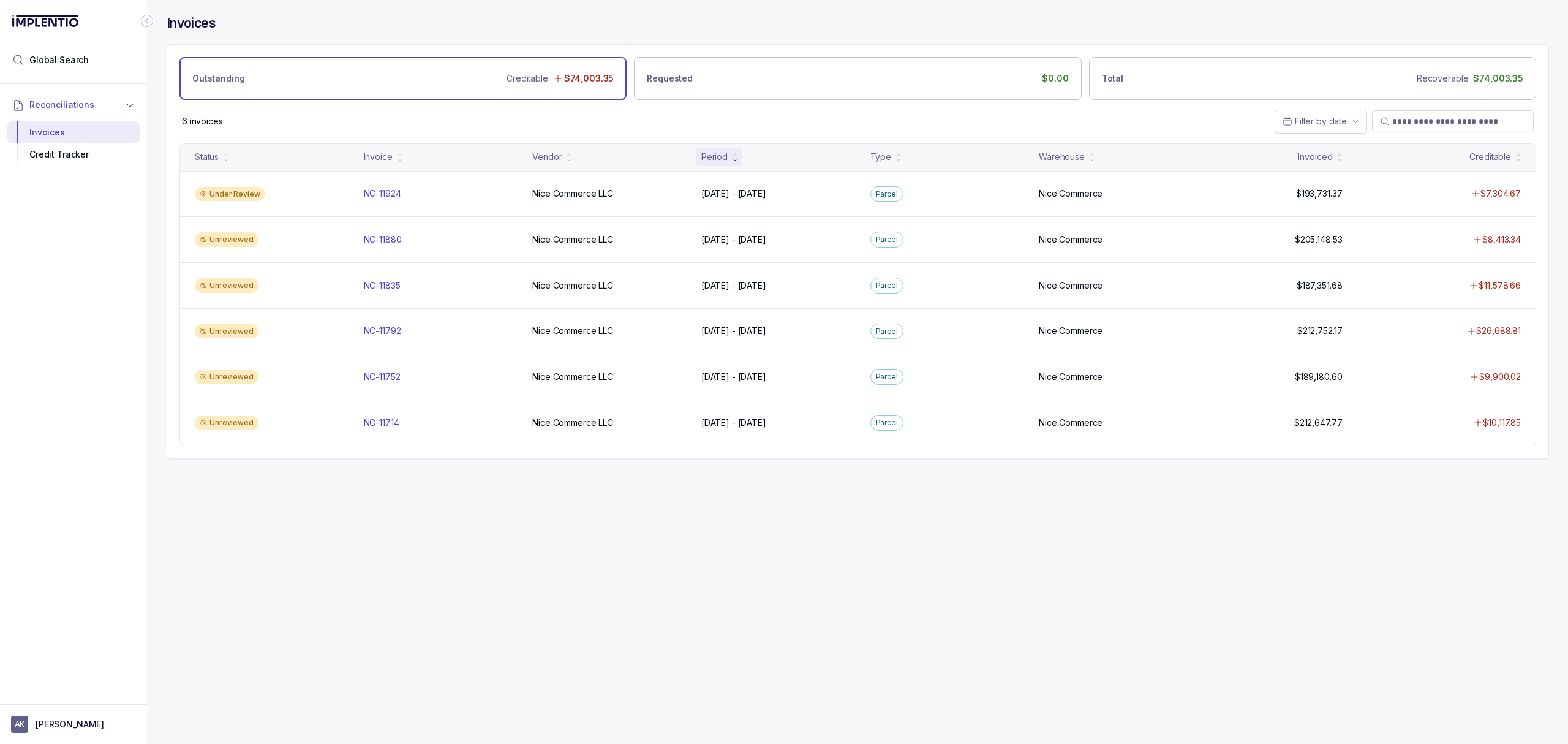
click at [263, 491] on div "Invoices Outstanding Creditable $74,003.35 Requested $0.00 Total Recoverable $7…" at bounding box center [853, 372] width 1412 height 744
click at [253, 515] on div "Invoices Outstanding Creditable $74,003.35 Requested $0.00 Total Recoverable $7…" at bounding box center [853, 372] width 1412 height 744
click at [251, 511] on div "Invoices Outstanding Creditable $74,003.35 Requested $0.00 Total Recoverable $7…" at bounding box center [853, 372] width 1412 height 744
click at [240, 480] on div "Invoices Outstanding Creditable $74,003.35 Requested $0.00 Total Recoverable $7…" at bounding box center [853, 372] width 1412 height 744
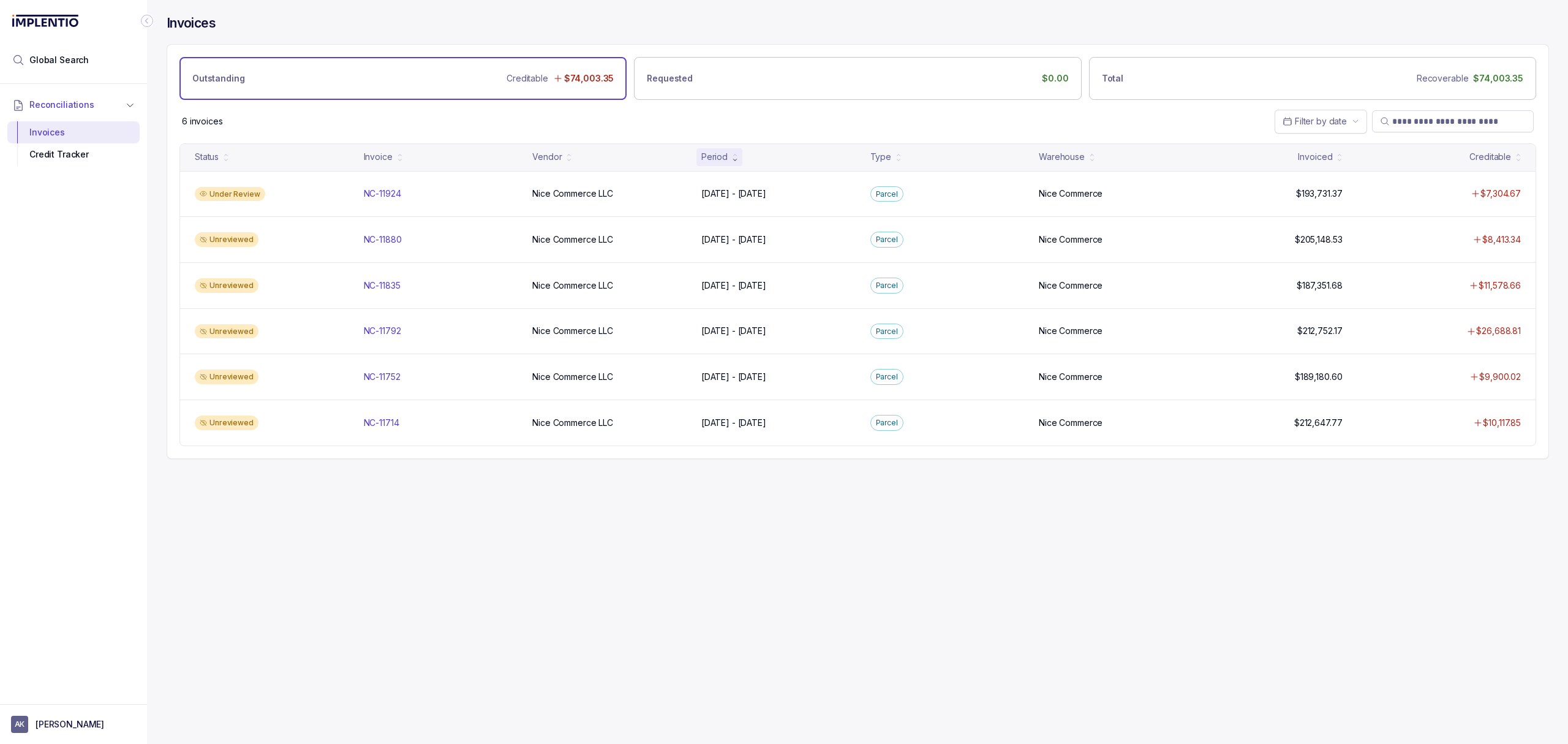
click at [237, 480] on div "Invoices Outstanding Creditable $74,003.35 Requested $0.00 Total Recoverable $7…" at bounding box center [853, 372] width 1412 height 744
drag, startPoint x: 254, startPoint y: 510, endPoint x: 257, endPoint y: 523, distance: 13.3
click at [254, 518] on div "Invoices Outstanding Creditable $74,003.35 Requested $0.00 Total Recoverable $7…" at bounding box center [853, 372] width 1412 height 744
click at [288, 576] on div "Invoices Outstanding Creditable $74,003.35 Requested $0.00 Total Recoverable $7…" at bounding box center [853, 372] width 1412 height 744
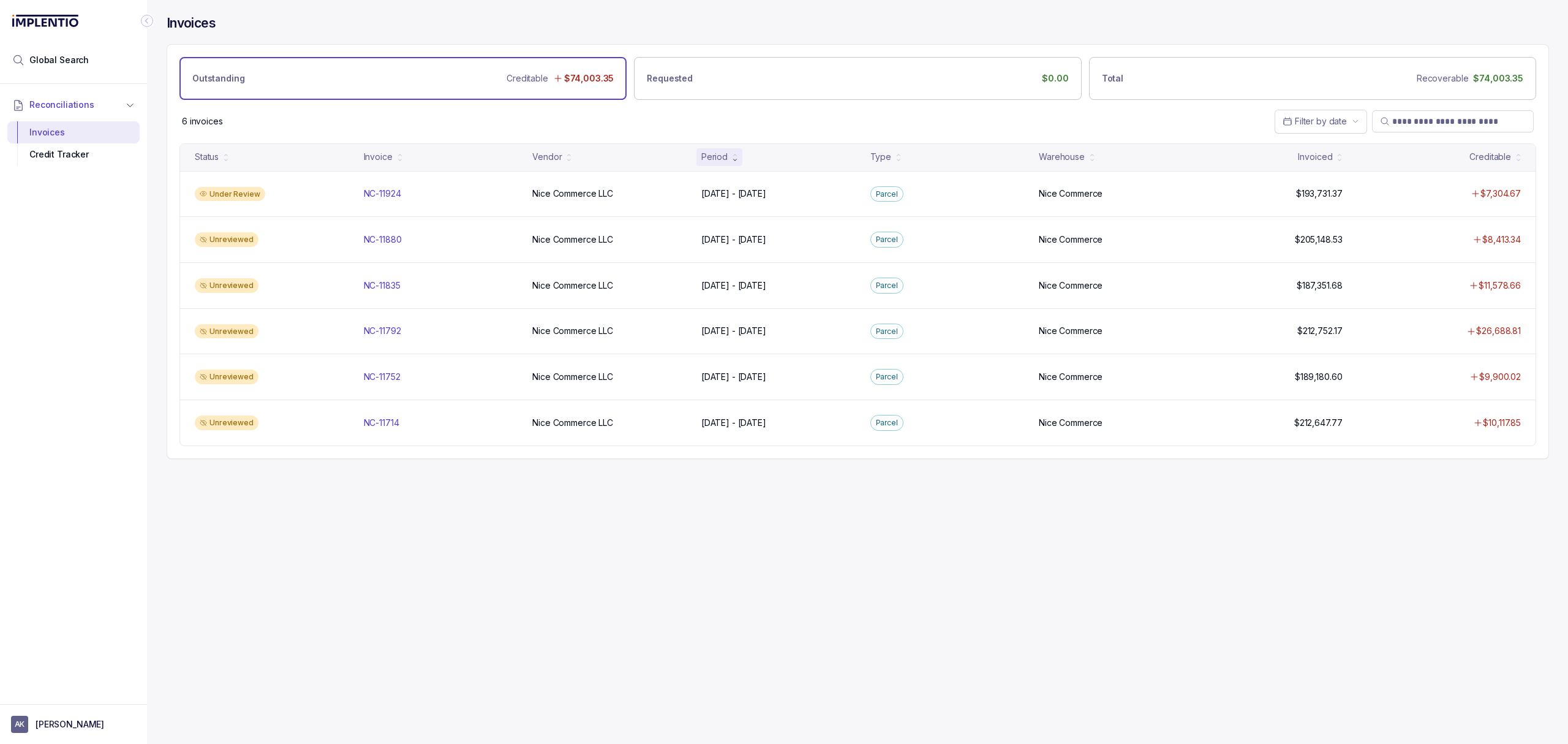
click at [289, 567] on div "Invoices Outstanding Creditable $74,003.35 Requested $0.00 Total Recoverable $7…" at bounding box center [853, 372] width 1412 height 744
click at [309, 535] on div "Invoices Outstanding Creditable $74,003.35 Requested $0.00 Total Recoverable $7…" at bounding box center [853, 372] width 1412 height 744
click at [307, 546] on div "Invoices Outstanding Creditable $74,003.35 Requested $0.00 Total Recoverable $7…" at bounding box center [853, 372] width 1412 height 744
click at [329, 680] on div "Invoices Outstanding Creditable $74,003.35 Requested $0.00 Total Recoverable $7…" at bounding box center [853, 372] width 1412 height 744
click at [312, 586] on div "Invoices Outstanding Creditable $74,003.35 Requested $0.00 Total Recoverable $7…" at bounding box center [853, 372] width 1412 height 744
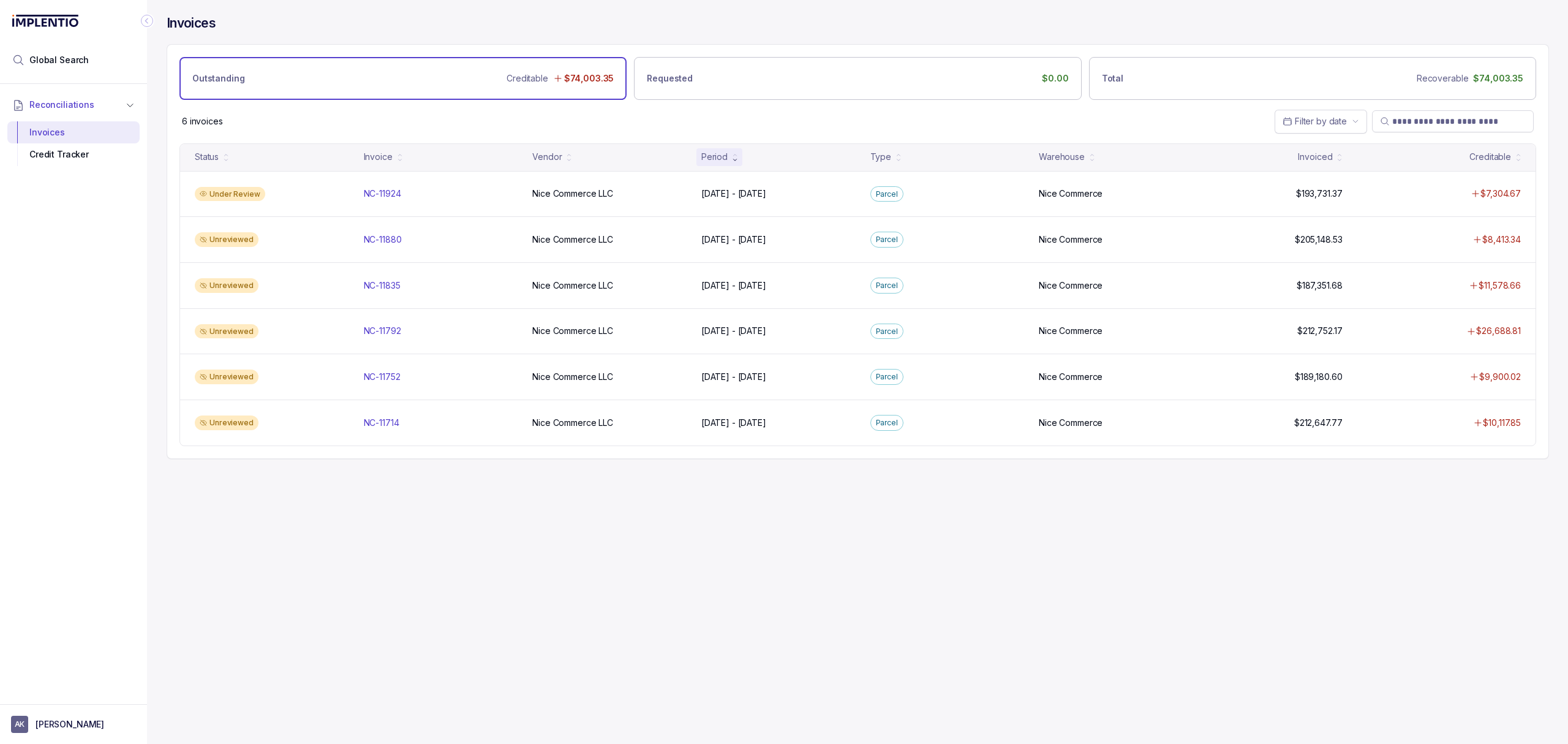
click at [326, 542] on div "Invoices Outstanding Creditable $74,003.35 Requested $0.00 Total Recoverable $7…" at bounding box center [853, 372] width 1412 height 744
click at [288, 543] on div "Invoices Outstanding Creditable $74,003.35 Requested $0.00 Total Recoverable $7…" at bounding box center [853, 372] width 1412 height 744
click at [272, 554] on div "Invoices Outstanding Creditable $74,003.35 Requested $0.00 Total Recoverable $7…" at bounding box center [853, 372] width 1412 height 744
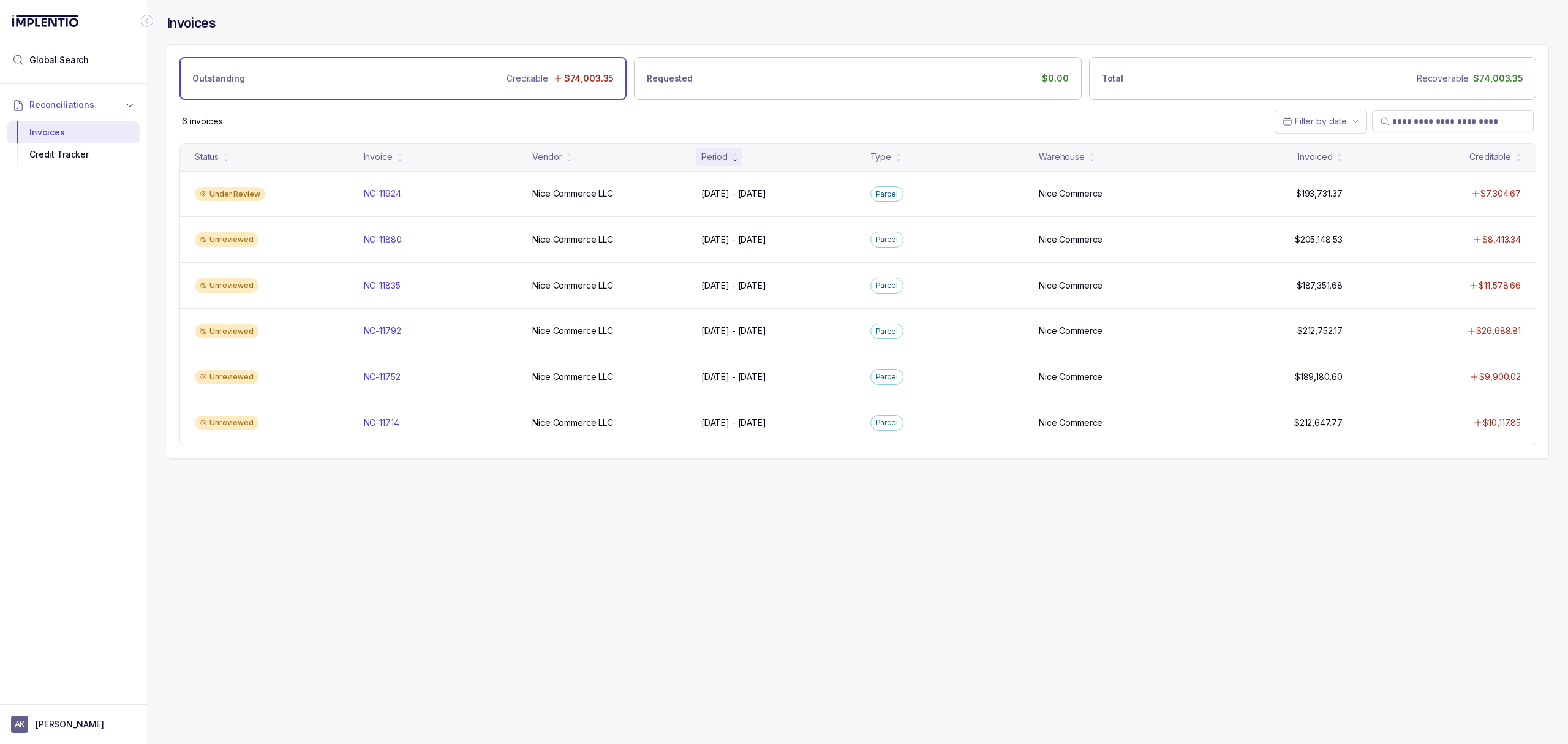
click at [271, 558] on div "Invoices Outstanding Creditable $74,003.35 Requested $0.00 Total Recoverable $7…" at bounding box center [853, 372] width 1412 height 744
click at [266, 565] on div "Invoices Outstanding Creditable $74,003.35 Requested $0.00 Total Recoverable $7…" at bounding box center [853, 372] width 1412 height 744
click at [286, 601] on div "Invoices Outstanding Creditable $74,003.35 Requested $0.00 Total Recoverable $7…" at bounding box center [853, 372] width 1412 height 744
click at [306, 548] on div "Invoices Outstanding Creditable $74,003.35 Requested $0.00 Total Recoverable $7…" at bounding box center [853, 372] width 1412 height 744
click at [323, 593] on div "Invoices Outstanding Creditable $74,003.35 Requested $0.00 Total Recoverable $7…" at bounding box center [853, 372] width 1412 height 744
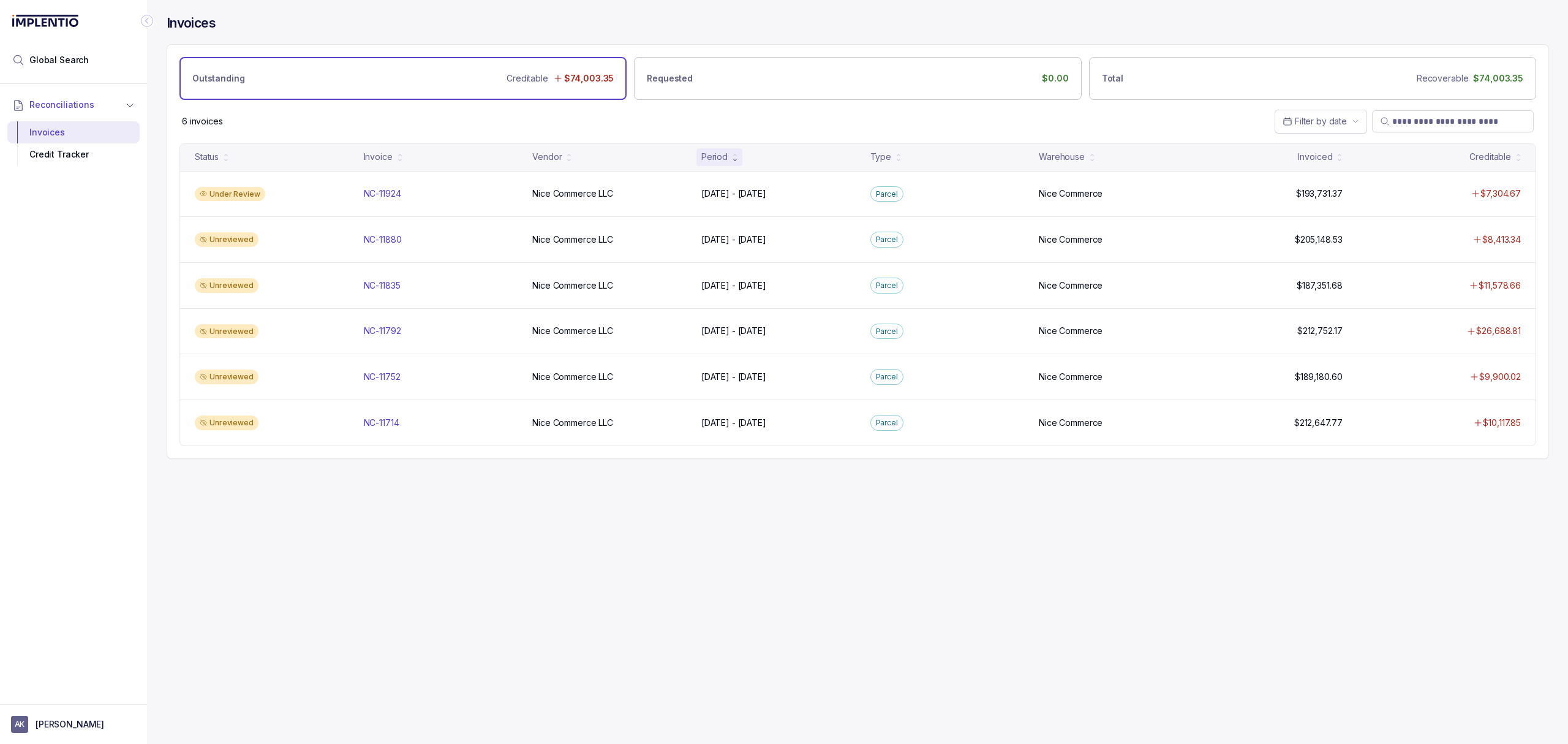
click at [278, 586] on div "Invoices Outstanding Creditable $74,003.35 Requested $0.00 Total Recoverable $7…" at bounding box center [853, 372] width 1412 height 744
click at [270, 558] on div "Invoices Outstanding Creditable $74,003.35 Requested $0.00 Total Recoverable $7…" at bounding box center [853, 372] width 1412 height 744
click at [254, 545] on div "Invoices Outstanding Creditable $74,003.35 Requested $0.00 Total Recoverable $7…" at bounding box center [853, 372] width 1412 height 744
click at [261, 551] on div "Invoices Outstanding Creditable $74,003.35 Requested $0.00 Total Recoverable $7…" at bounding box center [853, 372] width 1412 height 744
click at [256, 543] on div "Invoices Outstanding Creditable $74,003.35 Requested $0.00 Total Recoverable $7…" at bounding box center [853, 372] width 1412 height 744
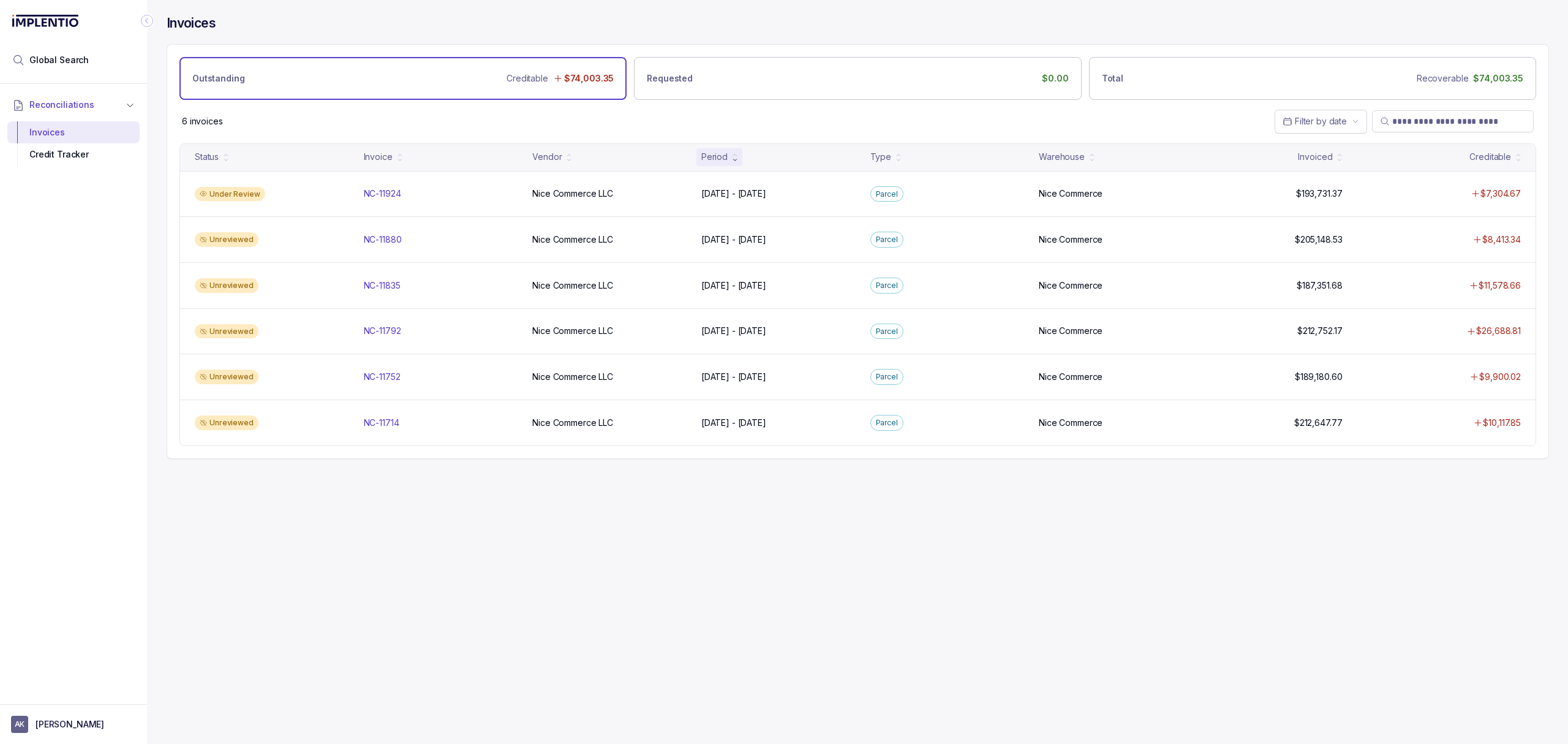
click at [254, 541] on div "Invoices Outstanding Creditable $74,003.35 Requested $0.00 Total Recoverable $7…" at bounding box center [853, 372] width 1412 height 744
click at [271, 579] on div "Invoices Outstanding Creditable $74,003.35 Requested $0.00 Total Recoverable $7…" at bounding box center [853, 372] width 1412 height 744
click at [263, 559] on div "Invoices Outstanding Creditable $74,003.35 Requested $0.00 Total Recoverable $7…" at bounding box center [853, 372] width 1412 height 744
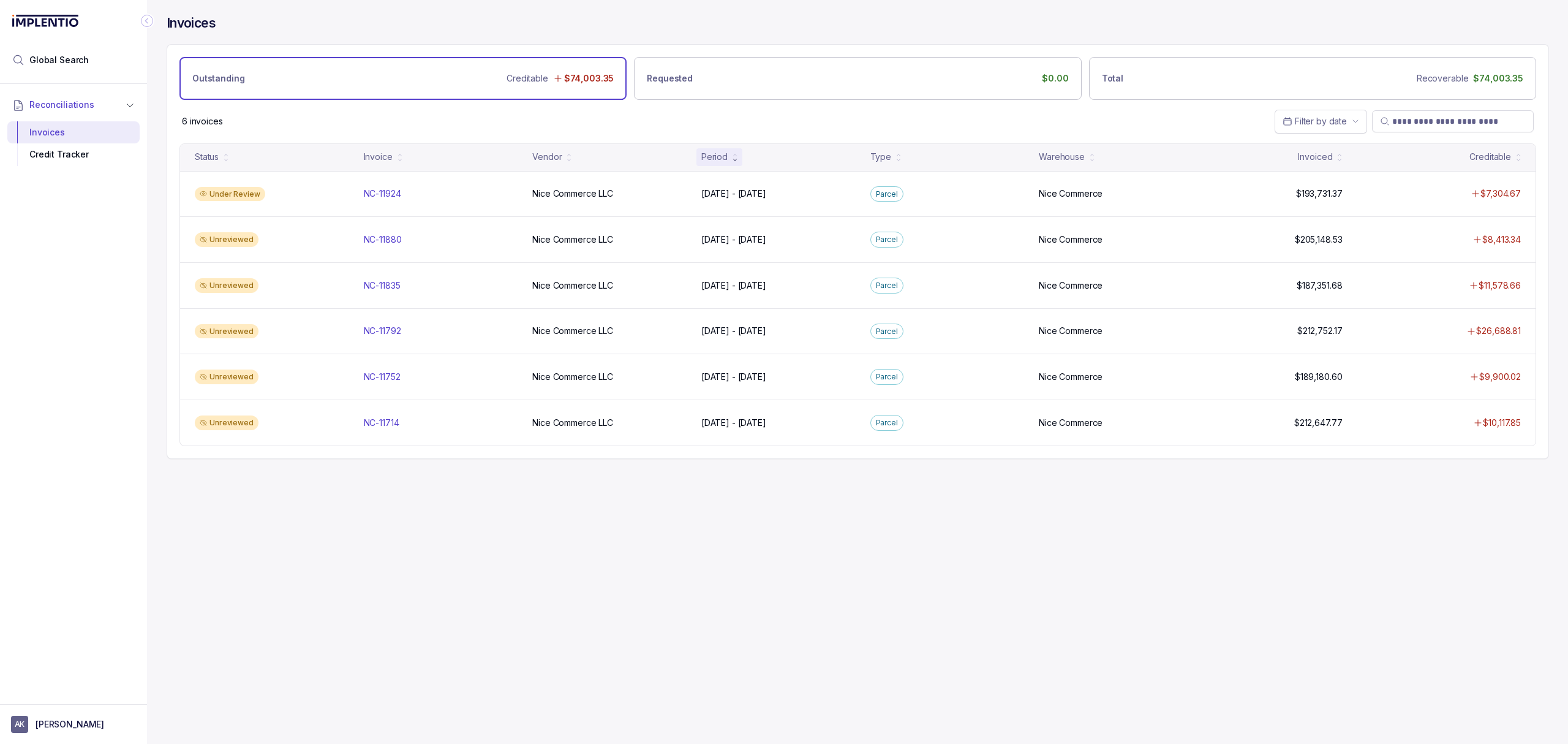
click at [263, 559] on div "Invoices Outstanding Creditable $74,003.35 Requested $0.00 Total Recoverable $7…" at bounding box center [853, 372] width 1412 height 744
click at [344, 546] on div "Invoices Outstanding Creditable $74,003.35 Requested $0.00 Total Recoverable $7…" at bounding box center [853, 372] width 1412 height 744
click at [339, 593] on div "Invoices Outstanding Creditable $74,003.35 Requested $0.00 Total Recoverable $7…" at bounding box center [853, 372] width 1412 height 744
click at [332, 582] on div "Invoices Outstanding Creditable $74,003.35 Requested $0.00 Total Recoverable $7…" at bounding box center [853, 372] width 1412 height 744
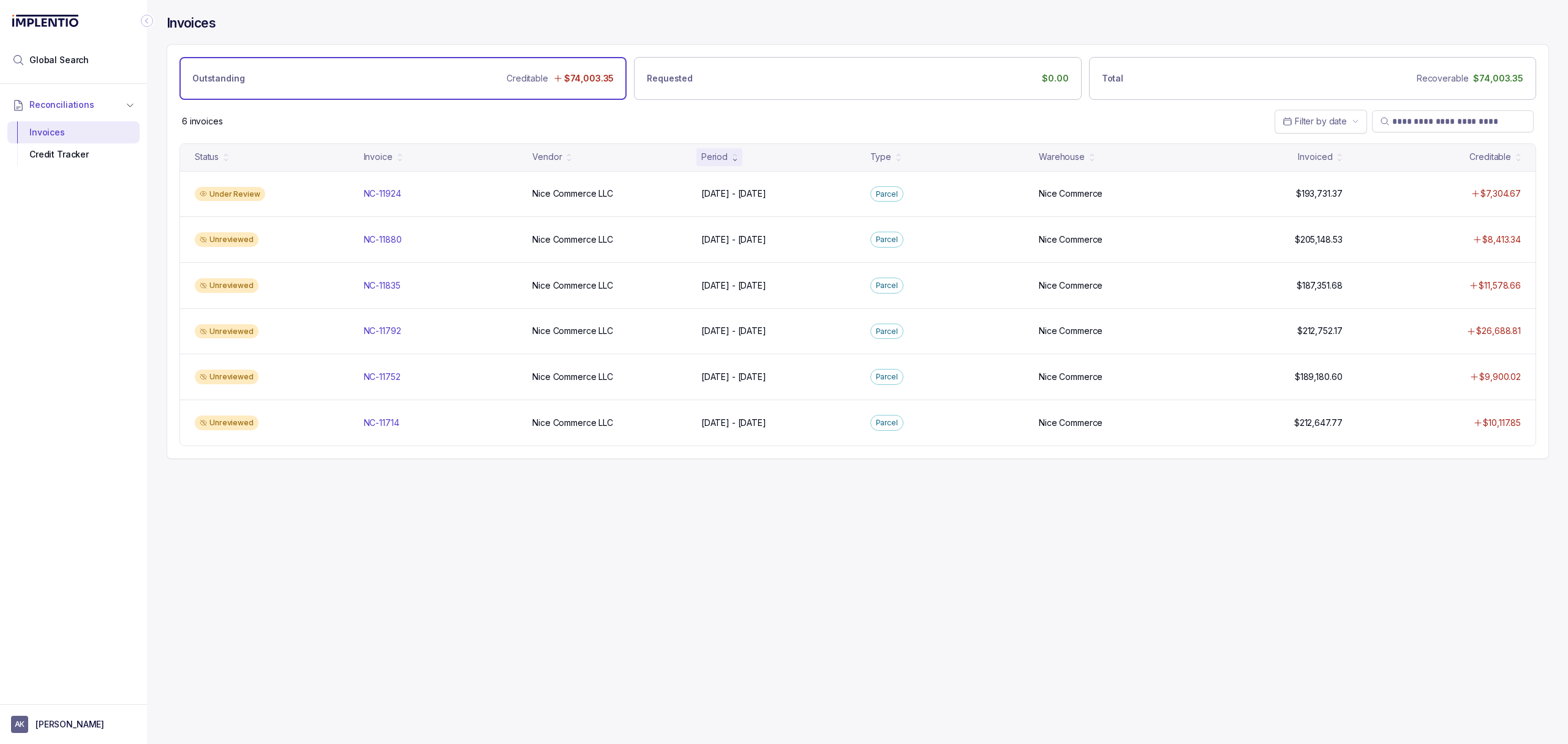
click at [326, 586] on div "Invoices Outstanding Creditable $74,003.35 Requested $0.00 Total Recoverable $7…" at bounding box center [853, 372] width 1412 height 744
click at [326, 584] on div "Invoices Outstanding Creditable $74,003.35 Requested $0.00 Total Recoverable $7…" at bounding box center [853, 372] width 1412 height 744
click at [322, 590] on div "Invoices Outstanding Creditable $74,003.35 Requested $0.00 Total Recoverable $7…" at bounding box center [853, 372] width 1412 height 744
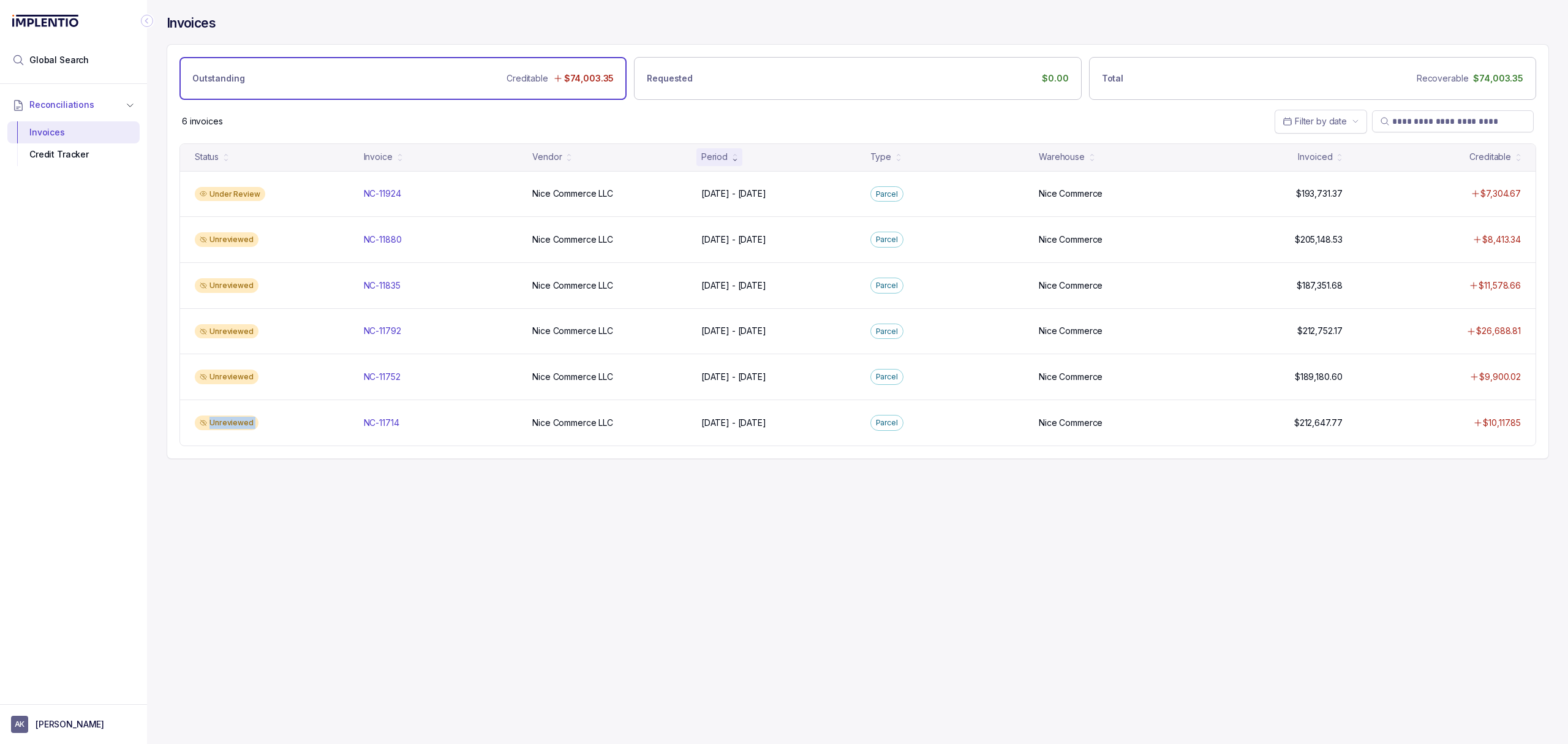
click at [322, 590] on div "Invoices Outstanding Creditable $74,003.35 Requested $0.00 Total Recoverable $7…" at bounding box center [853, 372] width 1412 height 744
click at [323, 584] on div "Invoices Outstanding Creditable $74,003.35 Requested $0.00 Total Recoverable $7…" at bounding box center [853, 372] width 1412 height 744
click at [296, 576] on div "Invoices Outstanding Creditable $74,003.35 Requested $0.00 Total Recoverable $7…" at bounding box center [853, 372] width 1412 height 744
click at [297, 586] on div "Invoices Outstanding Creditable $74,003.35 Requested $0.00 Total Recoverable $7…" at bounding box center [853, 372] width 1412 height 744
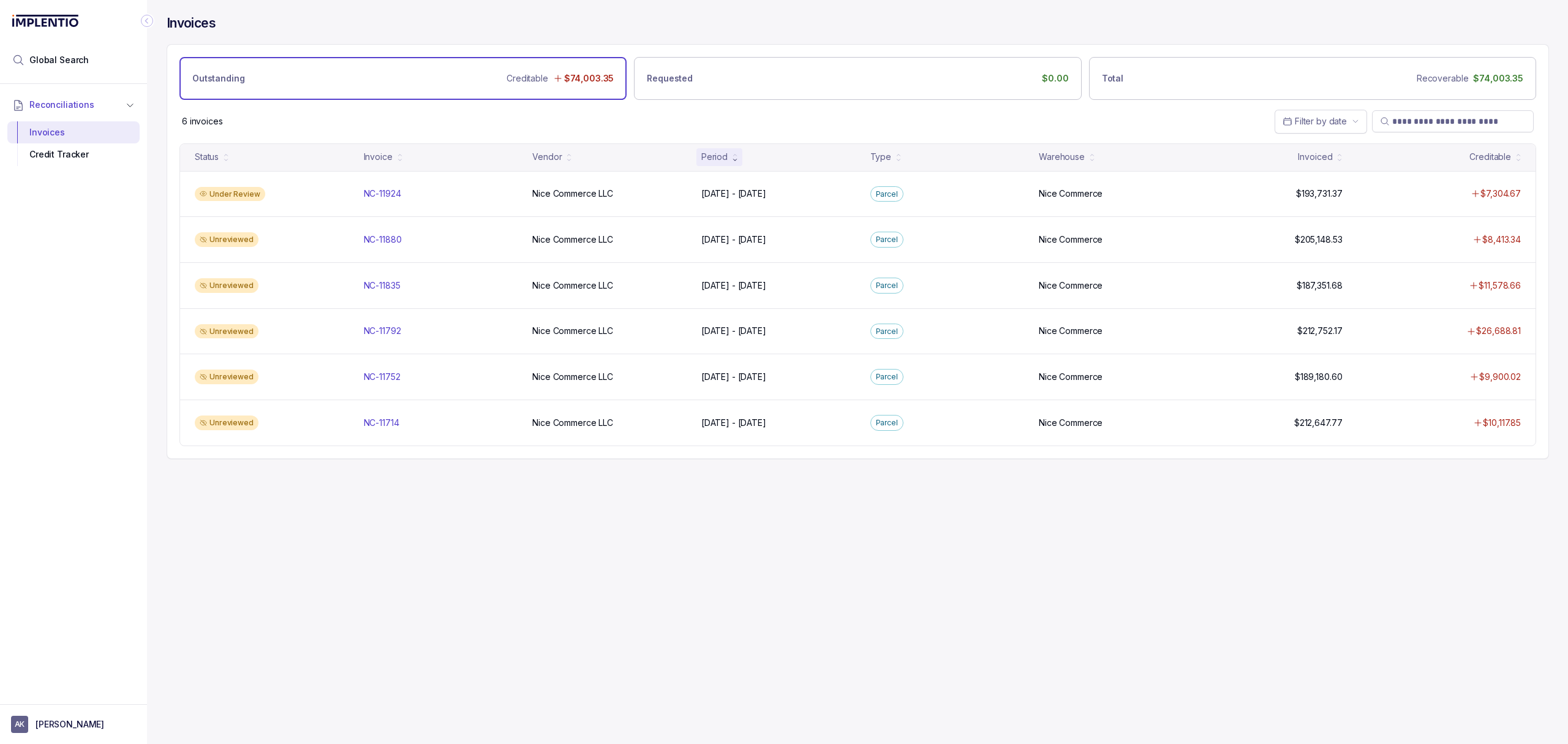
click at [297, 586] on div "Invoices Outstanding Creditable $74,003.35 Requested $0.00 Total Recoverable $7…" at bounding box center [853, 372] width 1412 height 744
click at [297, 588] on div "Invoices Outstanding Creditable $74,003.35 Requested $0.00 Total Recoverable $7…" at bounding box center [853, 372] width 1412 height 744
click at [314, 587] on div "Invoices Outstanding Creditable $74,003.35 Requested $0.00 Total Recoverable $7…" at bounding box center [853, 372] width 1412 height 744
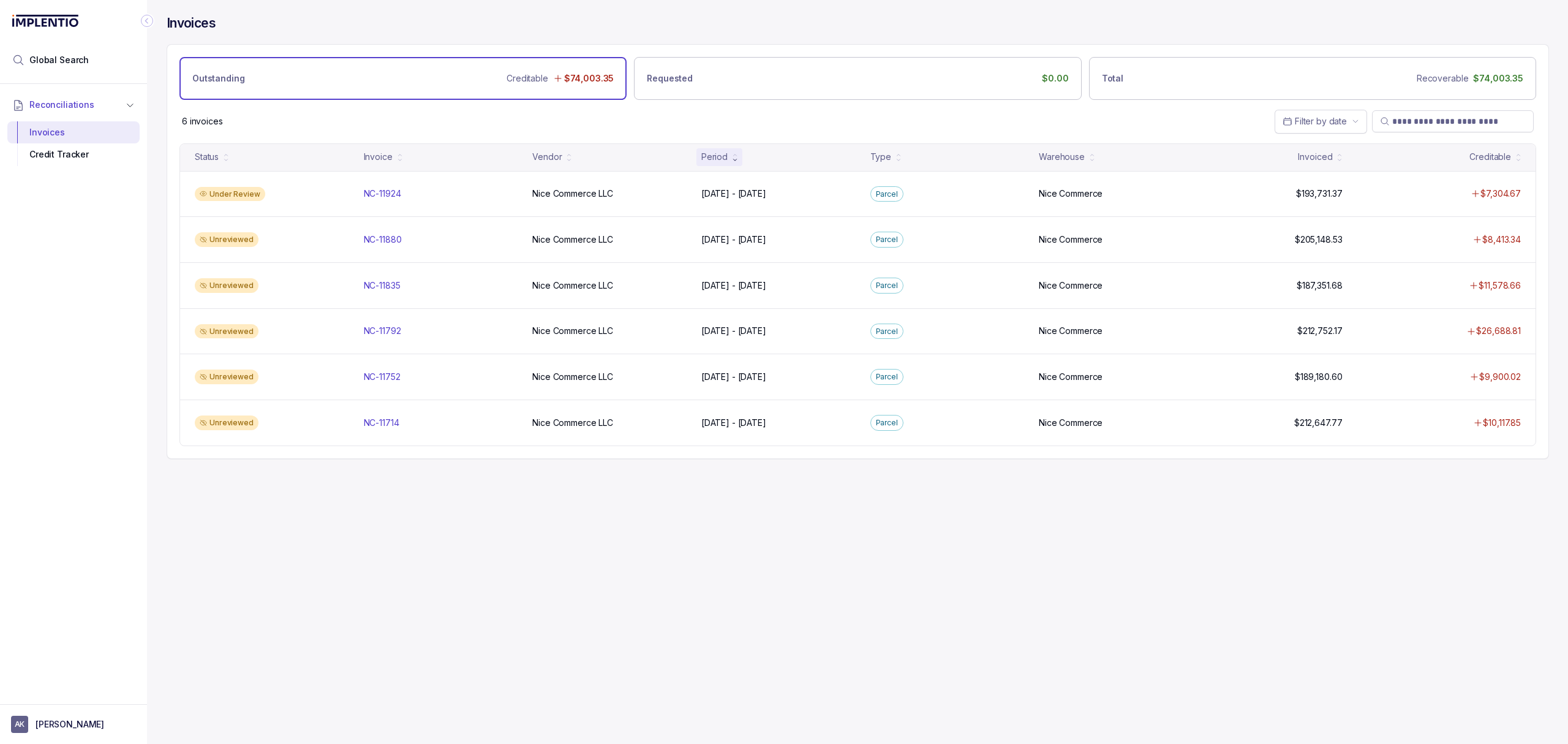
click at [314, 587] on div "Invoices Outstanding Creditable $74,003.35 Requested $0.00 Total Recoverable $7…" at bounding box center [853, 372] width 1412 height 744
click at [314, 588] on div "Invoices Outstanding Creditable $74,003.35 Requested $0.00 Total Recoverable $7…" at bounding box center [853, 372] width 1412 height 744
click at [314, 593] on div "Invoices Outstanding Creditable $74,003.35 Requested $0.00 Total Recoverable $7…" at bounding box center [853, 372] width 1412 height 744
click at [319, 589] on div "Invoices Outstanding Creditable $74,003.35 Requested $0.00 Total Recoverable $7…" at bounding box center [853, 372] width 1412 height 744
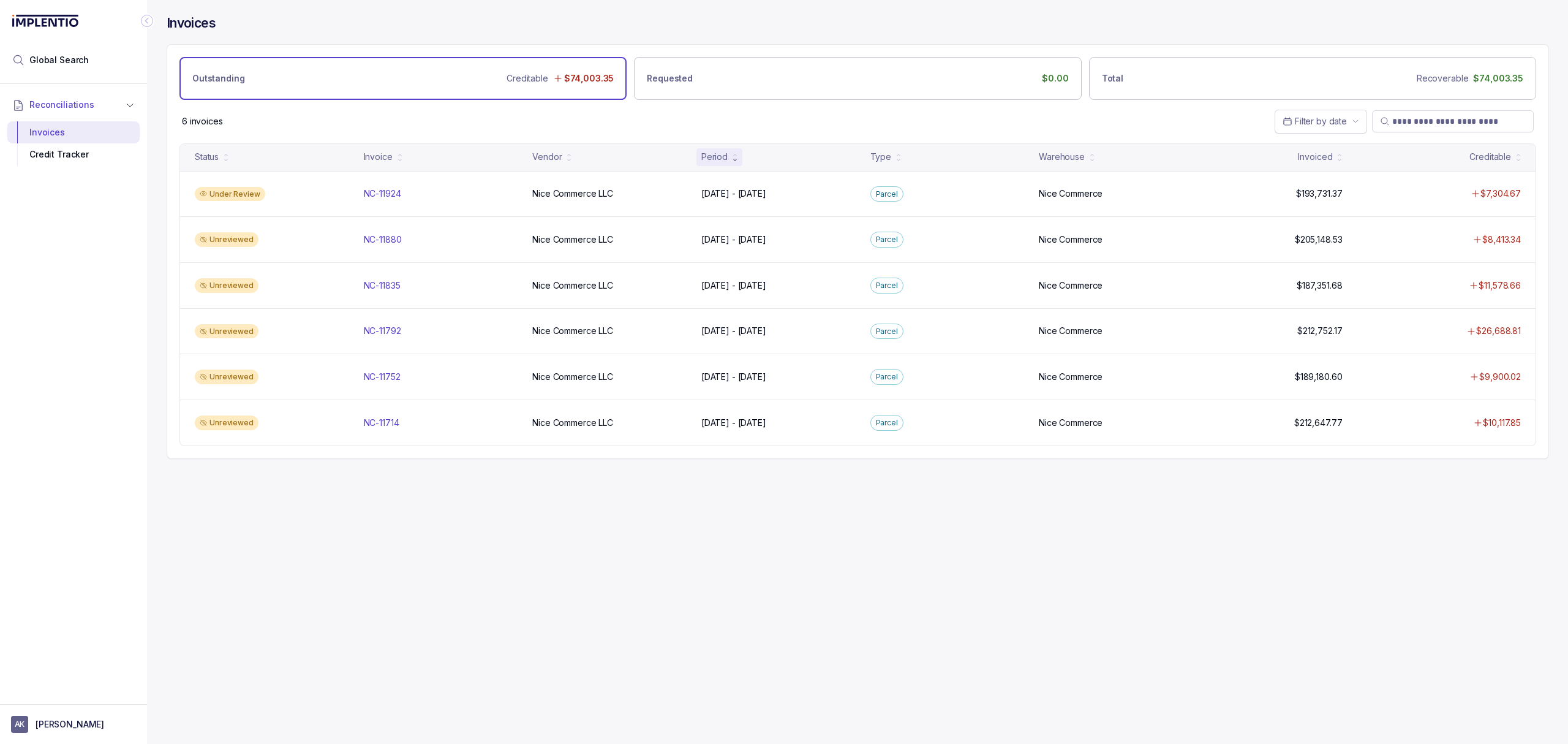
click at [287, 590] on div "Invoices Outstanding Creditable $74,003.35 Requested $0.00 Total Recoverable $7…" at bounding box center [853, 372] width 1412 height 744
click at [283, 584] on div "Invoices Outstanding Creditable $74,003.35 Requested $0.00 Total Recoverable $7…" at bounding box center [853, 372] width 1412 height 744
click at [263, 594] on div "Invoices Outstanding Creditable $74,003.35 Requested $0.00 Total Recoverable $7…" at bounding box center [853, 372] width 1412 height 744
click at [390, 550] on div "Invoices Outstanding Creditable $74,003.35 Requested $0.00 Total Recoverable $7…" at bounding box center [853, 372] width 1412 height 744
click at [351, 603] on div "Invoices Outstanding Creditable $74,003.35 Requested $0.00 Total Recoverable $7…" at bounding box center [853, 372] width 1412 height 744
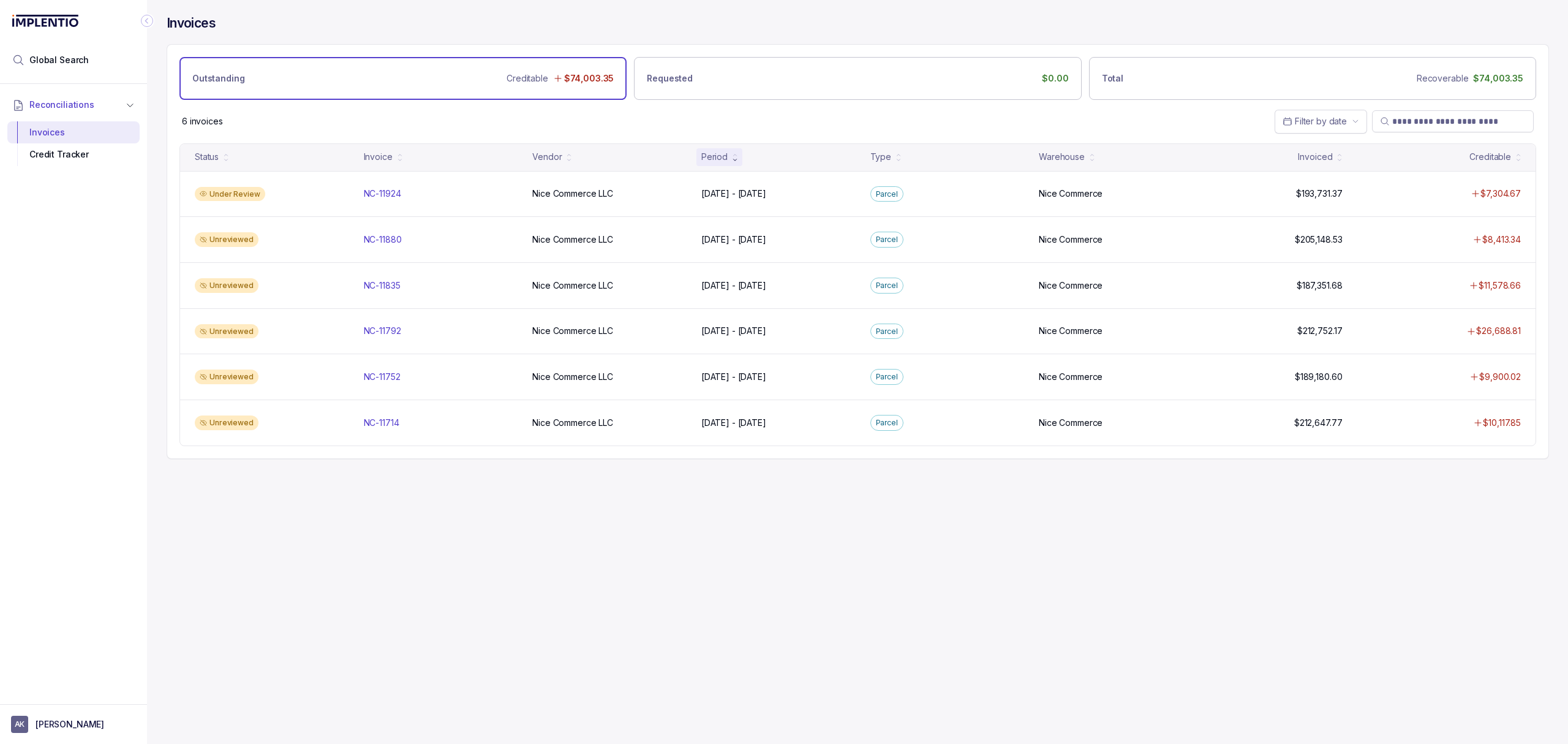
click at [348, 601] on div "Invoices Outstanding Creditable $74,003.35 Requested $0.00 Total Recoverable $7…" at bounding box center [853, 372] width 1412 height 744
click at [334, 611] on div "Invoices Outstanding Creditable $74,003.35 Requested $0.00 Total Recoverable $7…" at bounding box center [853, 372] width 1412 height 744
click at [332, 603] on div "Invoices Outstanding Creditable $74,003.35 Requested $0.00 Total Recoverable $7…" at bounding box center [853, 372] width 1412 height 744
click at [341, 619] on div "Invoices Outstanding Creditable $74,003.35 Requested $0.00 Total Recoverable $7…" at bounding box center [853, 372] width 1412 height 744
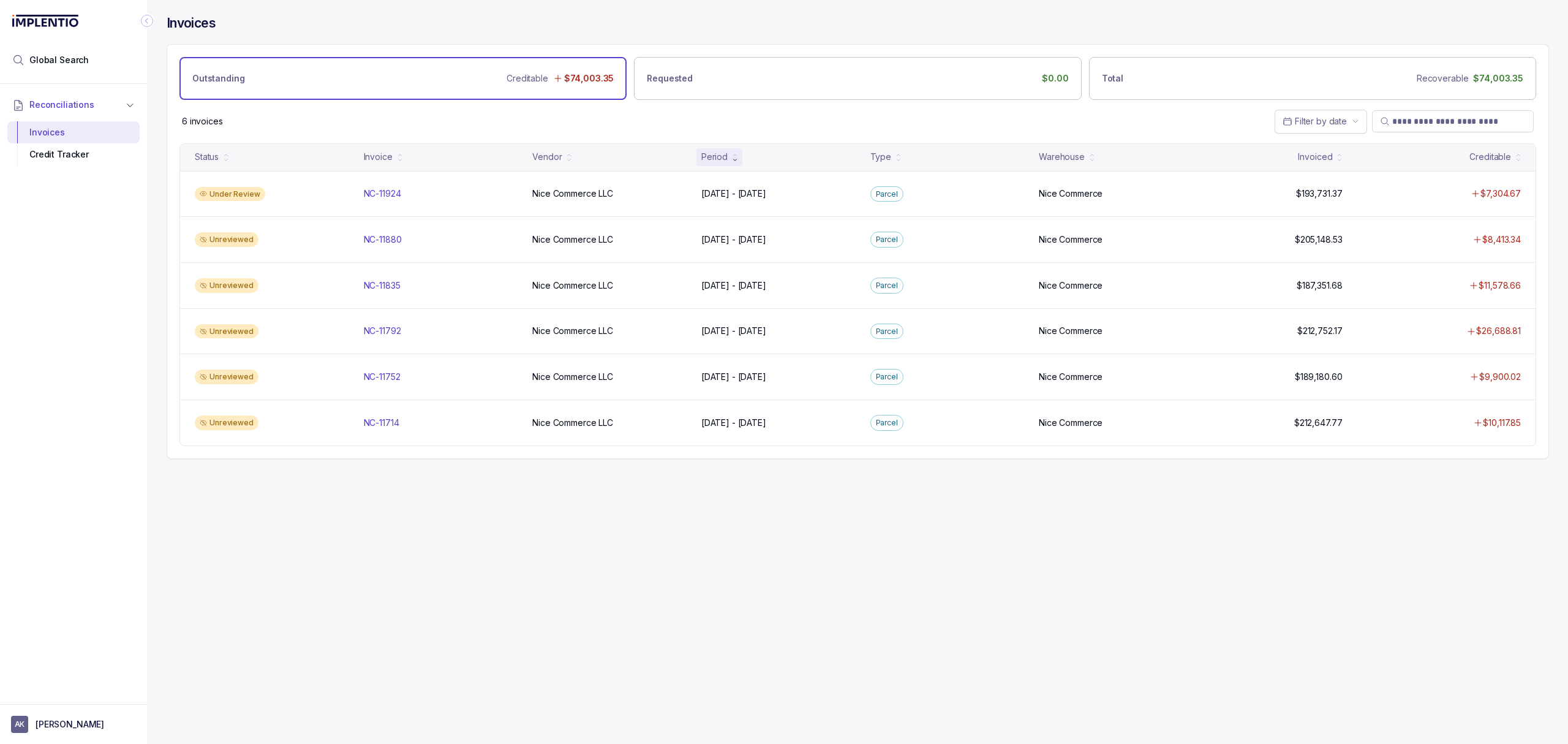
click at [351, 668] on div "Invoices Outstanding Creditable $74,003.35 Requested $0.00 Total Recoverable $7…" at bounding box center [853, 372] width 1412 height 744
click at [377, 614] on div "Invoices Outstanding Creditable $74,003.35 Requested $0.00 Total Recoverable $7…" at bounding box center [853, 372] width 1412 height 744
click at [397, 626] on div "Invoices Outstanding Creditable $74,003.35 Requested $0.00 Total Recoverable $7…" at bounding box center [853, 372] width 1412 height 744
click at [564, 624] on div "Invoices Outstanding Creditable $74,003.35 Requested $0.00 Total Recoverable $7…" at bounding box center [853, 372] width 1412 height 744
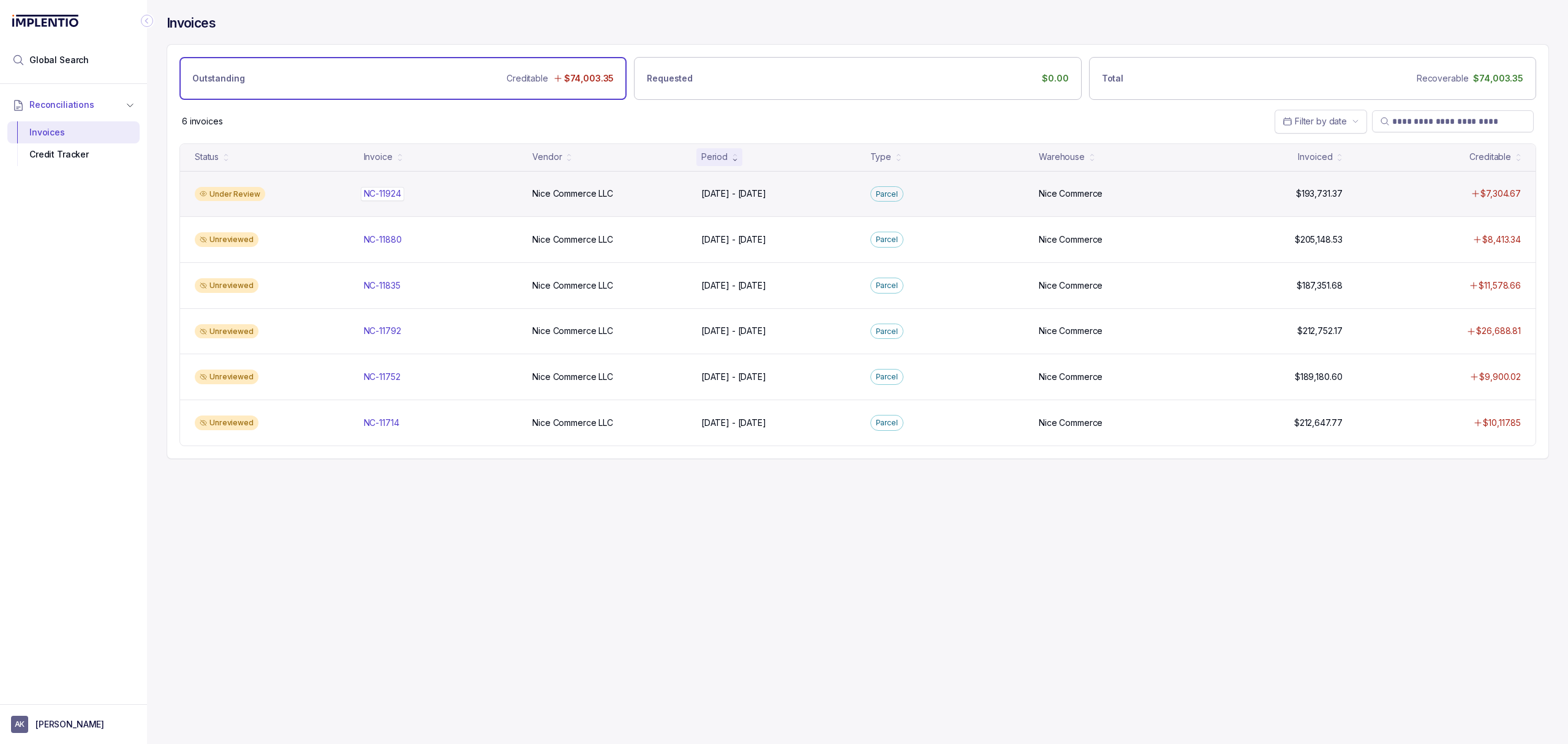
click at [381, 189] on div "Under Review NC-11924 [GEOGRAPHIC_DATA]-11924 Nice Commerce LLC Nice Commerce L…" at bounding box center [857, 194] width 1356 height 46
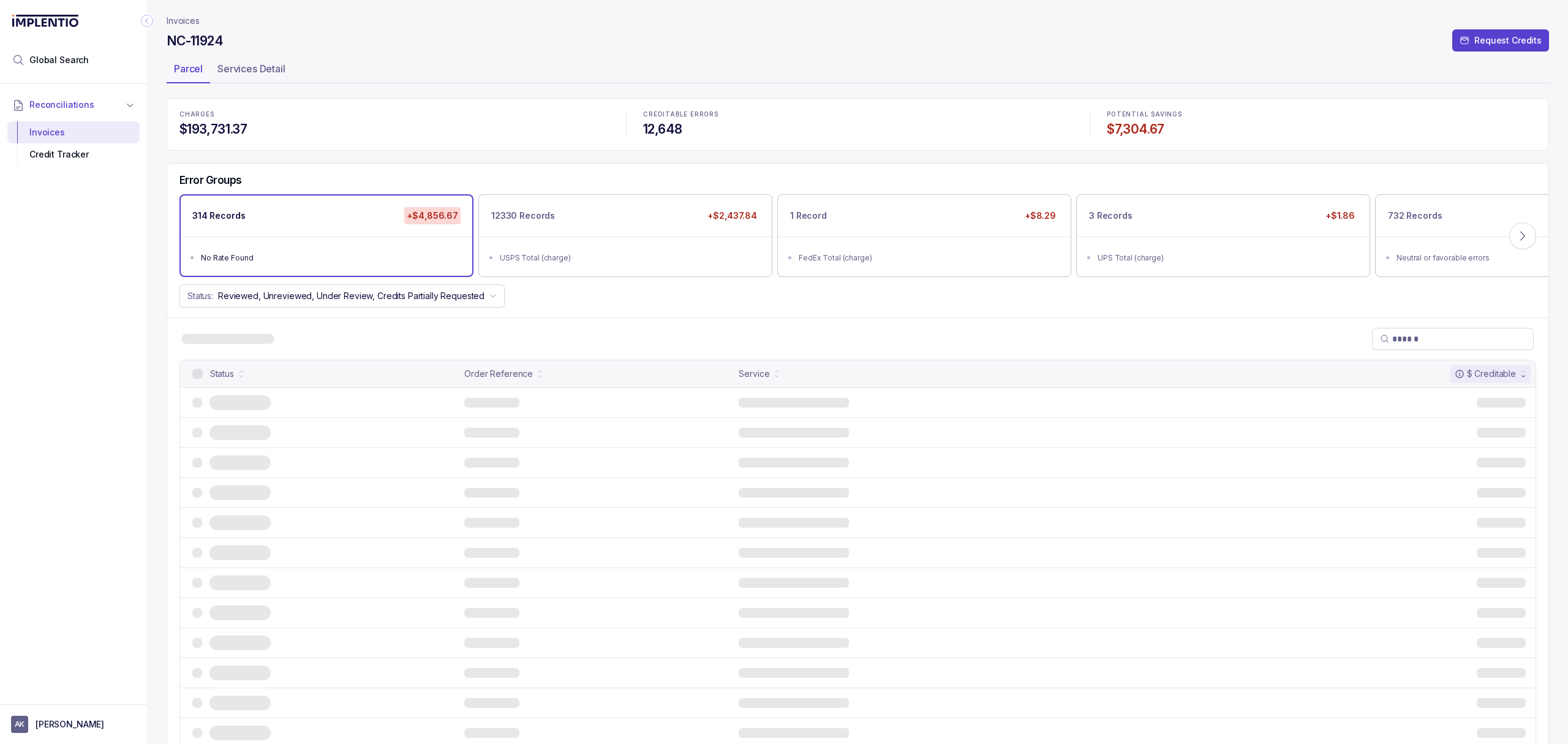
click at [576, 307] on div "Status: Reviewed, Unreviewed, Under Review, Credits Partially Requested" at bounding box center [858, 296] width 1382 height 23
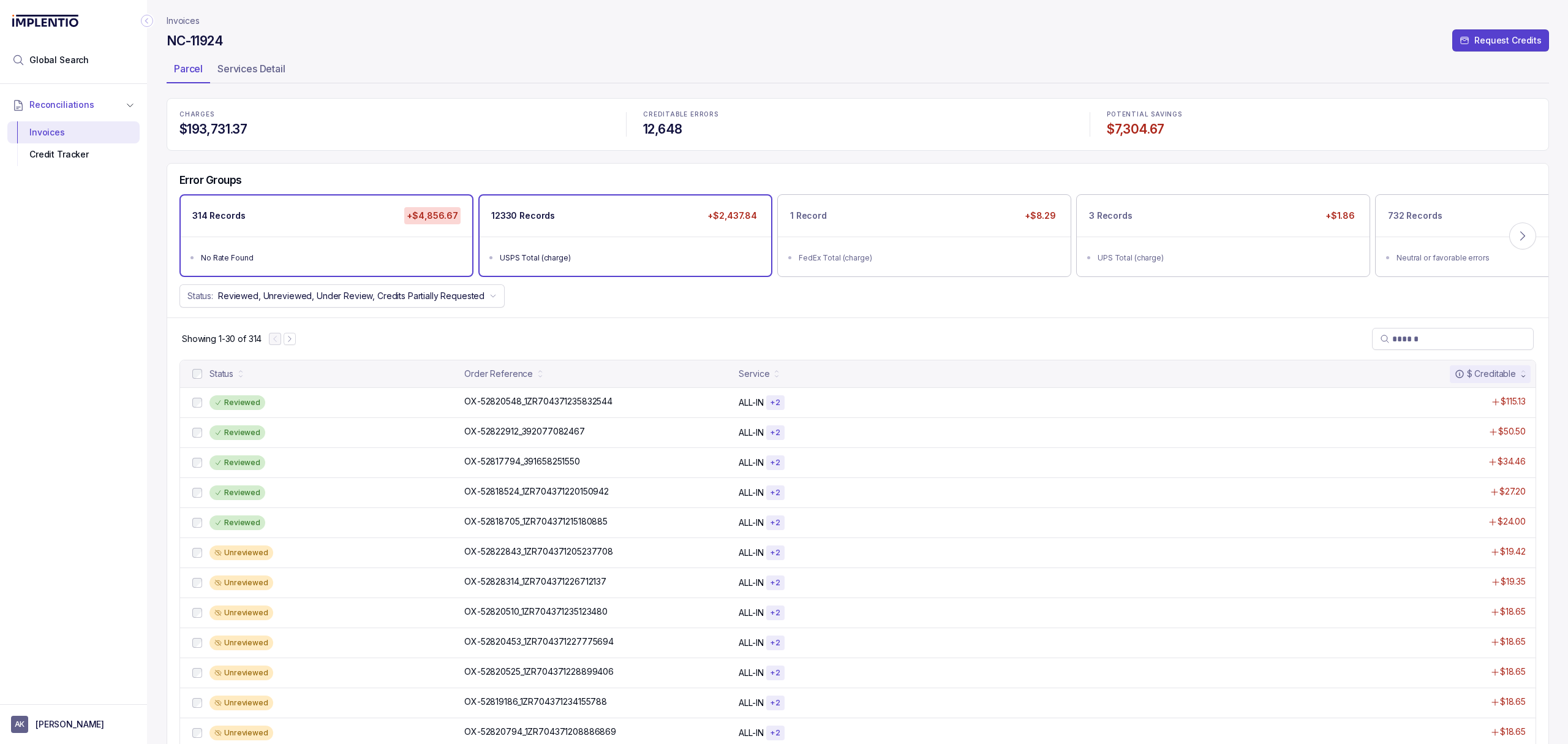
click at [617, 243] on ul "USPS Total (charge)" at bounding box center [625, 256] width 291 height 39
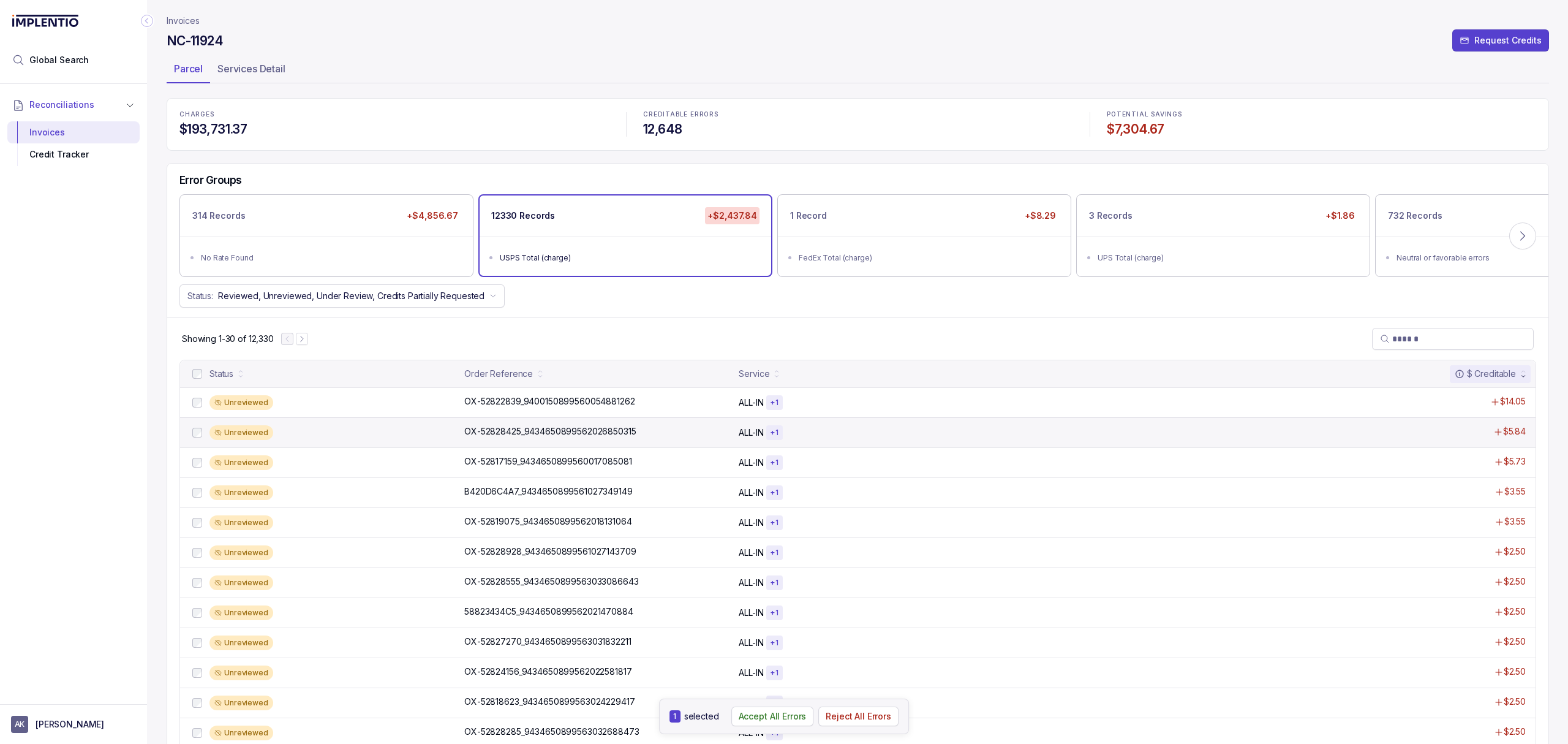
click at [190, 437] on div at bounding box center [197, 433] width 14 height 14
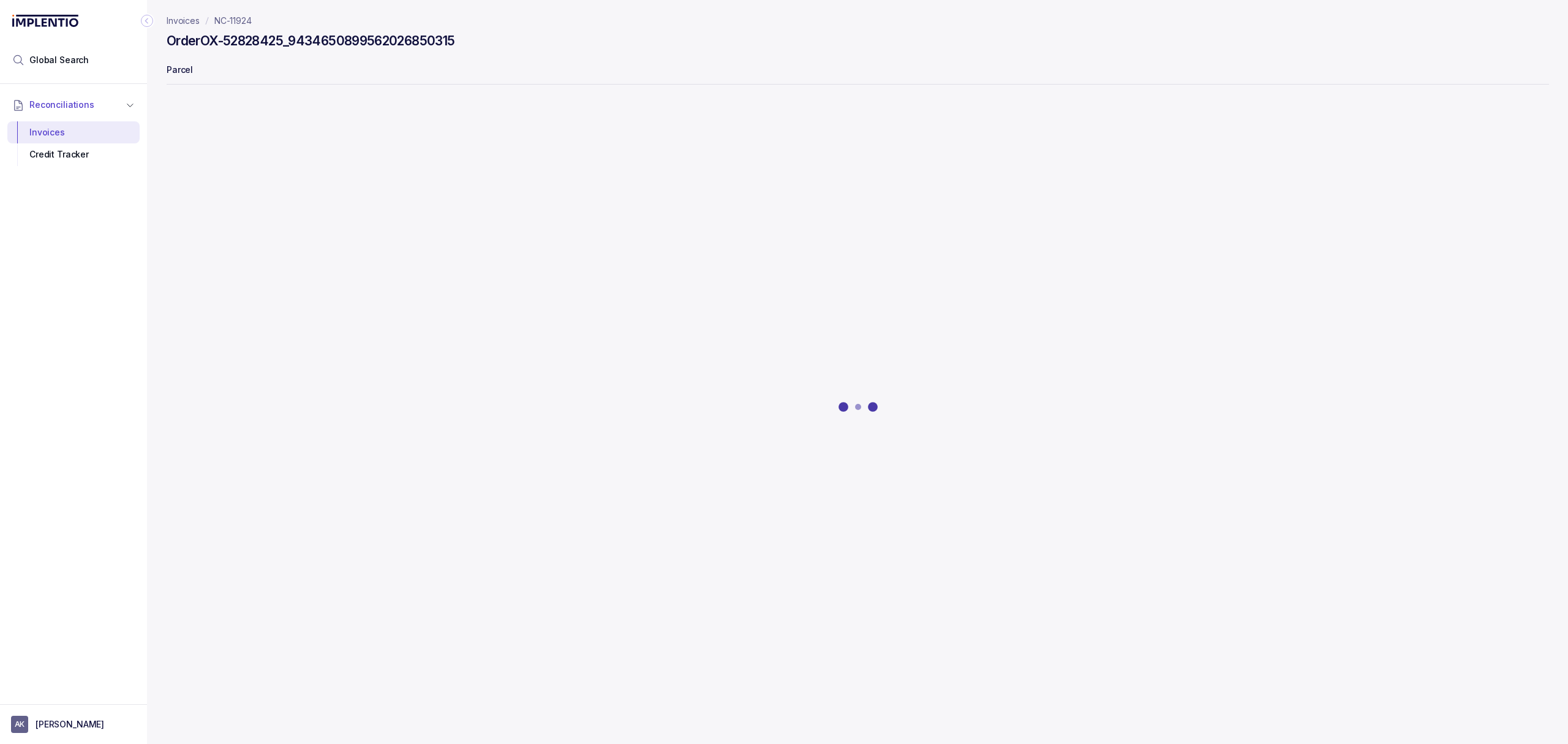
click at [199, 439] on div at bounding box center [857, 407] width 1383 height 616
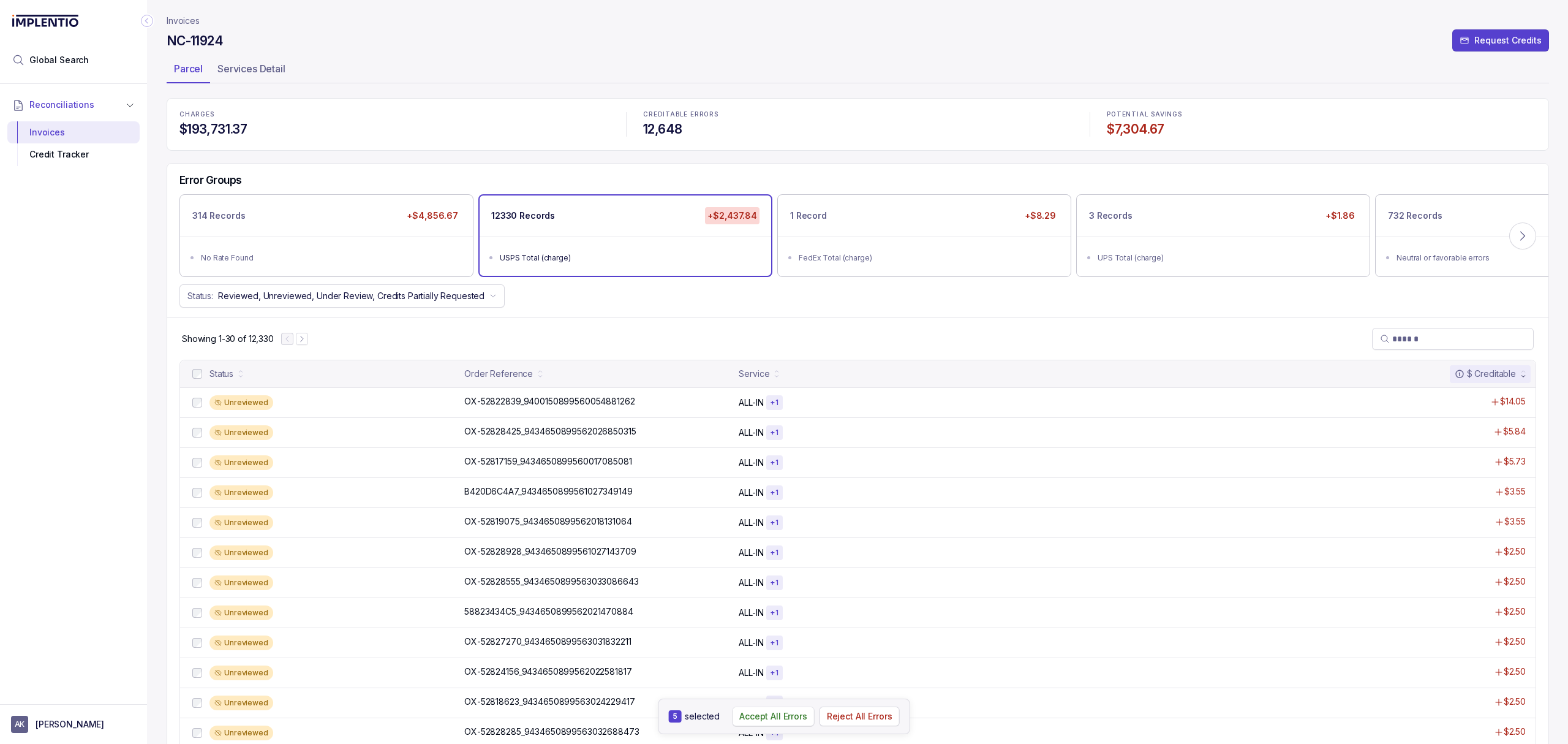
click at [797, 712] on p "Accept All Errors" at bounding box center [773, 716] width 68 height 13
click at [733, 341] on div "Showing 1-30 of 12,330" at bounding box center [858, 338] width 1382 height 42
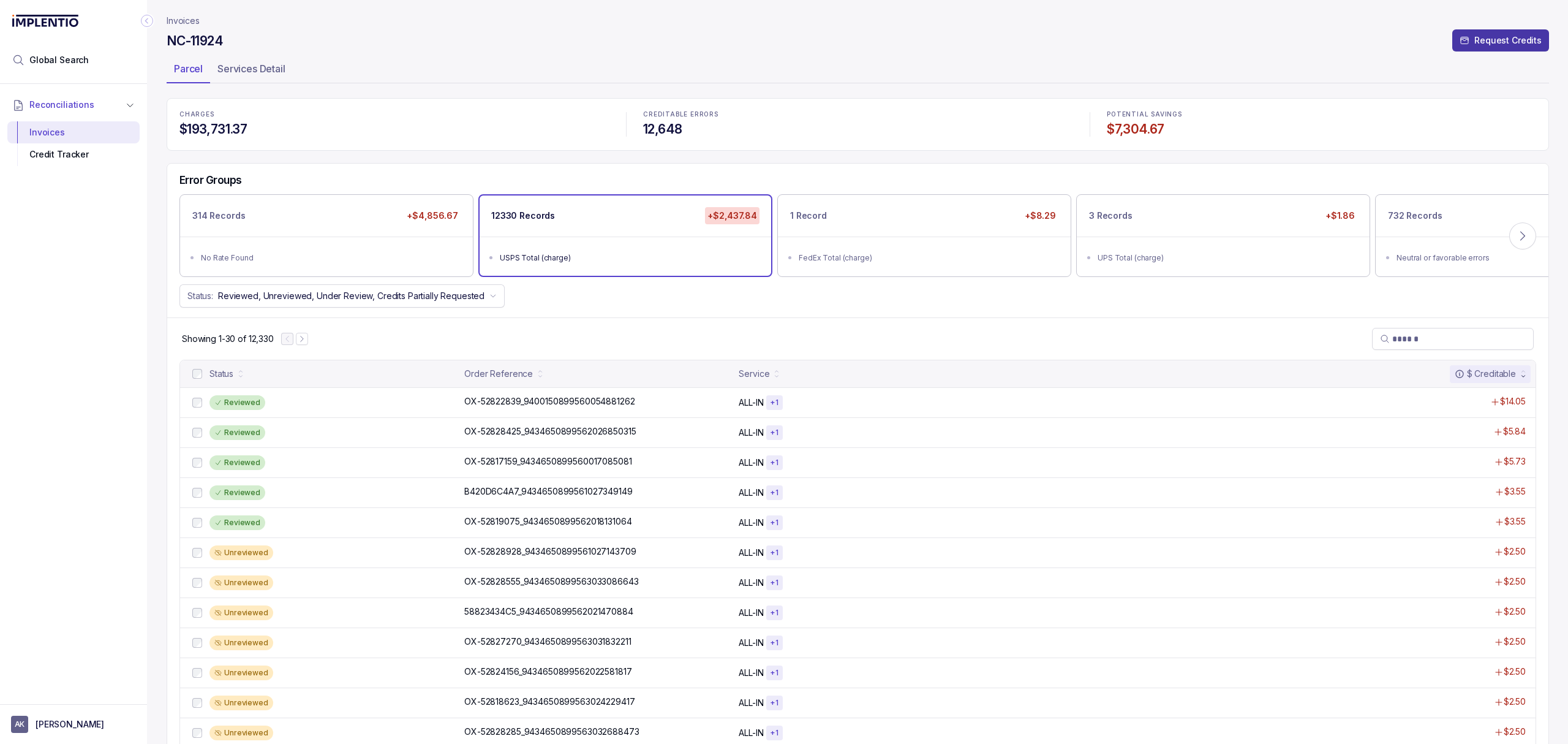
click at [1520, 41] on p "Request Credits" at bounding box center [1508, 40] width 67 height 13
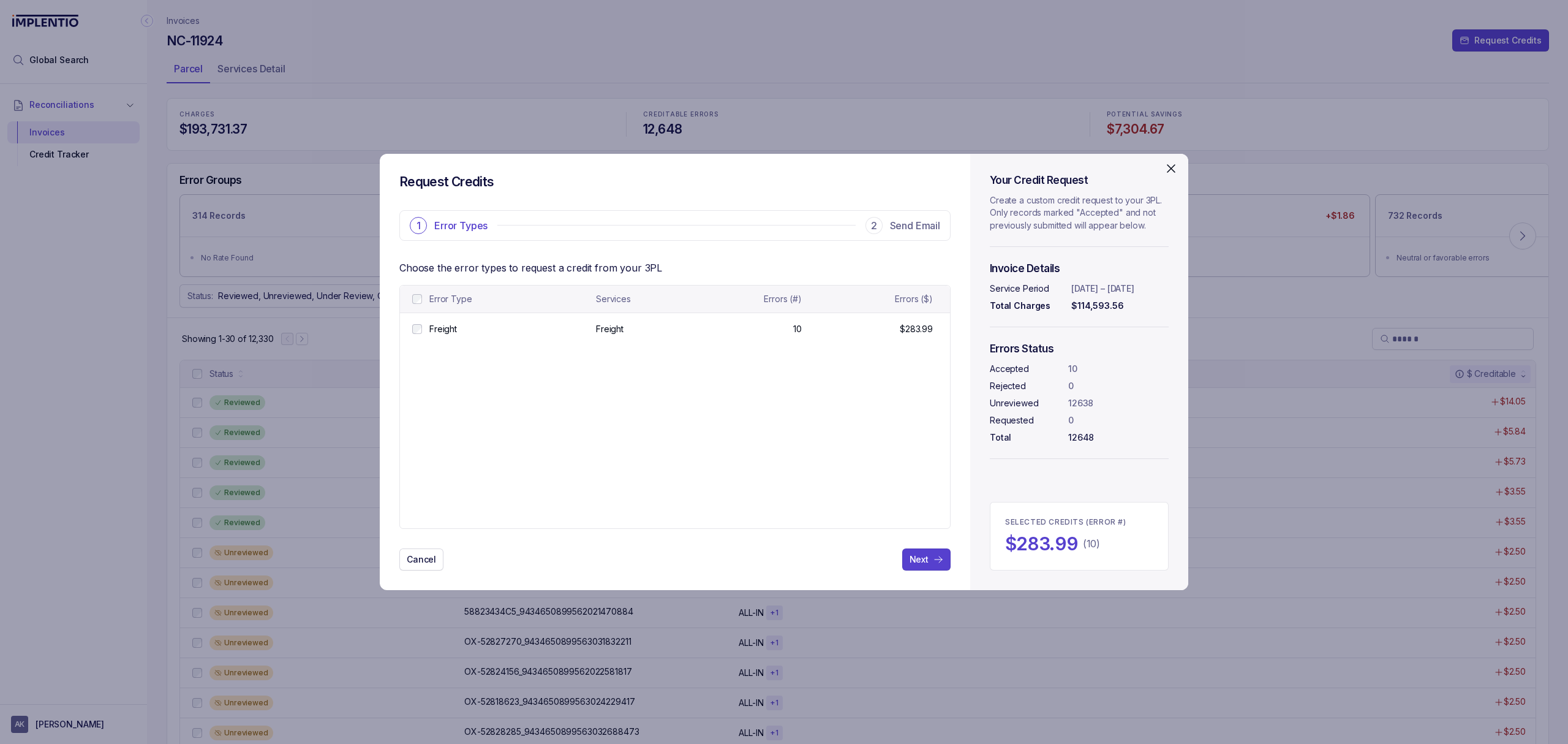
drag, startPoint x: 586, startPoint y: 417, endPoint x: 673, endPoint y: 391, distance: 90.8
click at [588, 418] on table "Error Type Services Errors (#) Errors ($) Freight Freight Freight Freight 10 10…" at bounding box center [676, 407] width 550 height 243
click at [559, 370] on table "Error Type Services Errors (#) Errors ($) Freight Freight Freight Freight 10 10…" at bounding box center [676, 407] width 550 height 243
click at [920, 559] on p "Next" at bounding box center [918, 559] width 19 height 13
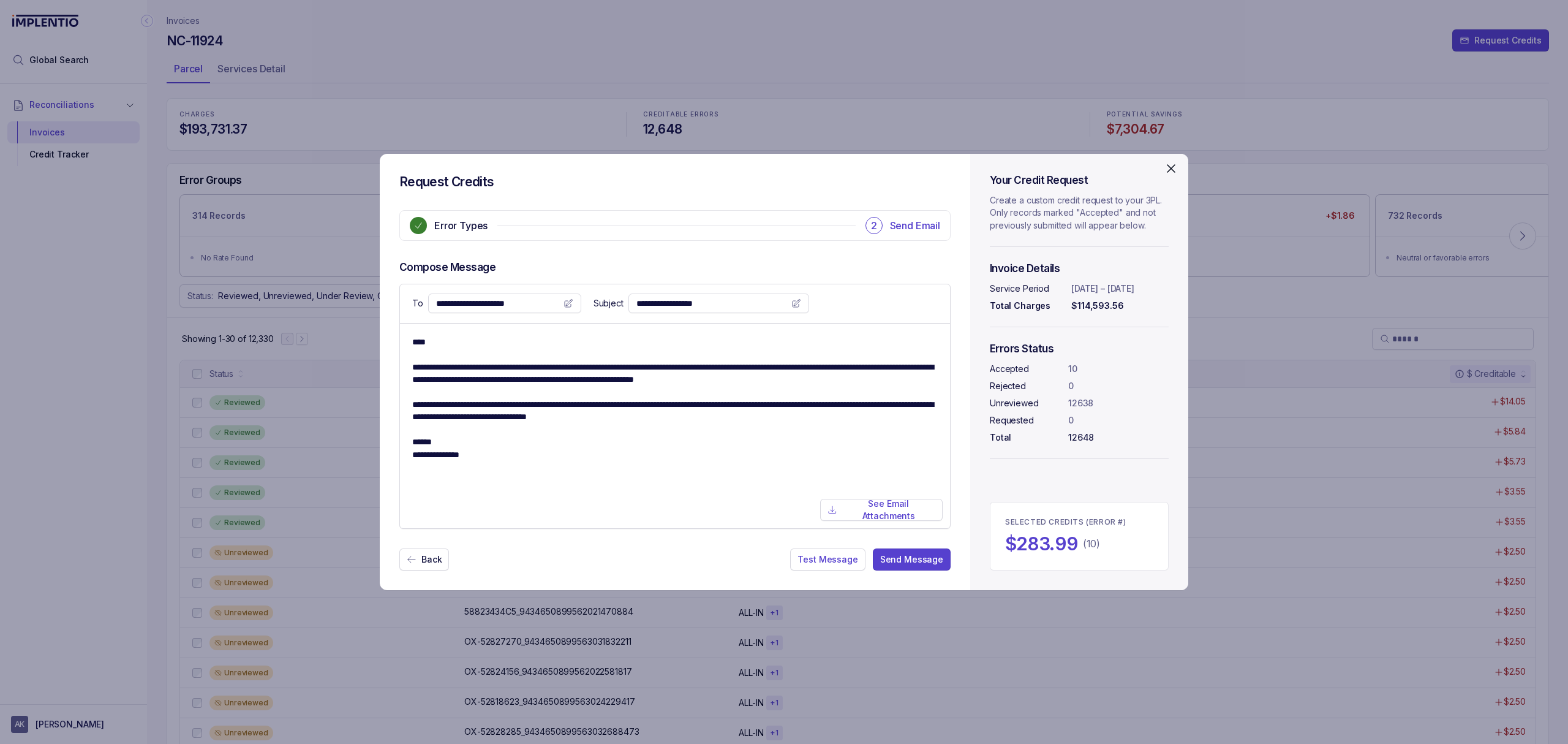
click at [638, 439] on textarea "**********" at bounding box center [675, 426] width 525 height 179
click at [616, 473] on textarea "**********" at bounding box center [675, 426] width 525 height 179
click at [596, 439] on textarea "**********" at bounding box center [675, 426] width 525 height 179
click at [749, 445] on textarea "**********" at bounding box center [675, 426] width 525 height 179
click at [885, 513] on p "See Email Attachments" at bounding box center [889, 510] width 93 height 25
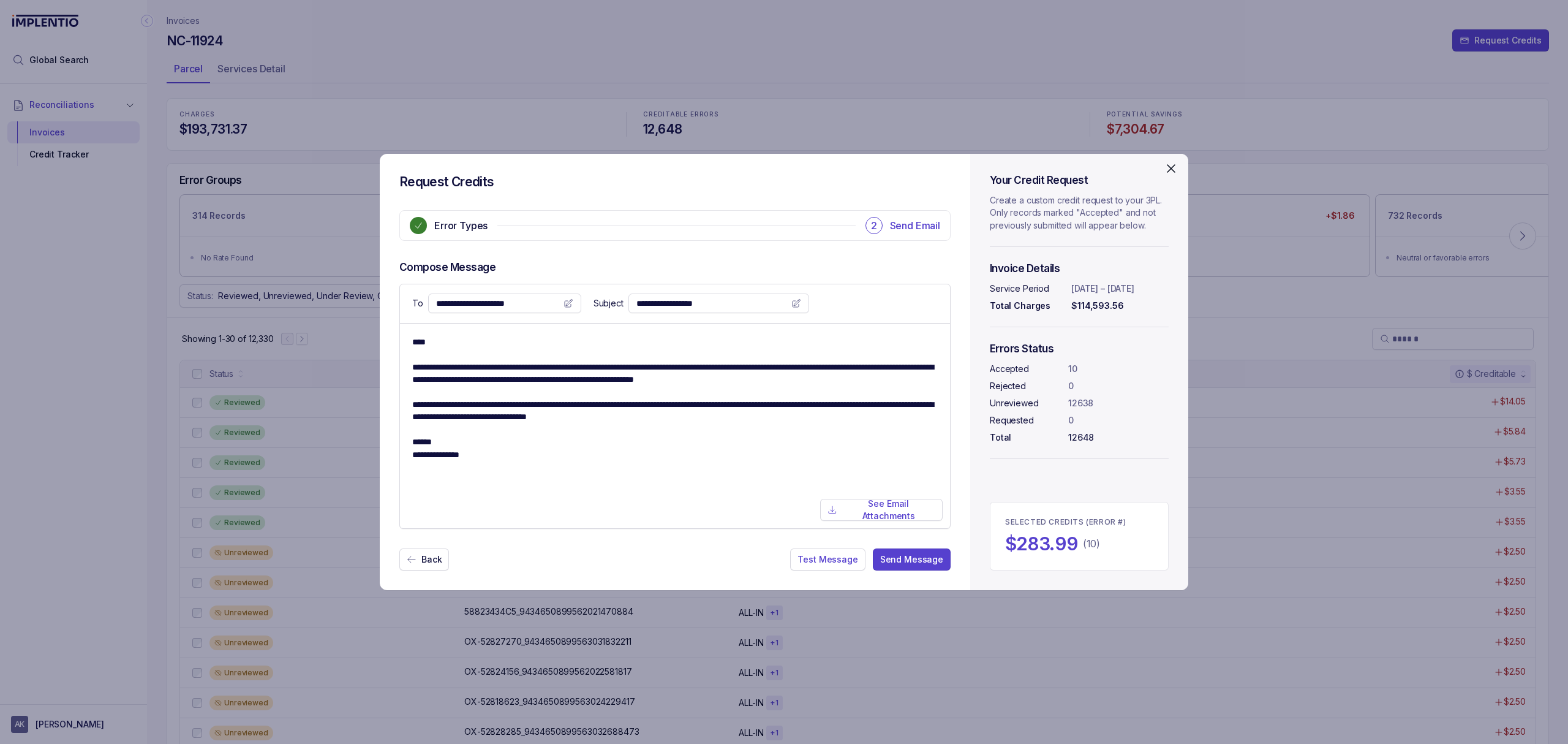
click at [927, 361] on textarea "**********" at bounding box center [675, 426] width 525 height 179
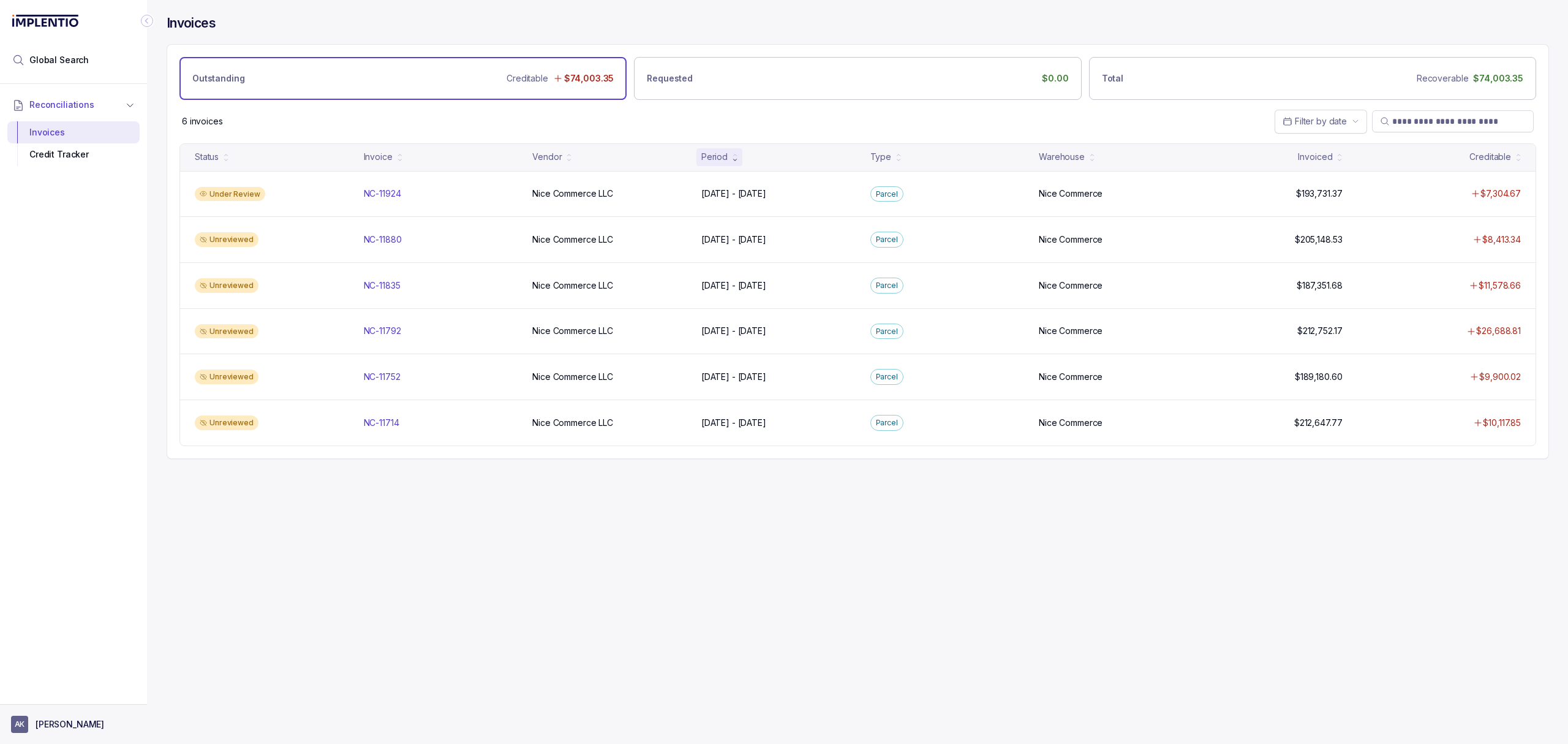
click at [62, 729] on p "[PERSON_NAME]" at bounding box center [70, 724] width 69 height 13
click at [101, 688] on li "Logout" at bounding box center [73, 697] width 126 height 20
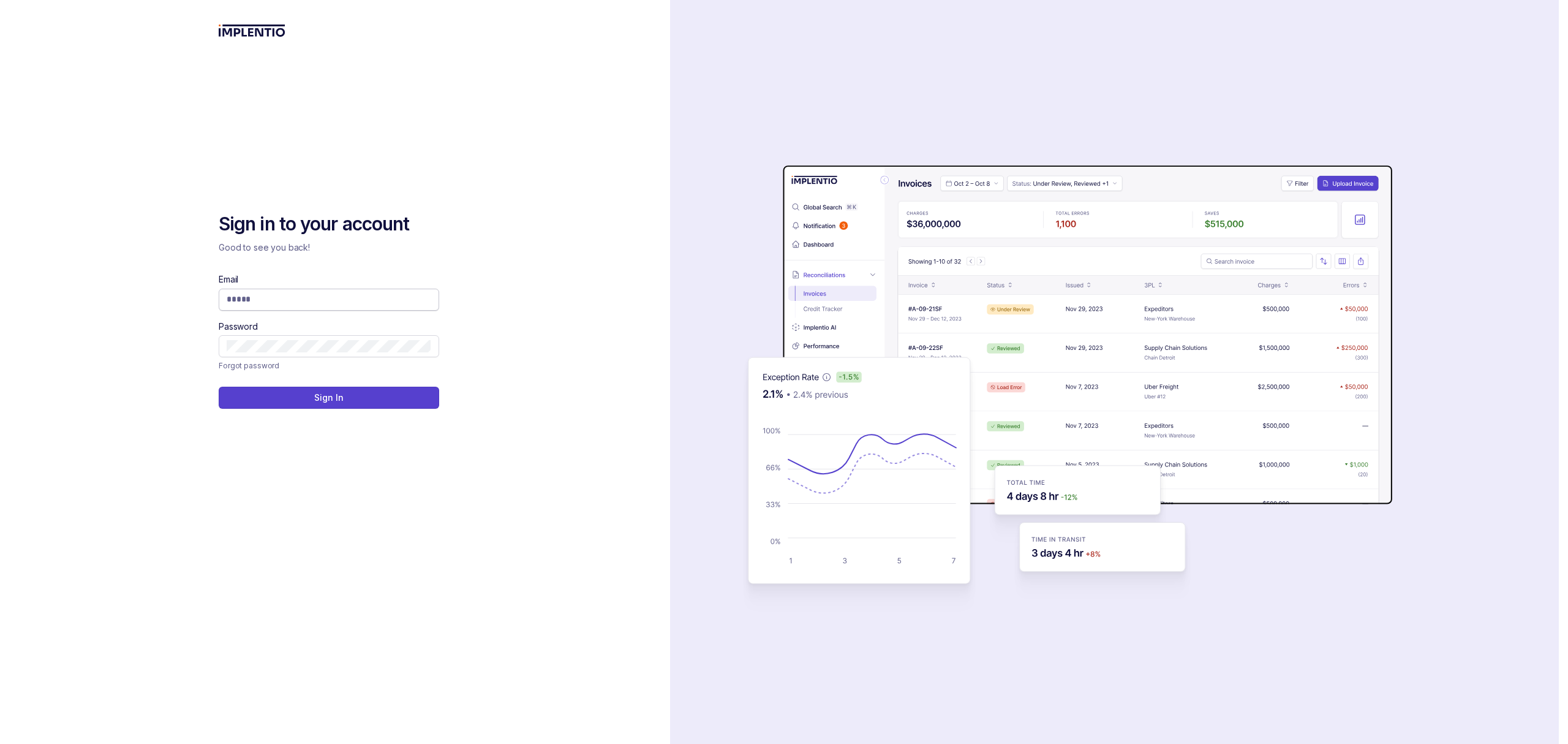
click at [329, 305] on input "Email" at bounding box center [329, 299] width 204 height 13
type input "**********"
